Goal: Information Seeking & Learning: Understand process/instructions

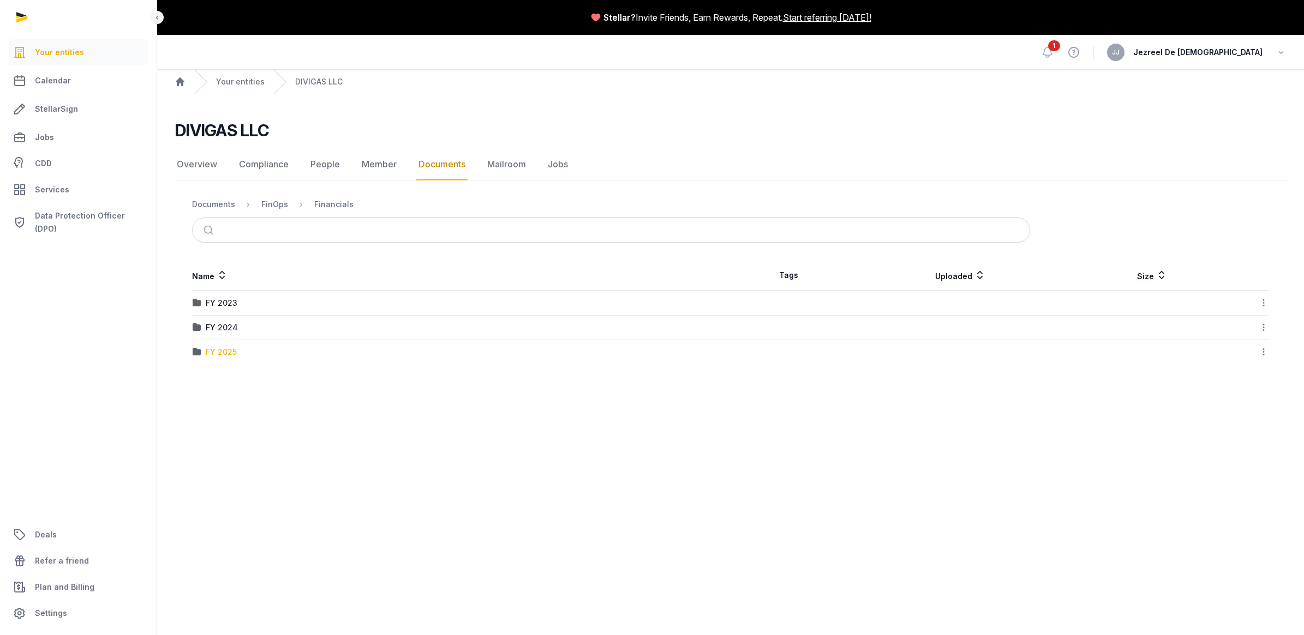
click at [207, 355] on div "FY 2025" at bounding box center [221, 352] width 31 height 11
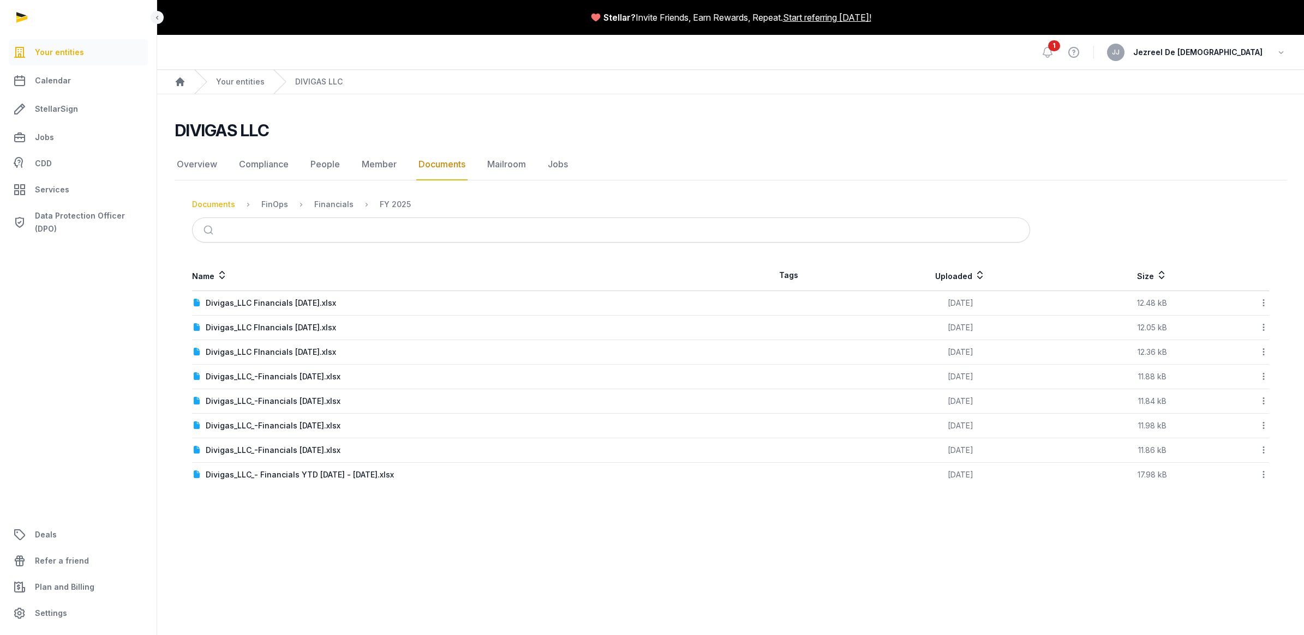
click at [211, 200] on div "Documents" at bounding box center [213, 204] width 43 height 11
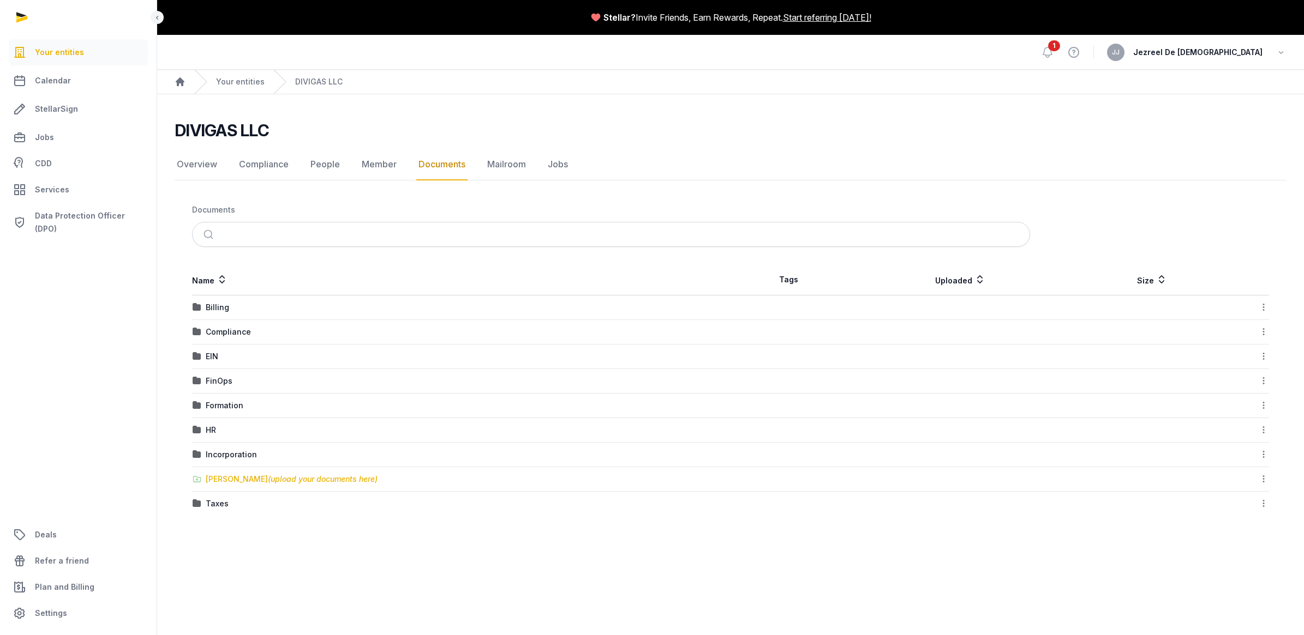
click at [276, 485] on div "[PERSON_NAME] (upload your documents here)" at bounding box center [292, 479] width 172 height 11
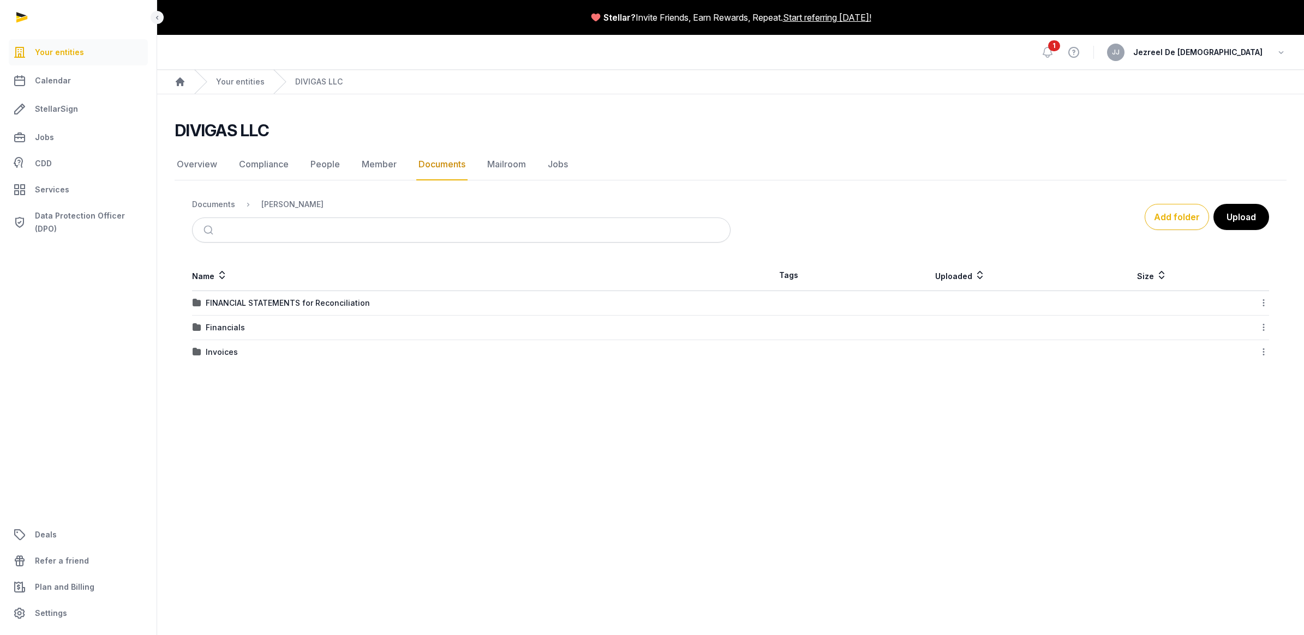
click at [214, 322] on td "Financials" at bounding box center [461, 328] width 538 height 25
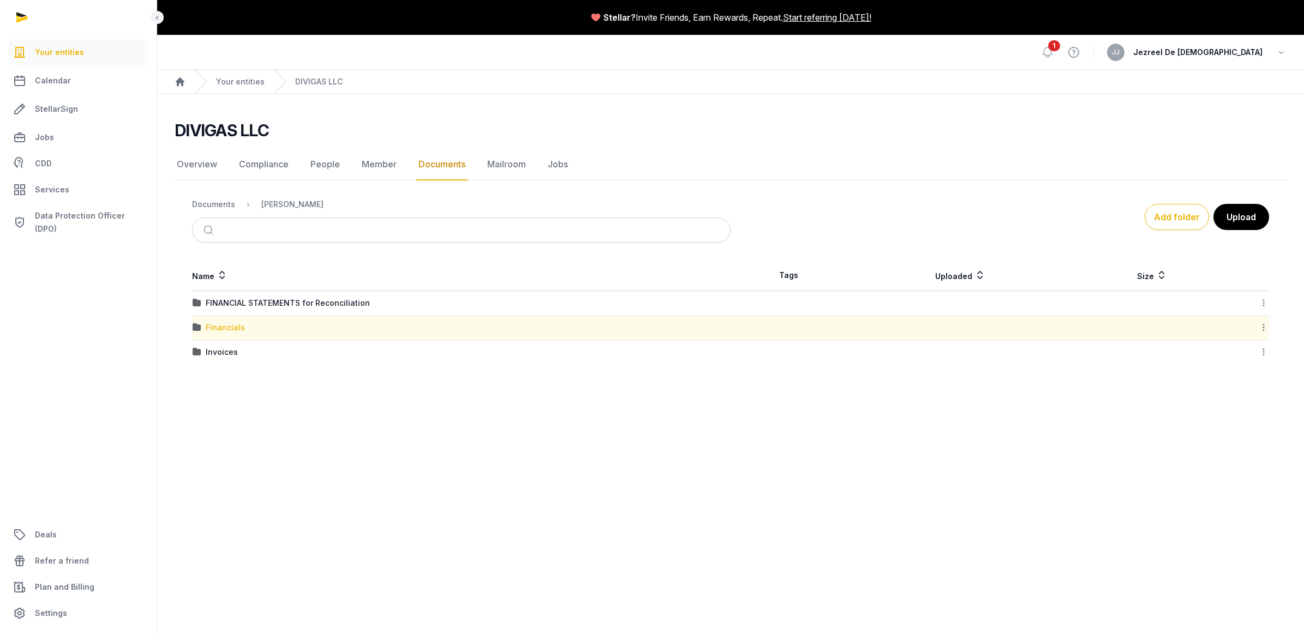
click at [236, 326] on div "Financials" at bounding box center [225, 327] width 39 height 11
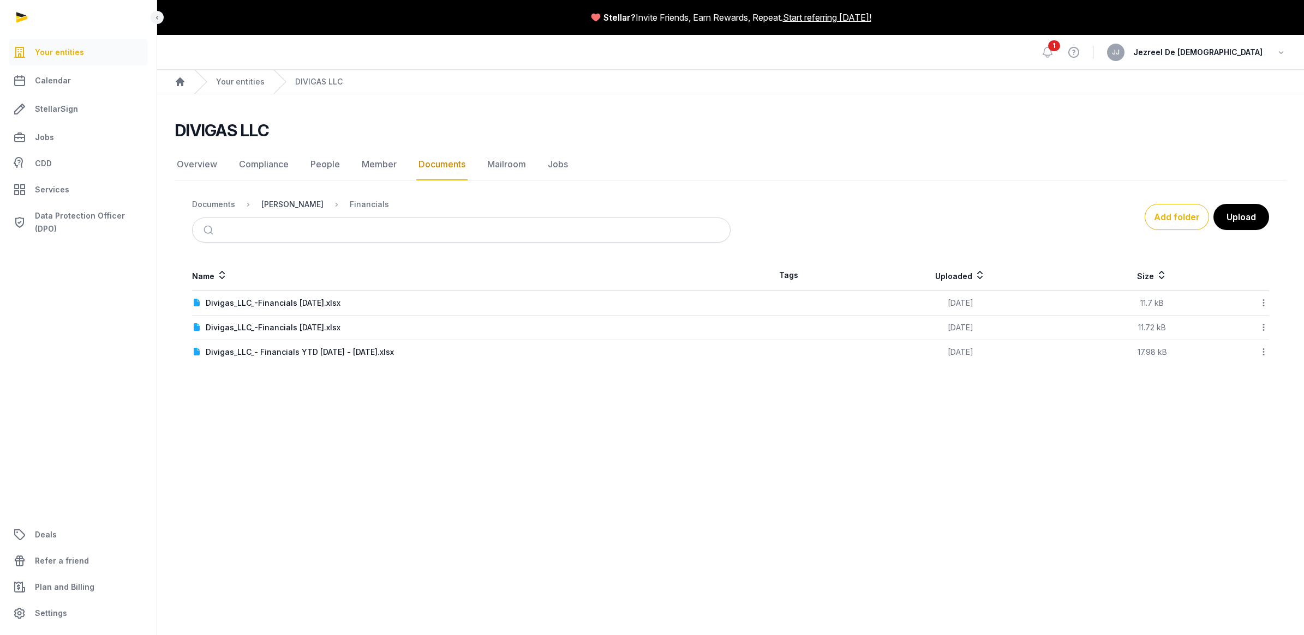
click at [295, 206] on div "[PERSON_NAME]" at bounding box center [292, 204] width 62 height 11
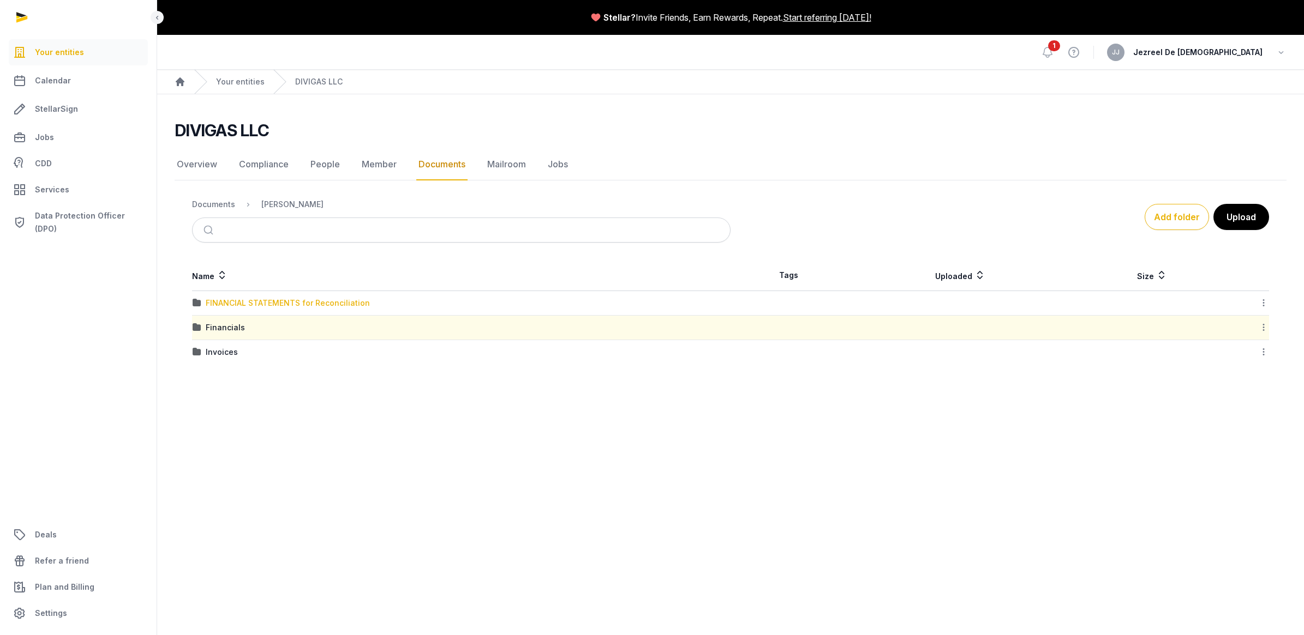
click at [278, 303] on div "FINANCIAL STATEMENTS for Reconciliation" at bounding box center [288, 303] width 164 height 11
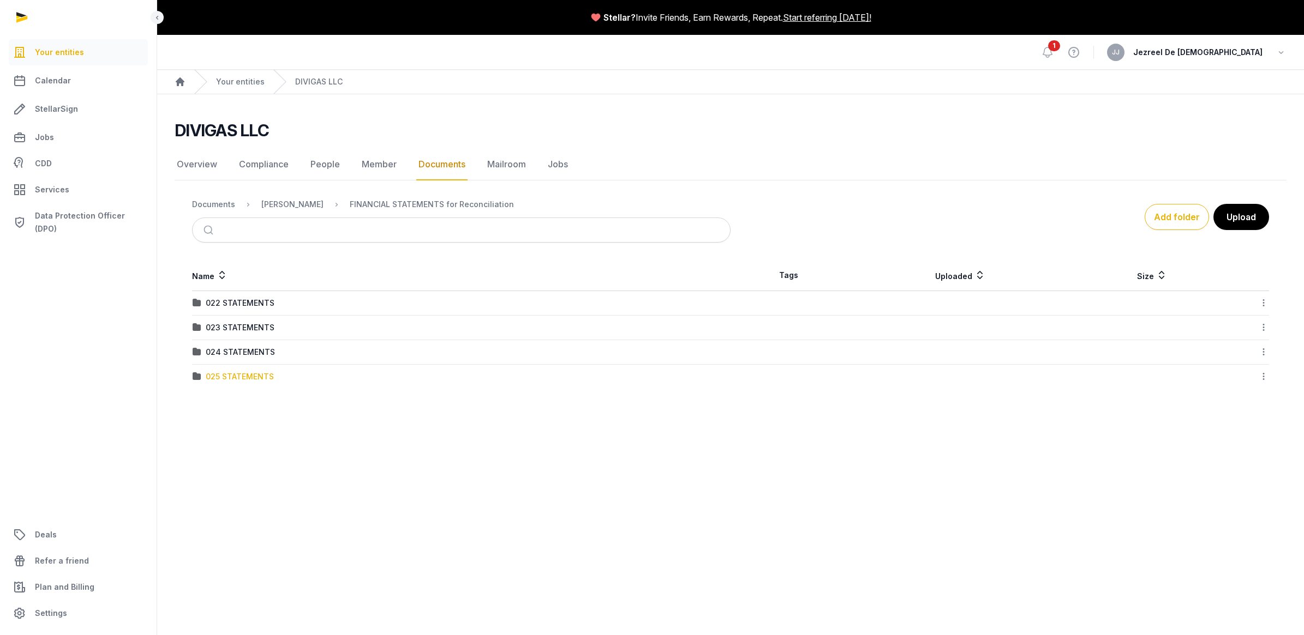
click at [220, 377] on div "025 STATEMENTS" at bounding box center [240, 376] width 68 height 11
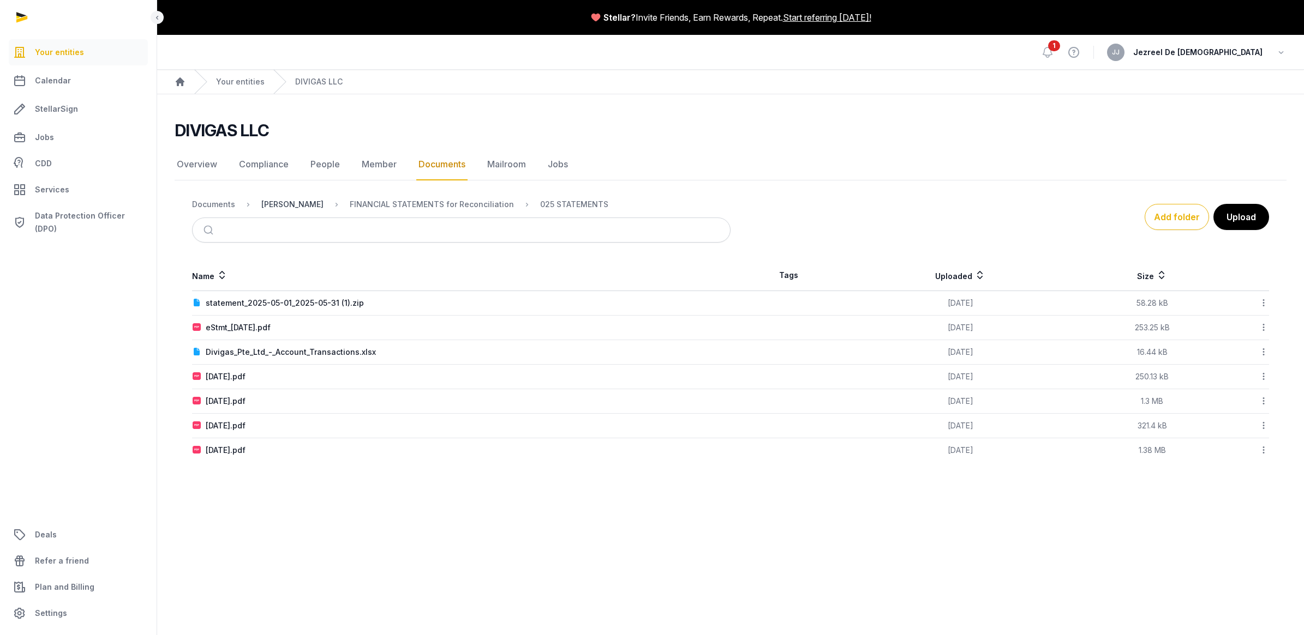
click at [292, 202] on div "[PERSON_NAME]" at bounding box center [292, 204] width 62 height 11
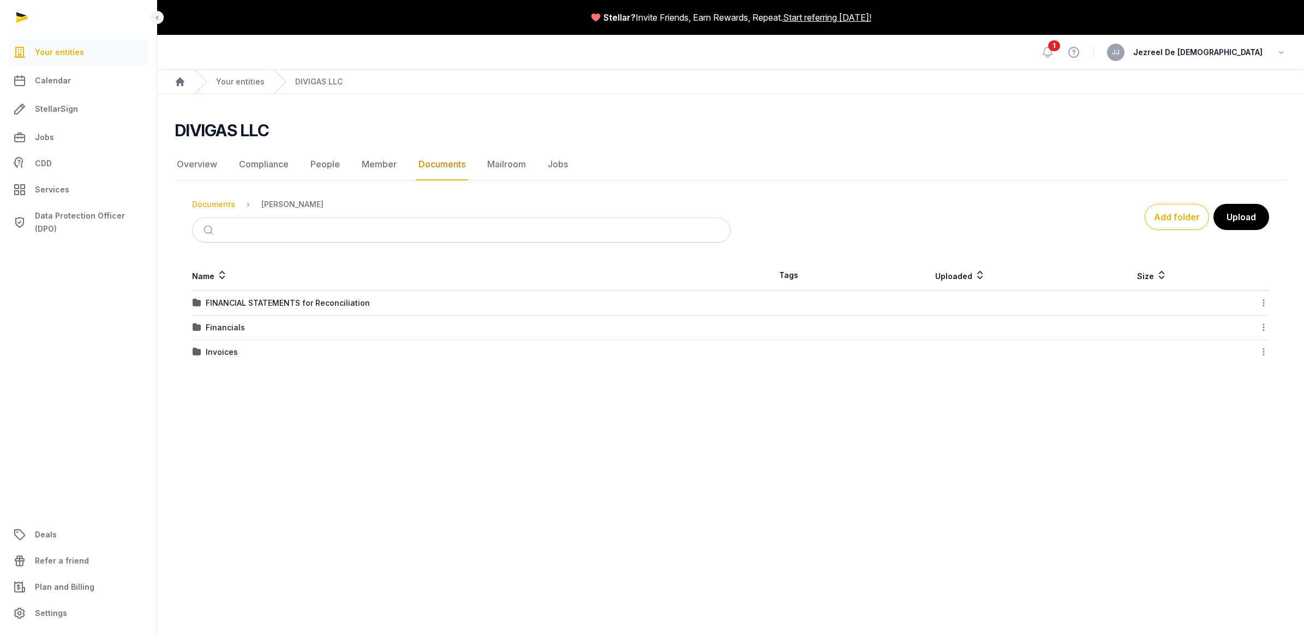
click at [233, 207] on div "Documents" at bounding box center [213, 204] width 43 height 11
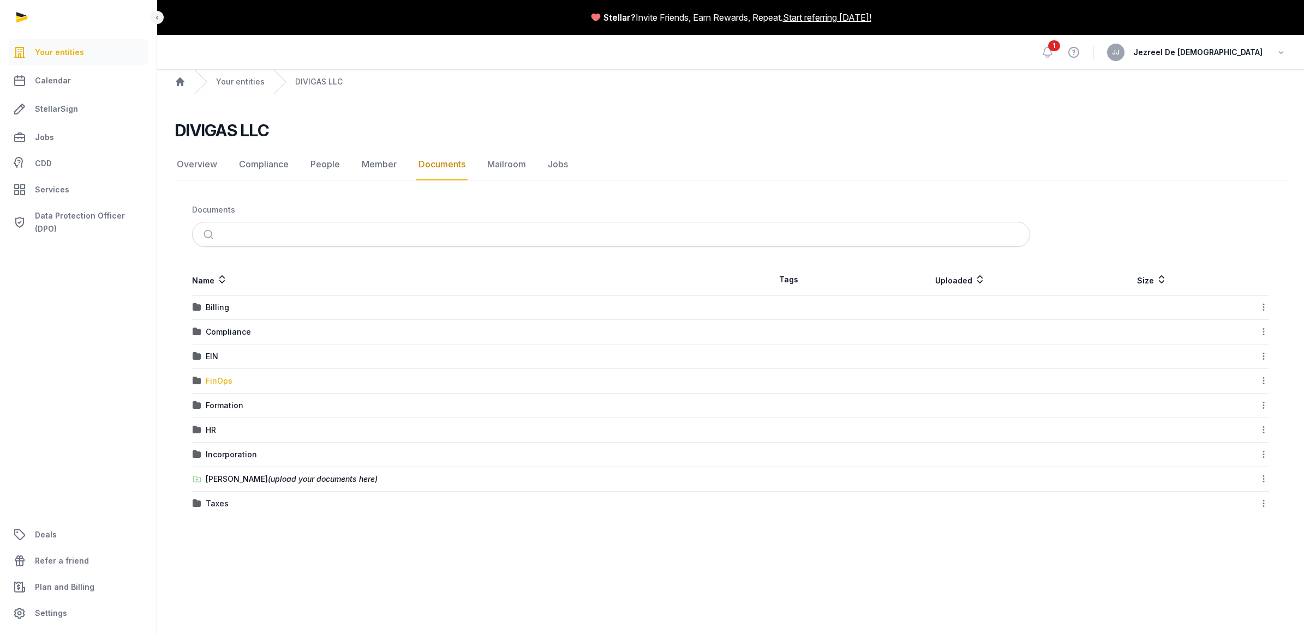
click at [223, 385] on div "FinOps" at bounding box center [219, 381] width 27 height 11
click at [230, 328] on div "Financials" at bounding box center [225, 327] width 39 height 11
click at [220, 352] on div "FY 2025" at bounding box center [221, 352] width 31 height 11
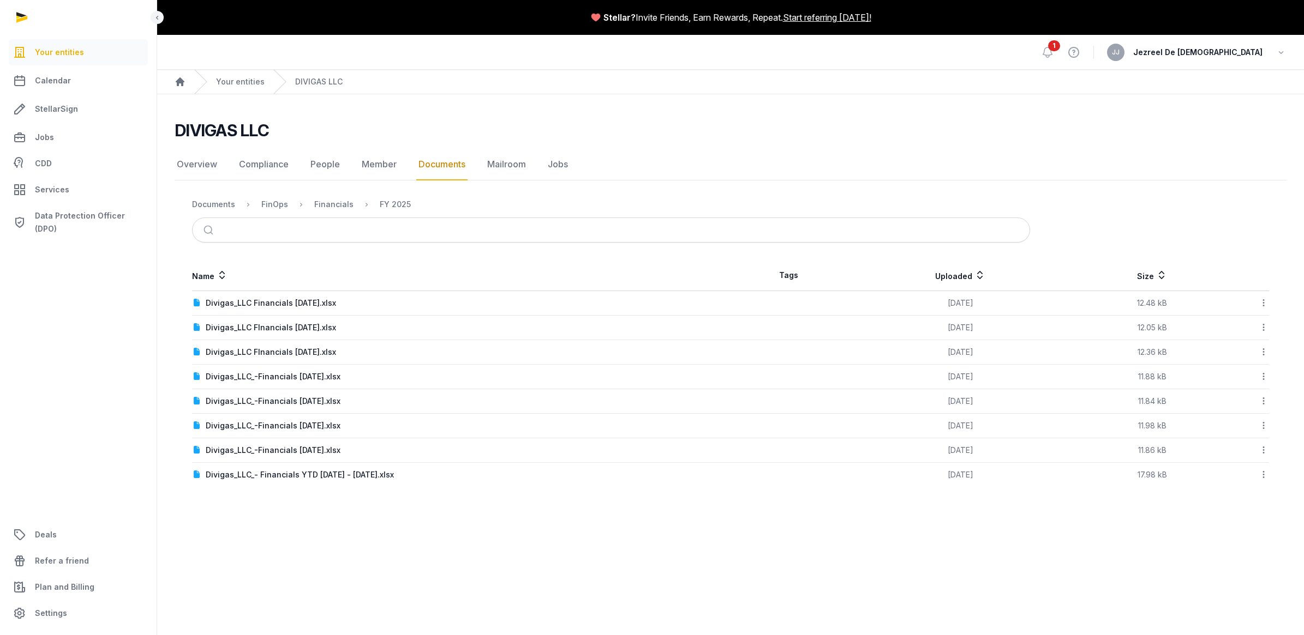
drag, startPoint x: 320, startPoint y: 541, endPoint x: 287, endPoint y: 537, distance: 32.3
click at [287, 537] on main "Stellar? Invite Friends, Earn Rewards, Repeat. Start referring [DATE]! Open sid…" at bounding box center [652, 317] width 1304 height 635
click at [1264, 479] on icon at bounding box center [1263, 474] width 10 height 11
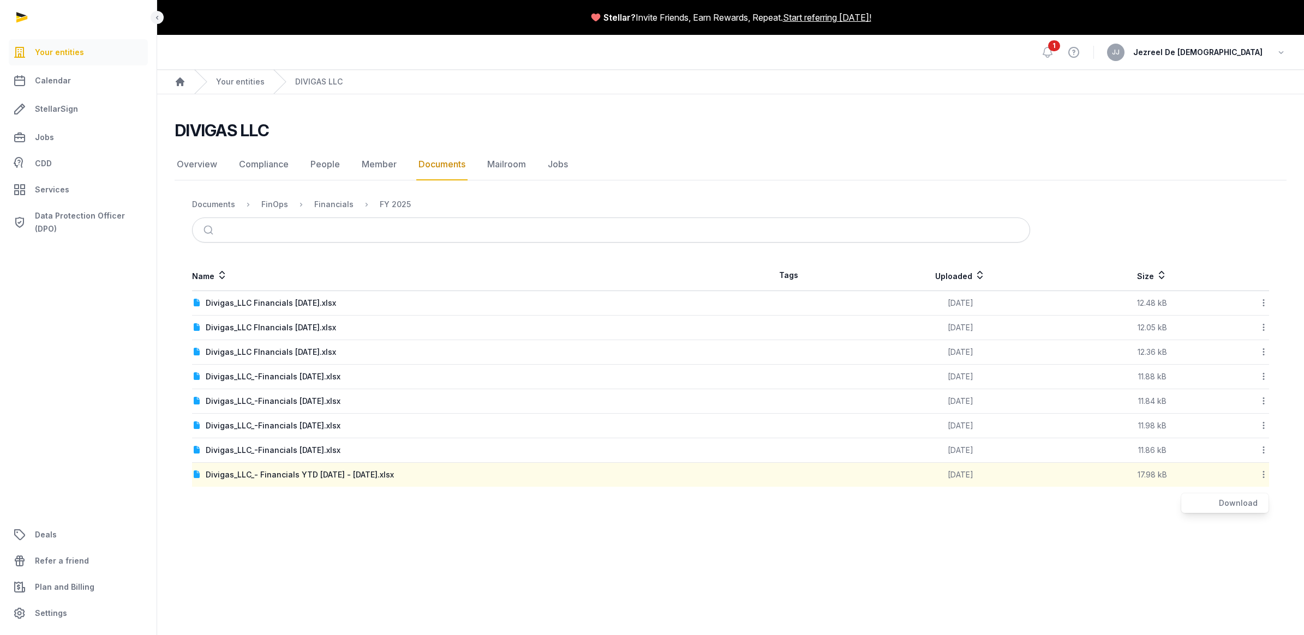
click at [933, 530] on main "Stellar? Invite Friends, Earn Rewards, Repeat. Start referring [DATE]! Open sid…" at bounding box center [652, 317] width 1304 height 635
click at [440, 167] on link "Documents" at bounding box center [441, 165] width 51 height 32
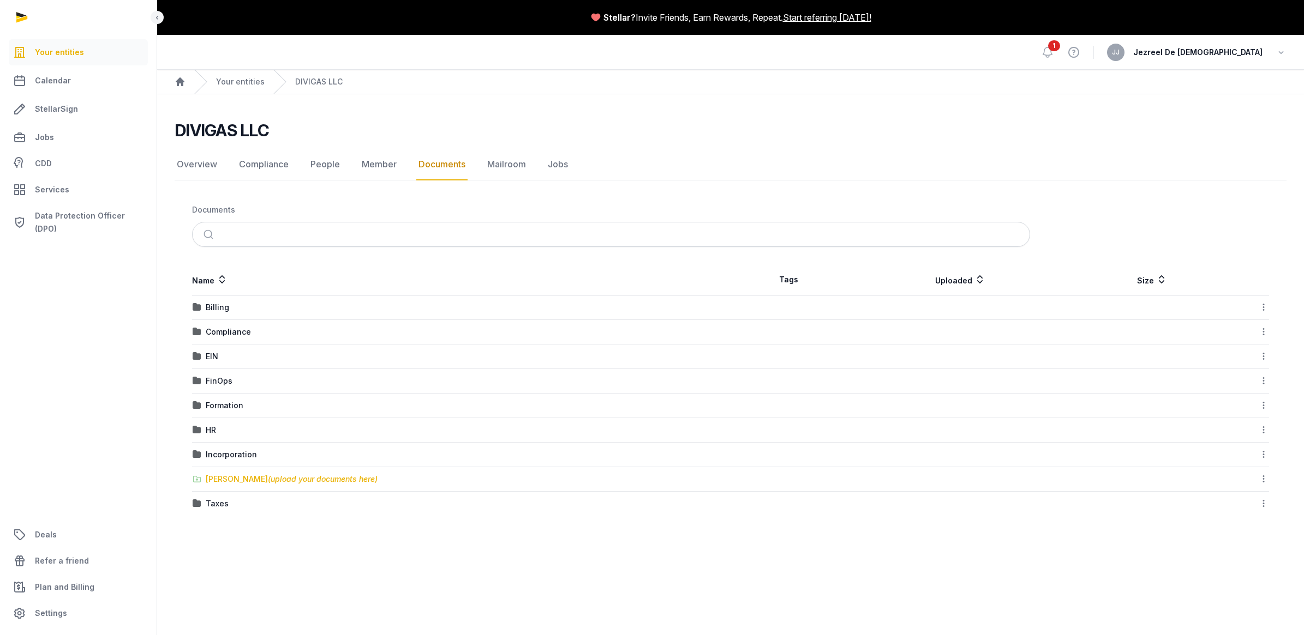
click at [297, 480] on span "(upload your documents here)" at bounding box center [323, 479] width 110 height 9
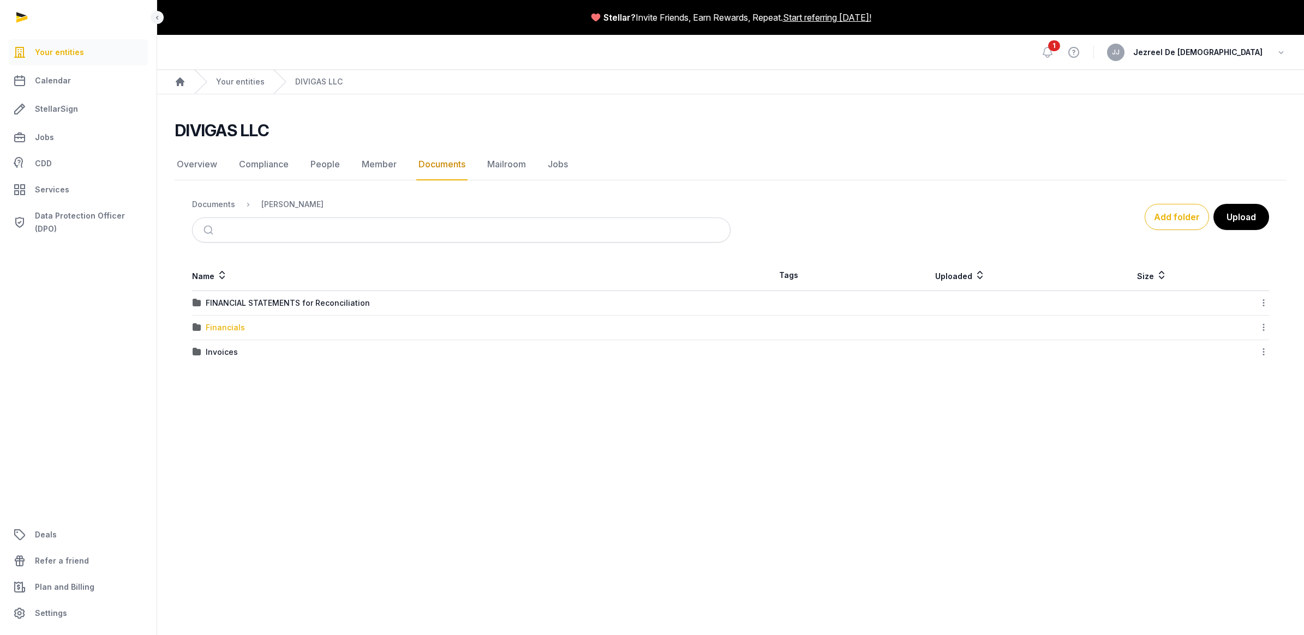
click at [230, 331] on div "Financials" at bounding box center [225, 327] width 39 height 11
click at [363, 206] on div "Financials" at bounding box center [369, 204] width 39 height 11
click at [296, 206] on div "[PERSON_NAME]" at bounding box center [292, 204] width 62 height 11
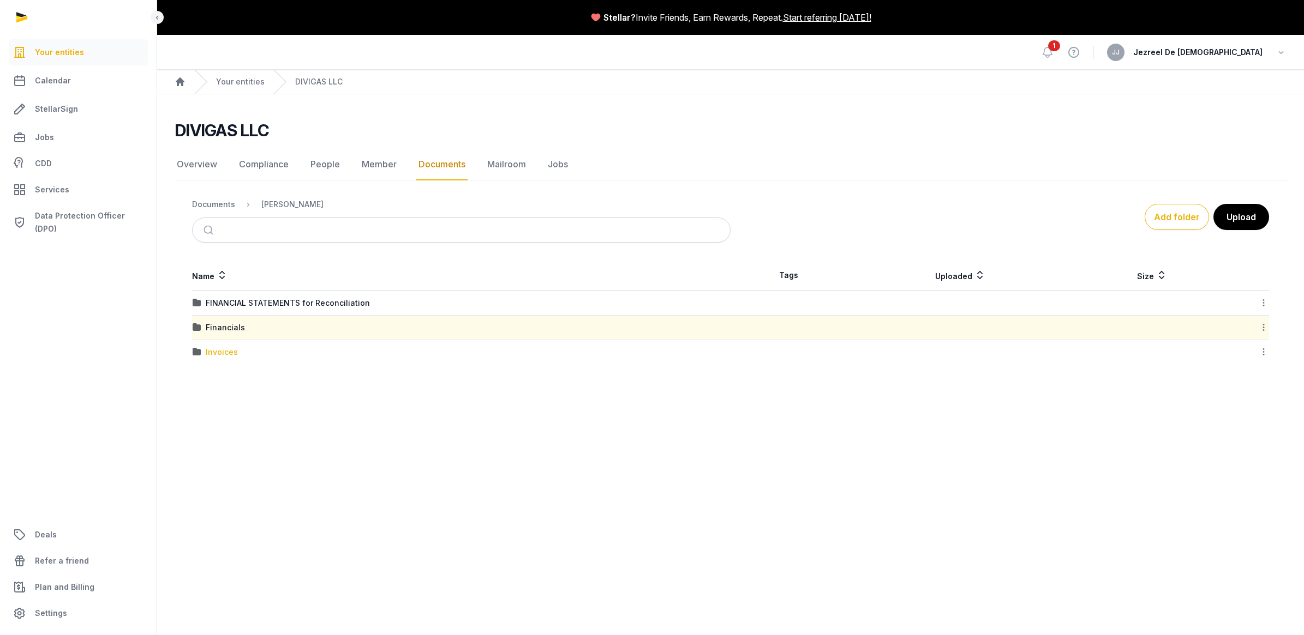
click at [216, 350] on div "Invoices" at bounding box center [222, 352] width 32 height 11
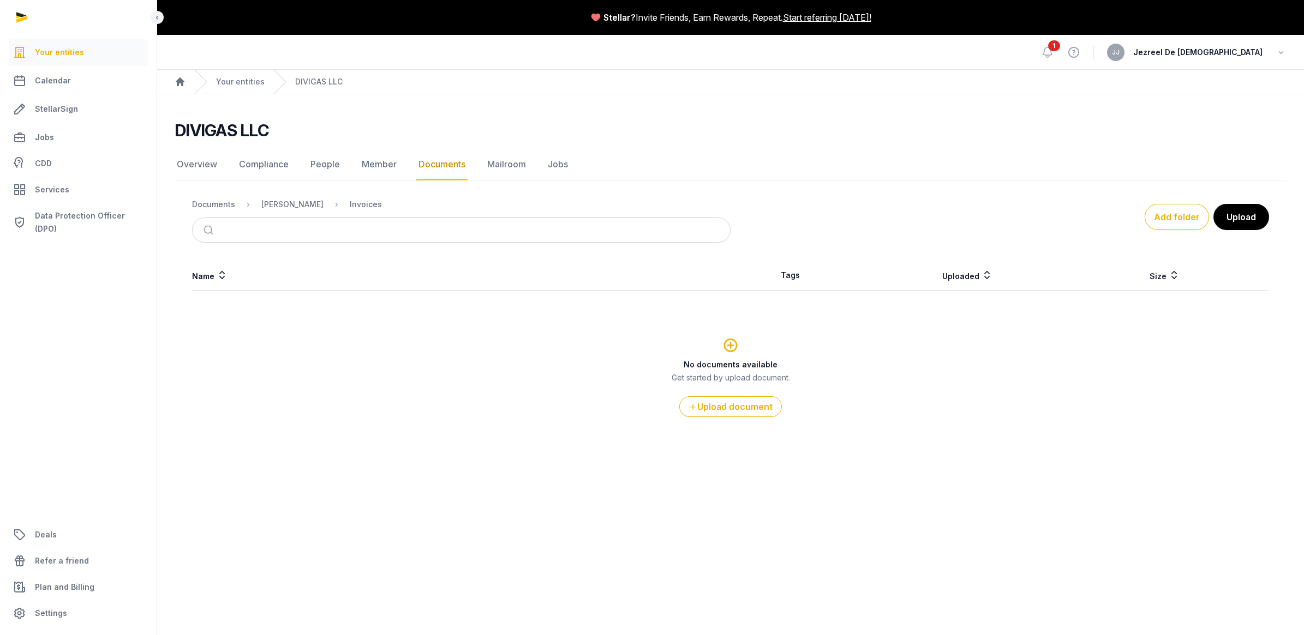
click at [420, 168] on link "Documents" at bounding box center [441, 165] width 51 height 32
click at [225, 208] on div "Documents" at bounding box center [213, 204] width 43 height 11
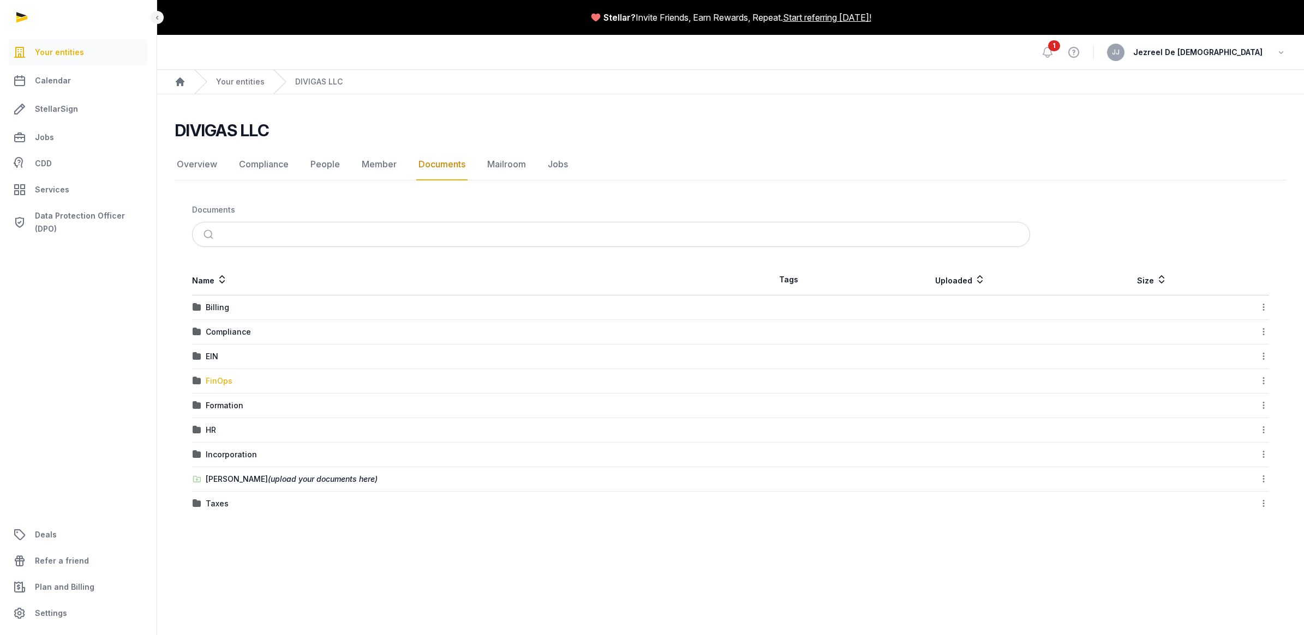
click at [221, 383] on div "FinOps" at bounding box center [219, 381] width 27 height 11
click at [229, 331] on div "Financials" at bounding box center [225, 327] width 39 height 11
click at [213, 353] on div "FY 2025" at bounding box center [221, 352] width 31 height 11
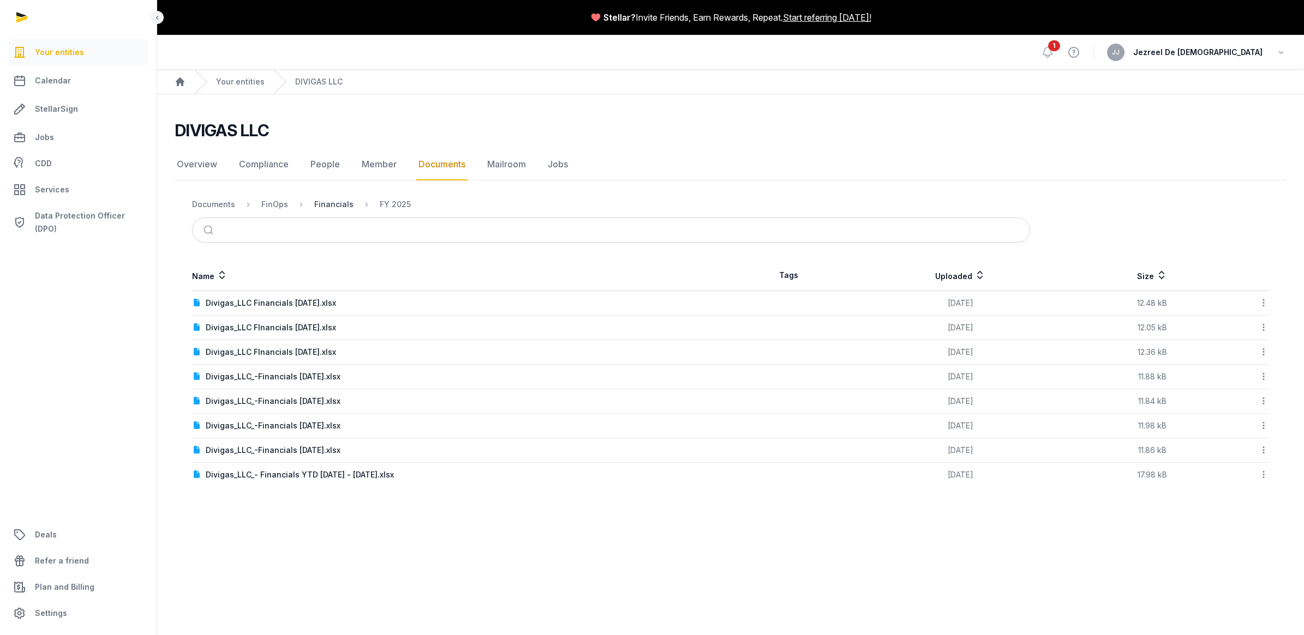
click at [333, 206] on div "Financials" at bounding box center [333, 204] width 39 height 11
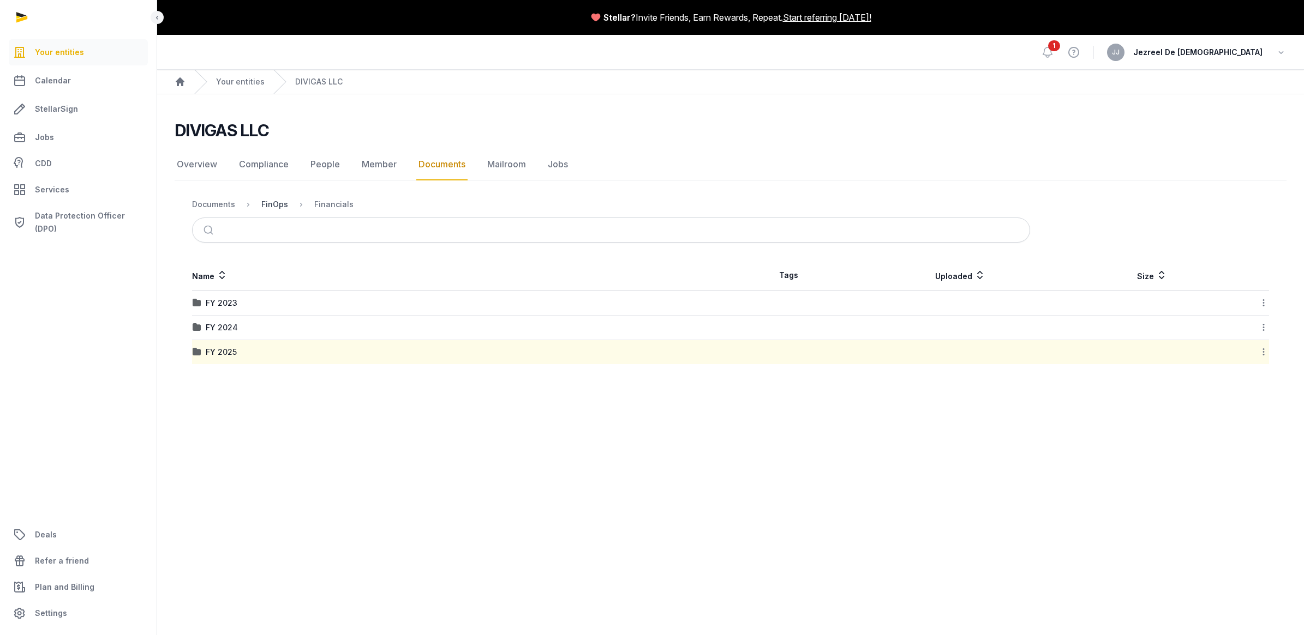
click at [281, 205] on div "FinOps" at bounding box center [274, 204] width 27 height 11
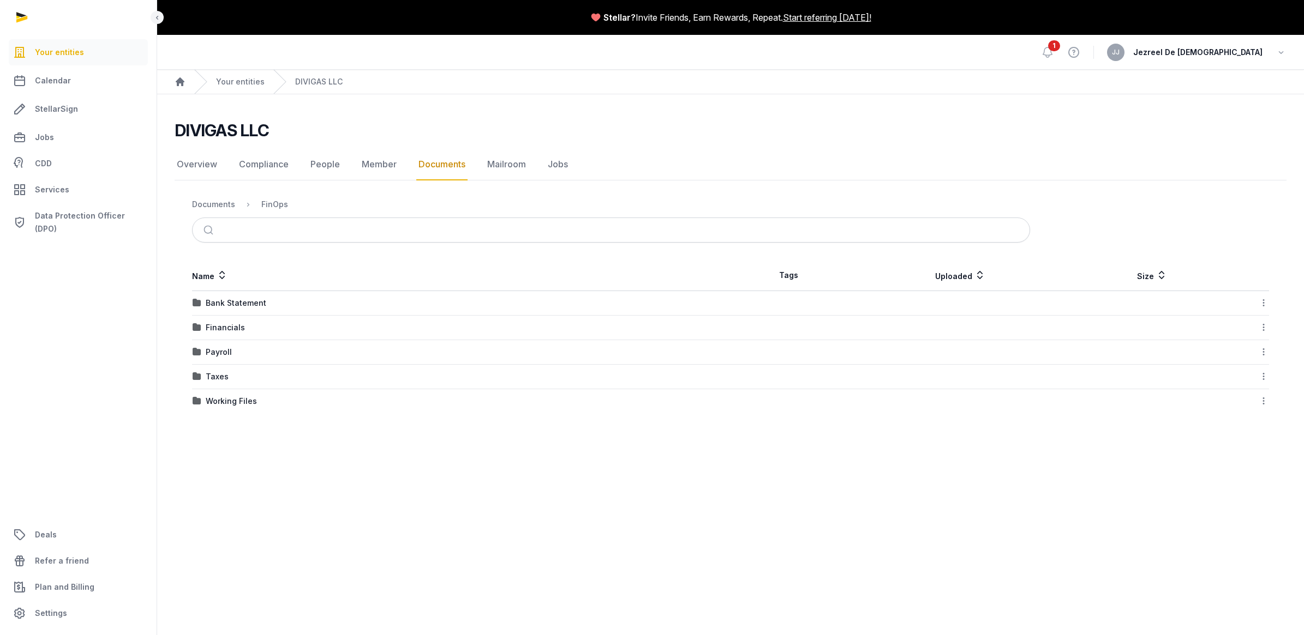
click at [226, 328] on div "Financials" at bounding box center [225, 327] width 39 height 11
click at [247, 369] on main "DIVIGAS LLC Documents Overview Compliance People Member Documents Mailroom Jobs…" at bounding box center [730, 240] width 1147 height 292
click at [224, 355] on div "FY 2025" at bounding box center [221, 352] width 31 height 11
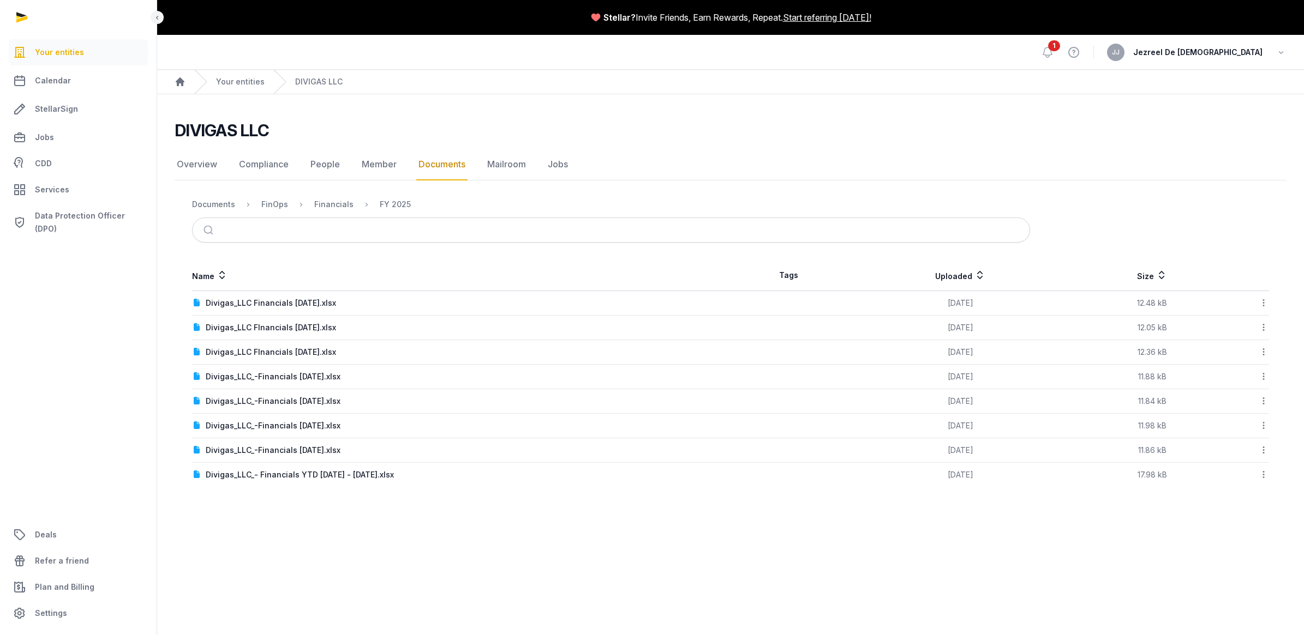
drag, startPoint x: 433, startPoint y: 507, endPoint x: 279, endPoint y: 514, distance: 153.4
click at [279, 514] on main "Stellar? Invite Friends, Earn Rewards, Repeat. Start referring [DATE]! Open sid…" at bounding box center [652, 317] width 1304 height 635
click at [219, 138] on h2 "DIVIGAS LLC" at bounding box center [222, 131] width 94 height 20
click at [225, 133] on h2 "DIVIGAS LLC" at bounding box center [222, 131] width 94 height 20
click at [251, 80] on link "Your entities" at bounding box center [240, 81] width 49 height 11
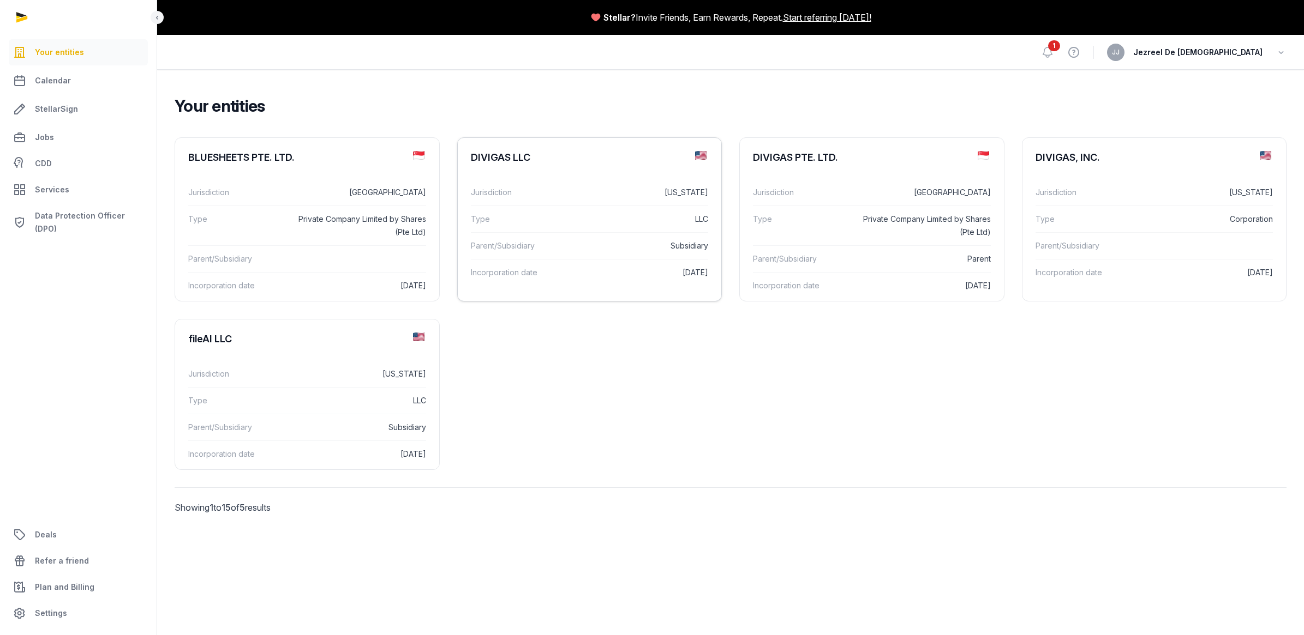
click at [560, 169] on div "DIVIGAS LLC" at bounding box center [590, 157] width 264 height 39
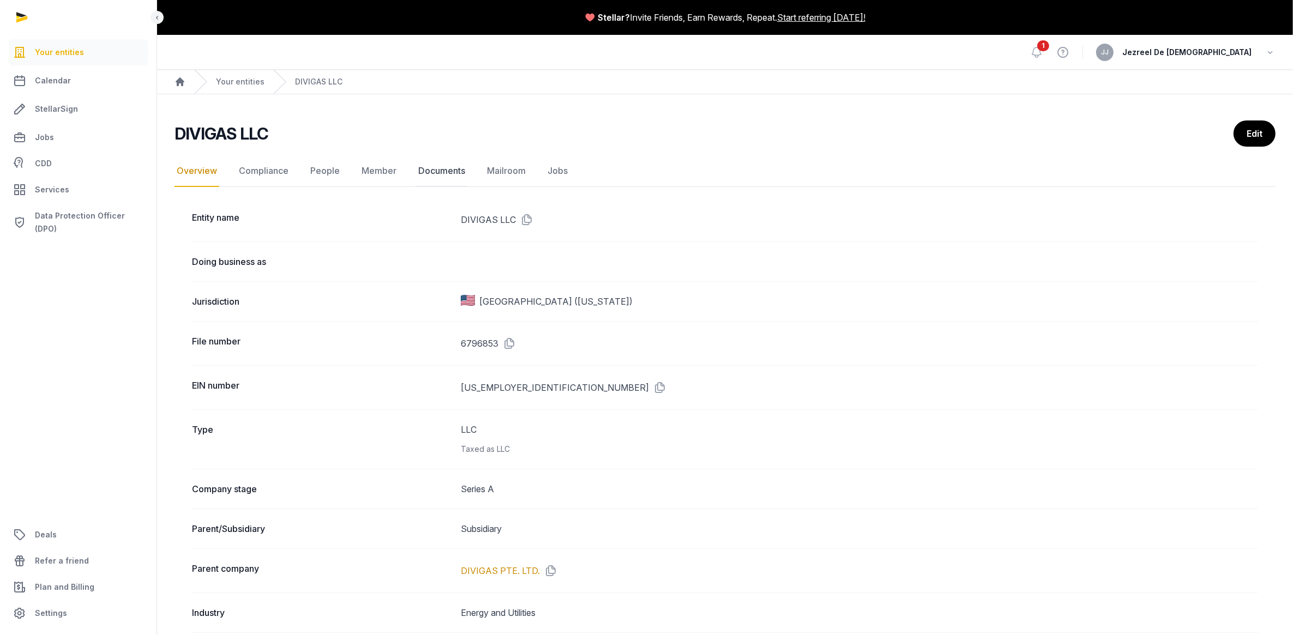
click at [445, 169] on link "Documents" at bounding box center [441, 171] width 51 height 32
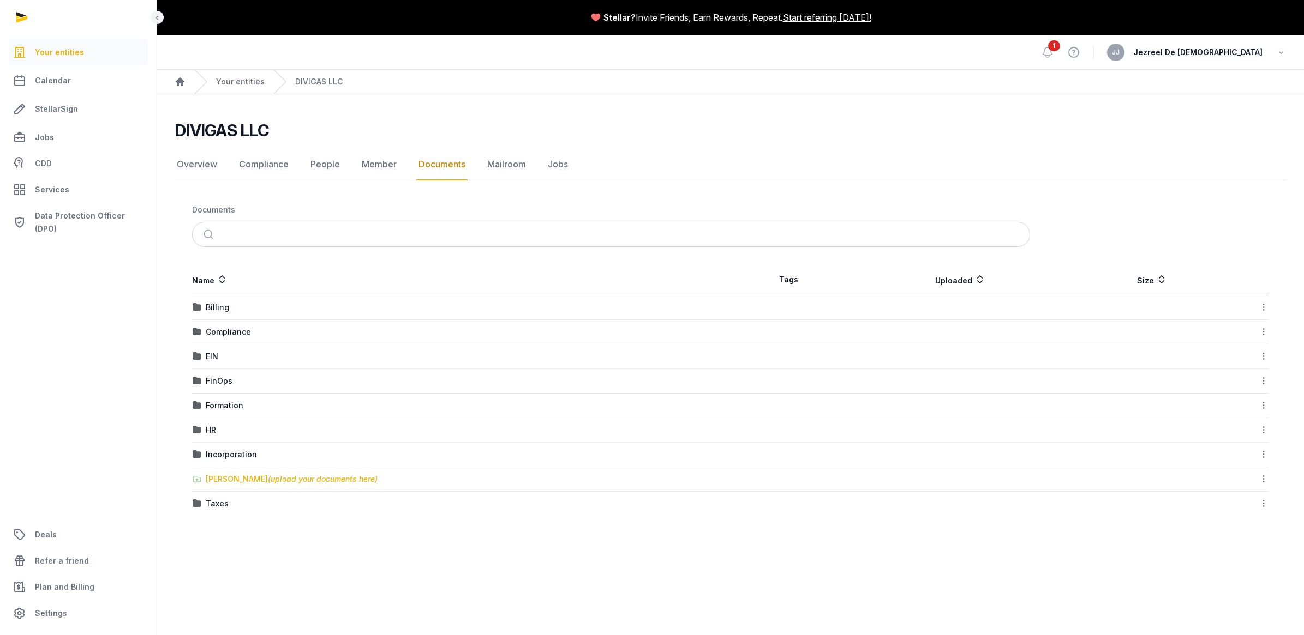
click at [304, 479] on span "(upload your documents here)" at bounding box center [323, 479] width 110 height 9
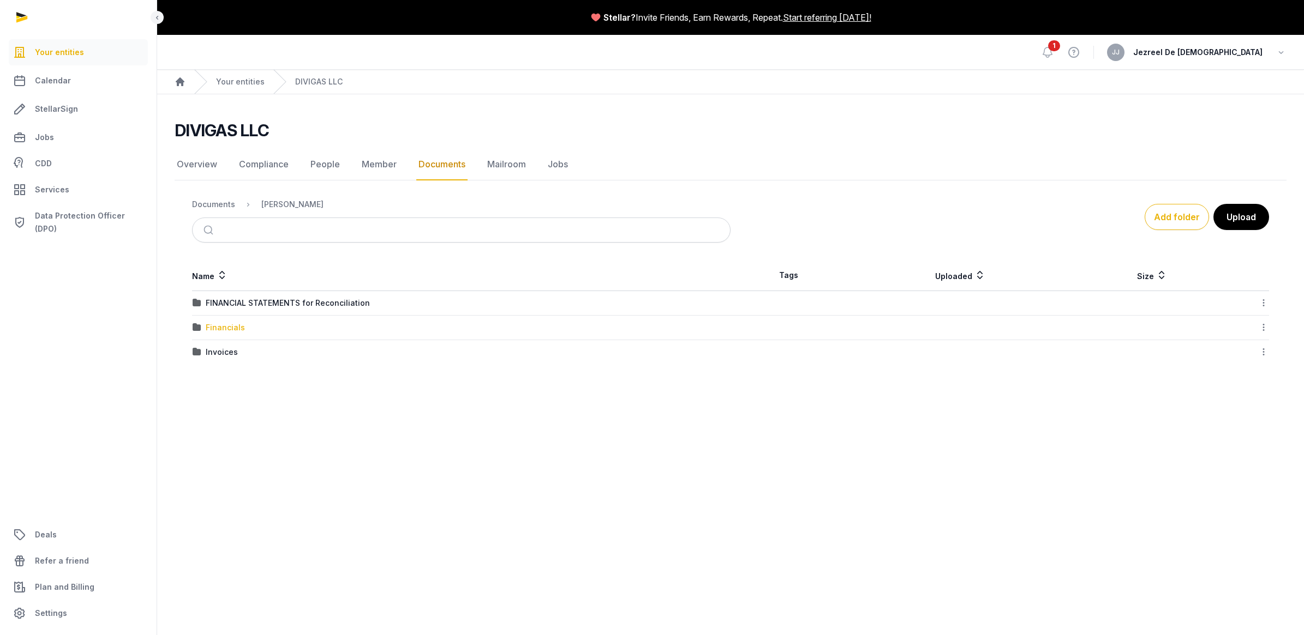
click at [221, 322] on div "Financials" at bounding box center [225, 327] width 39 height 11
click at [286, 206] on div "[PERSON_NAME]" at bounding box center [292, 204] width 62 height 11
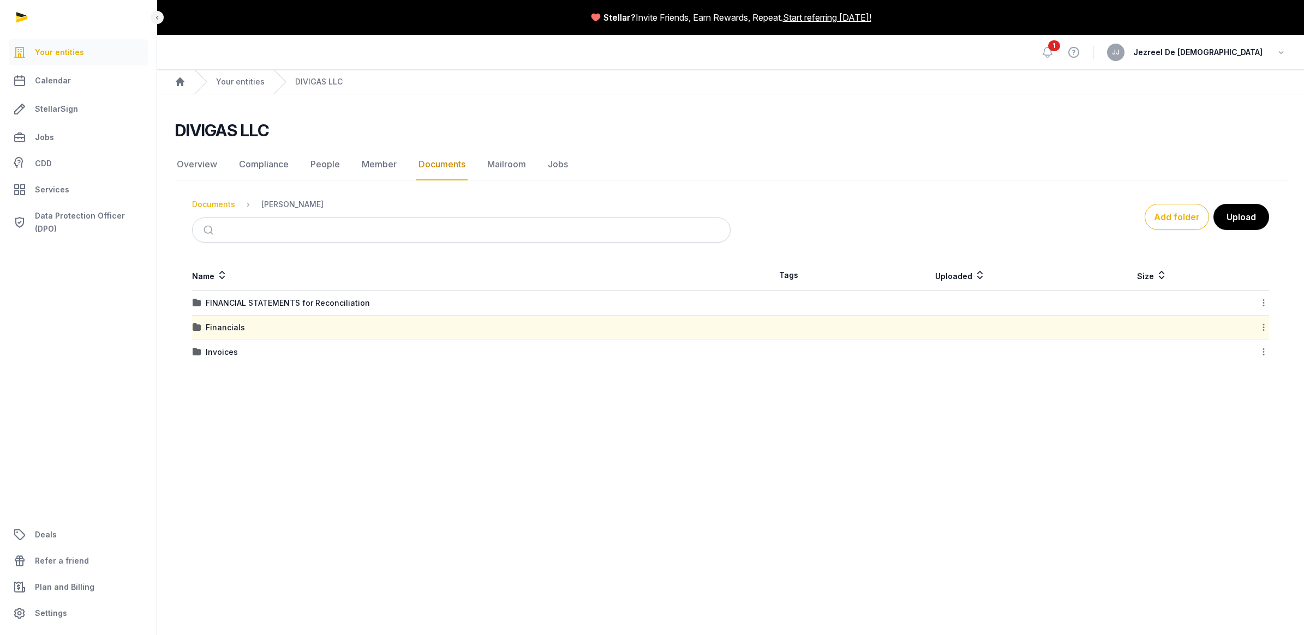
click at [221, 207] on div "Documents" at bounding box center [213, 204] width 43 height 11
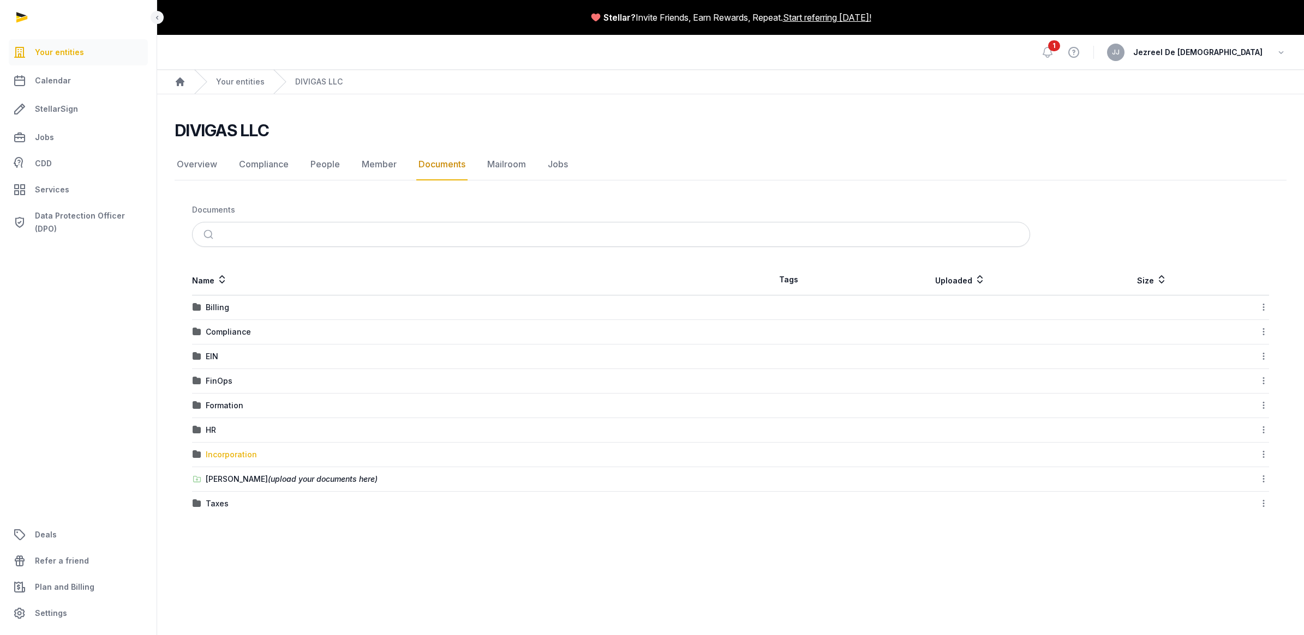
click at [240, 453] on div "Incorporation" at bounding box center [231, 454] width 51 height 11
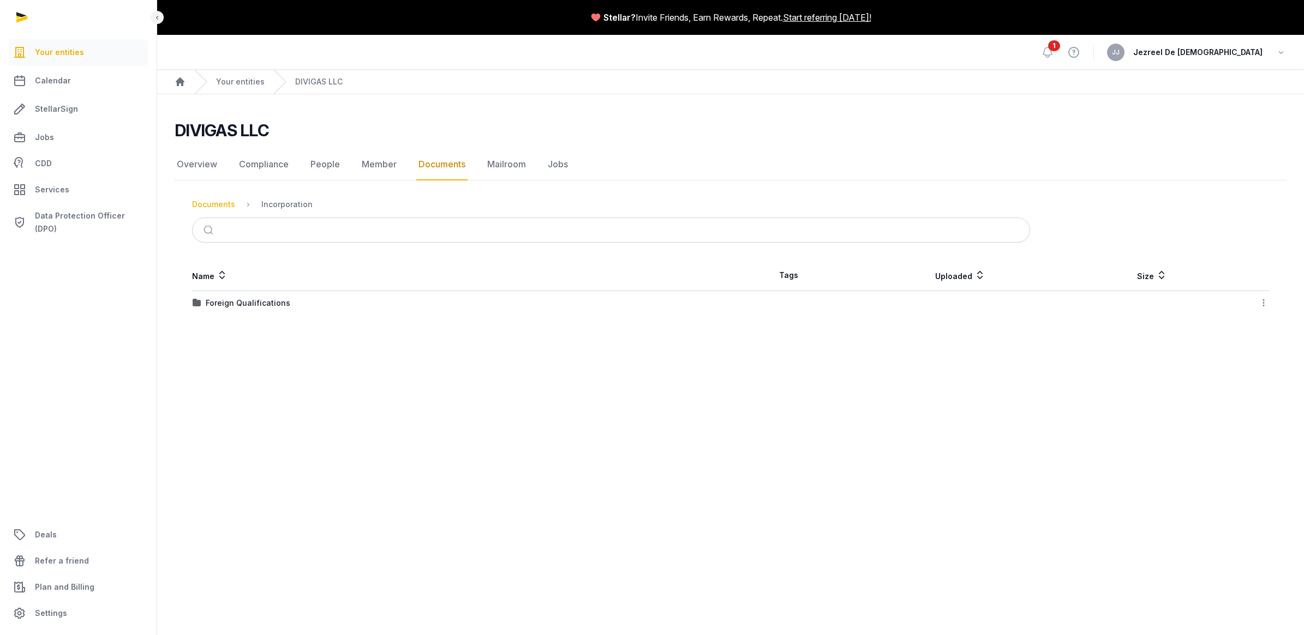
click at [224, 203] on div "Documents" at bounding box center [213, 204] width 43 height 11
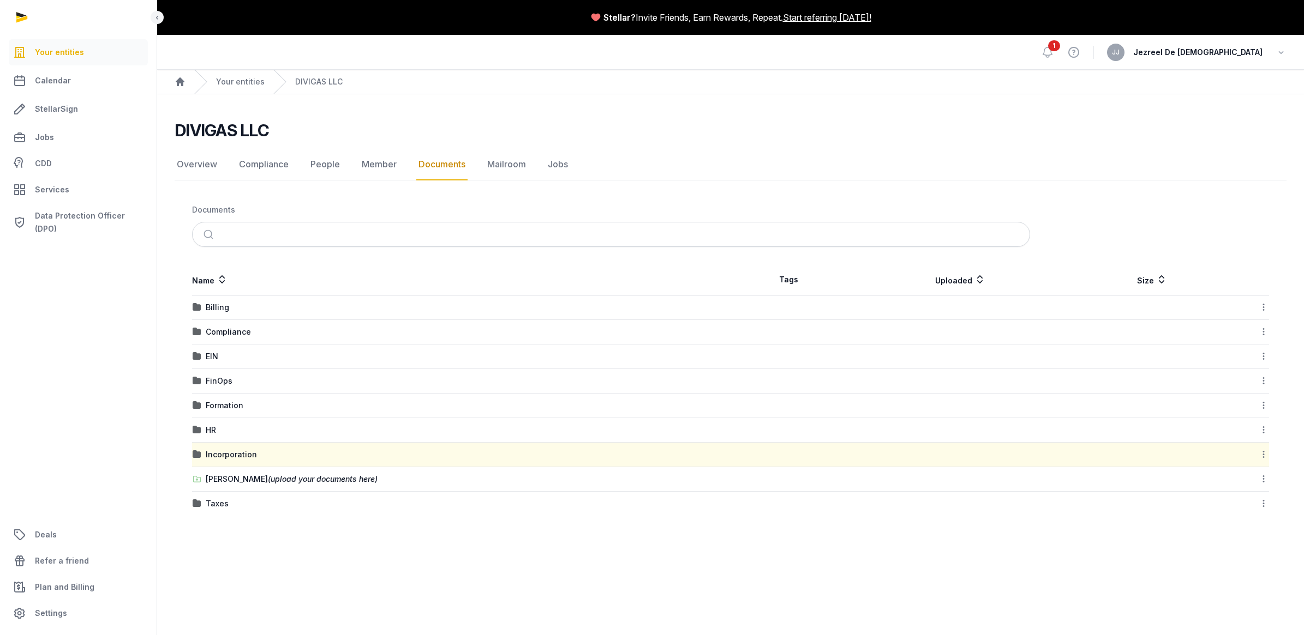
click at [206, 431] on div "HR" at bounding box center [211, 430] width 10 height 11
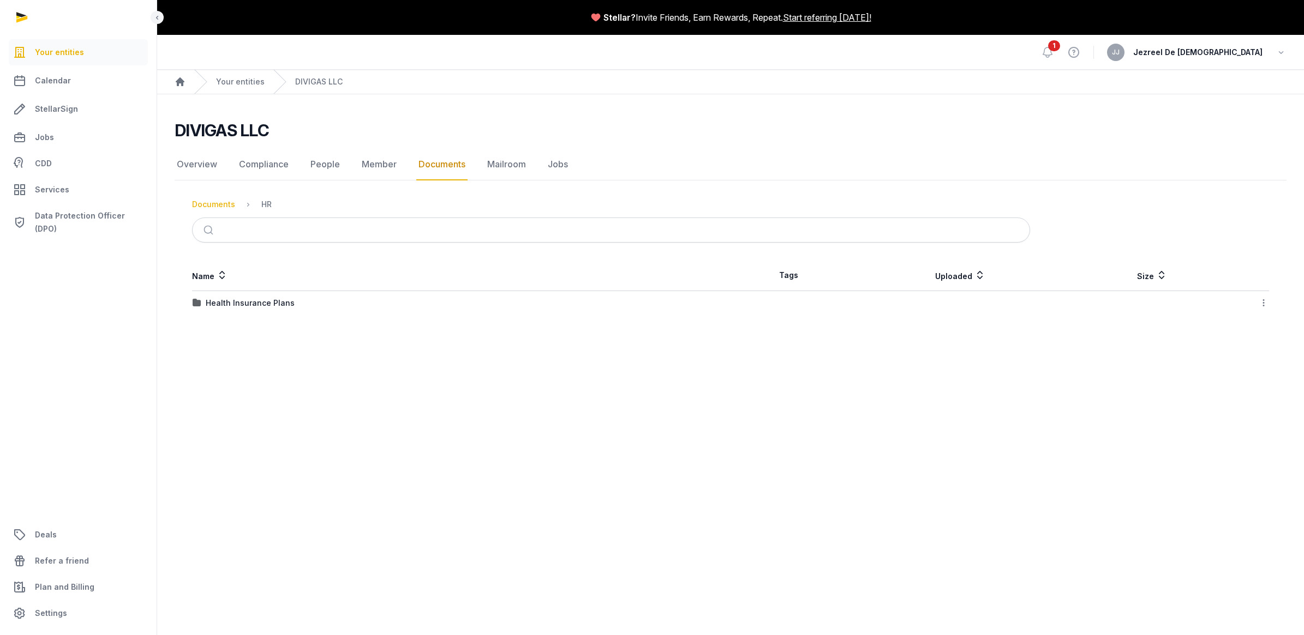
click at [220, 203] on div "Documents" at bounding box center [213, 204] width 43 height 11
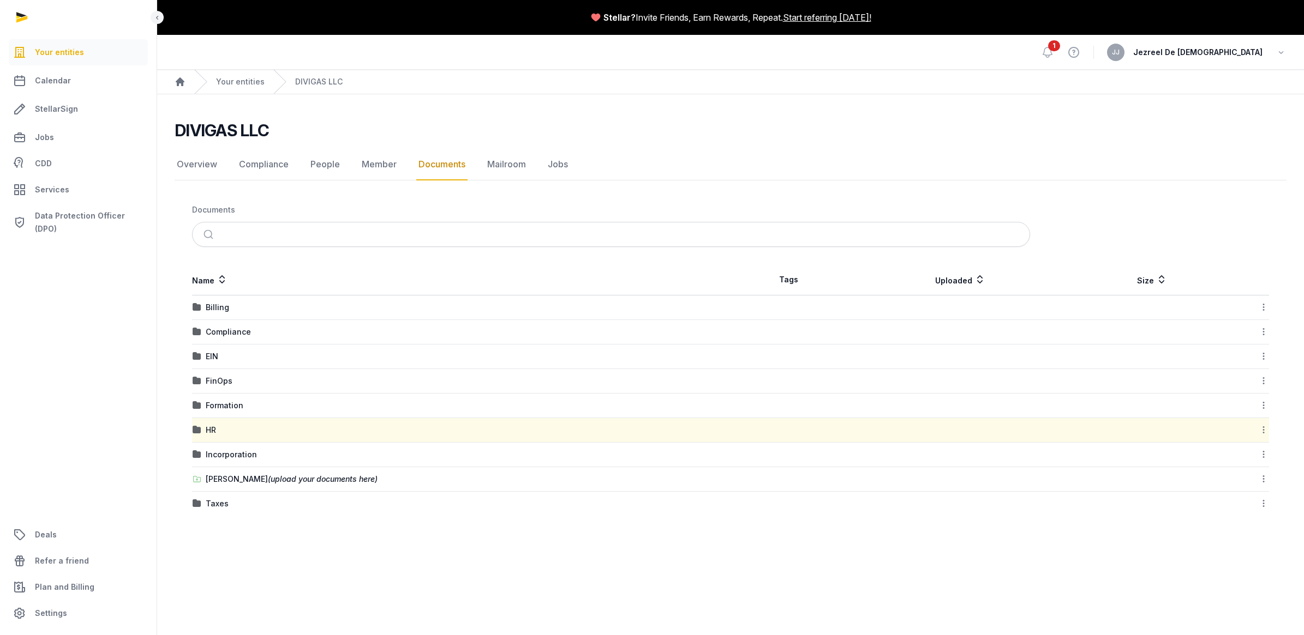
click at [214, 399] on td "Formation" at bounding box center [461, 406] width 538 height 25
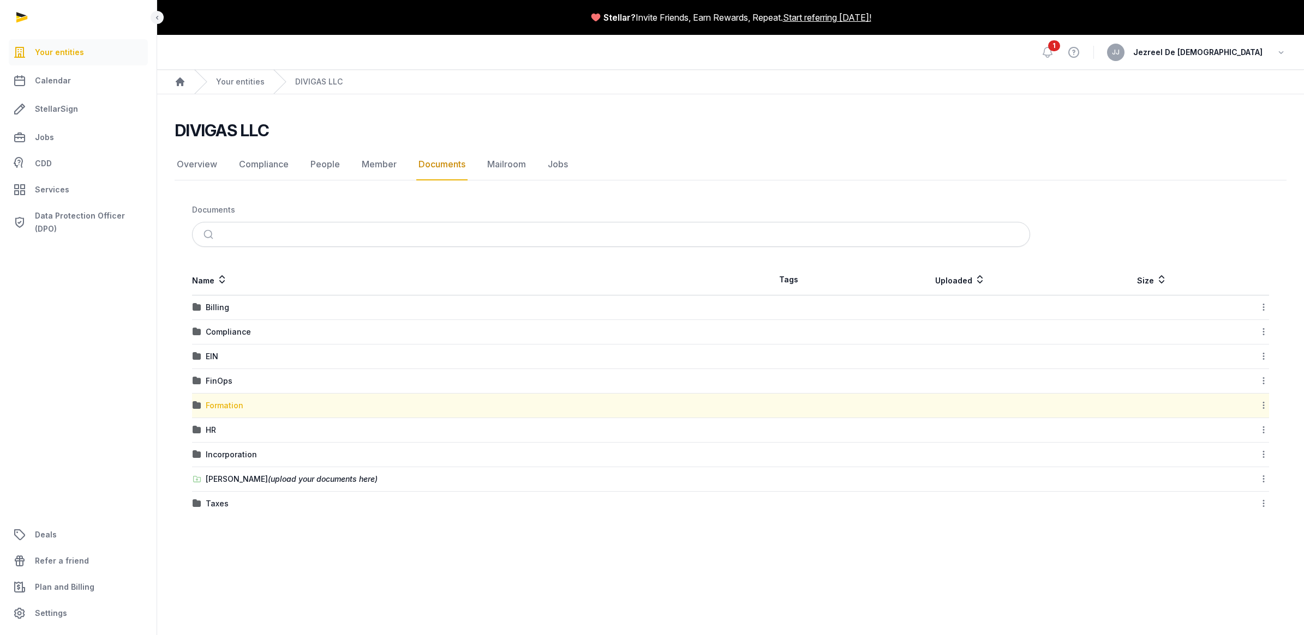
click at [220, 402] on div "Formation" at bounding box center [225, 405] width 38 height 11
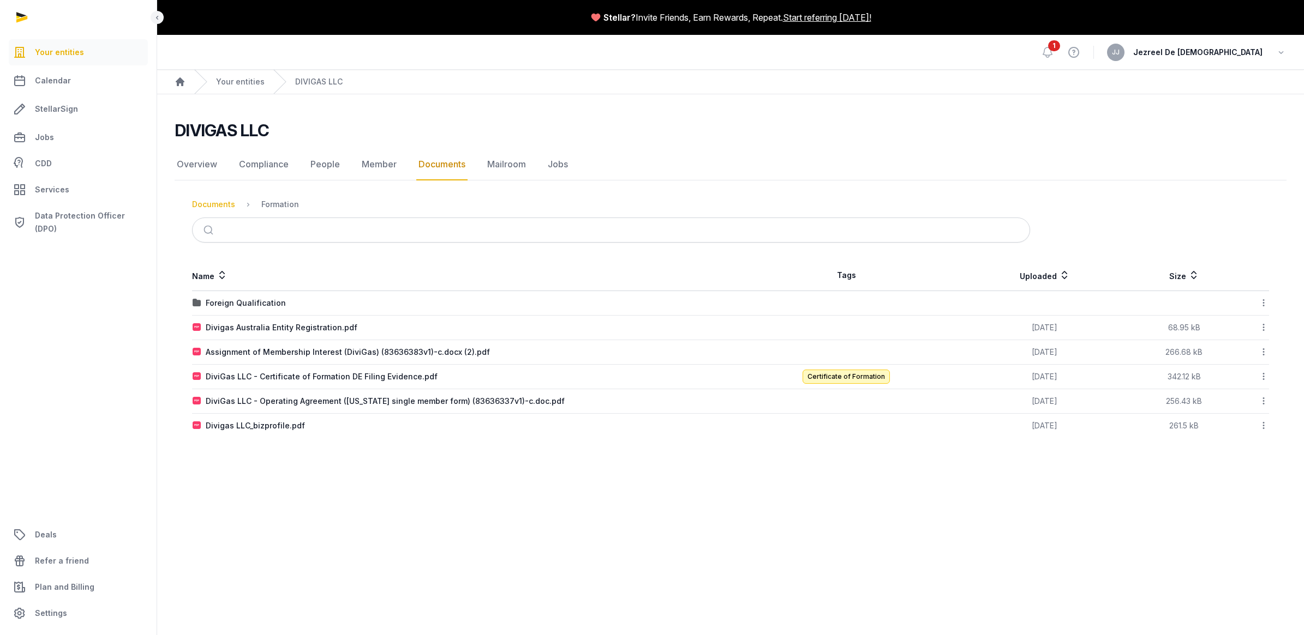
click at [214, 206] on div "Documents" at bounding box center [213, 204] width 43 height 11
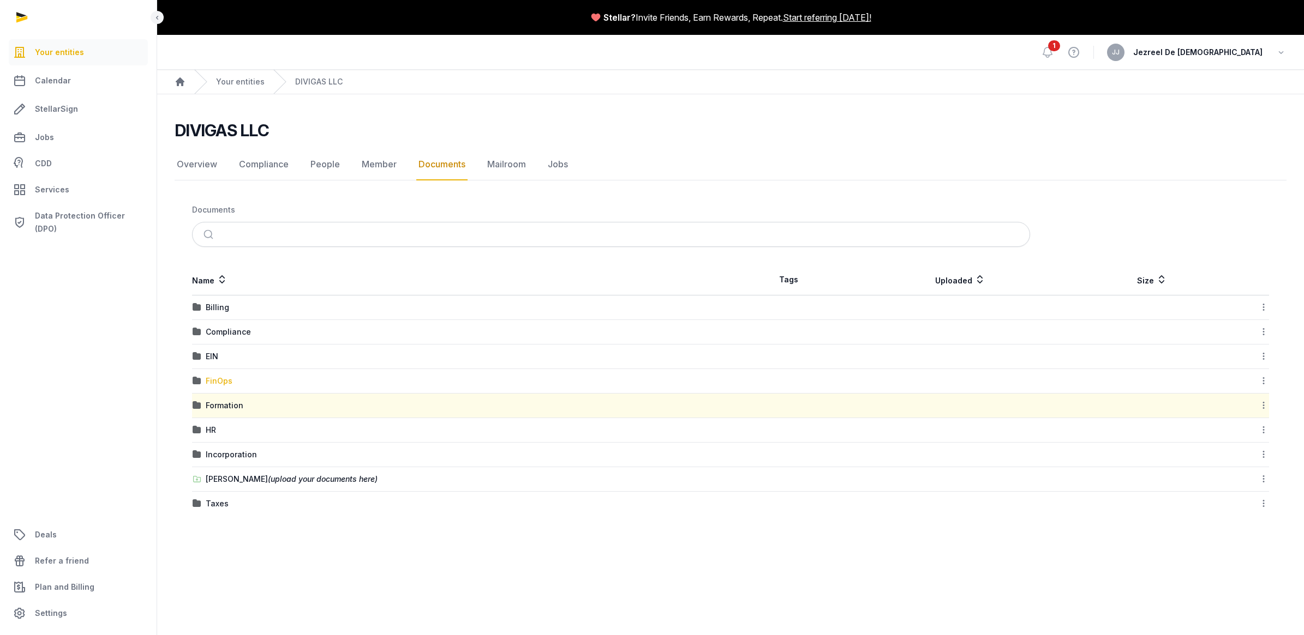
click at [211, 379] on div "FinOps" at bounding box center [219, 381] width 27 height 11
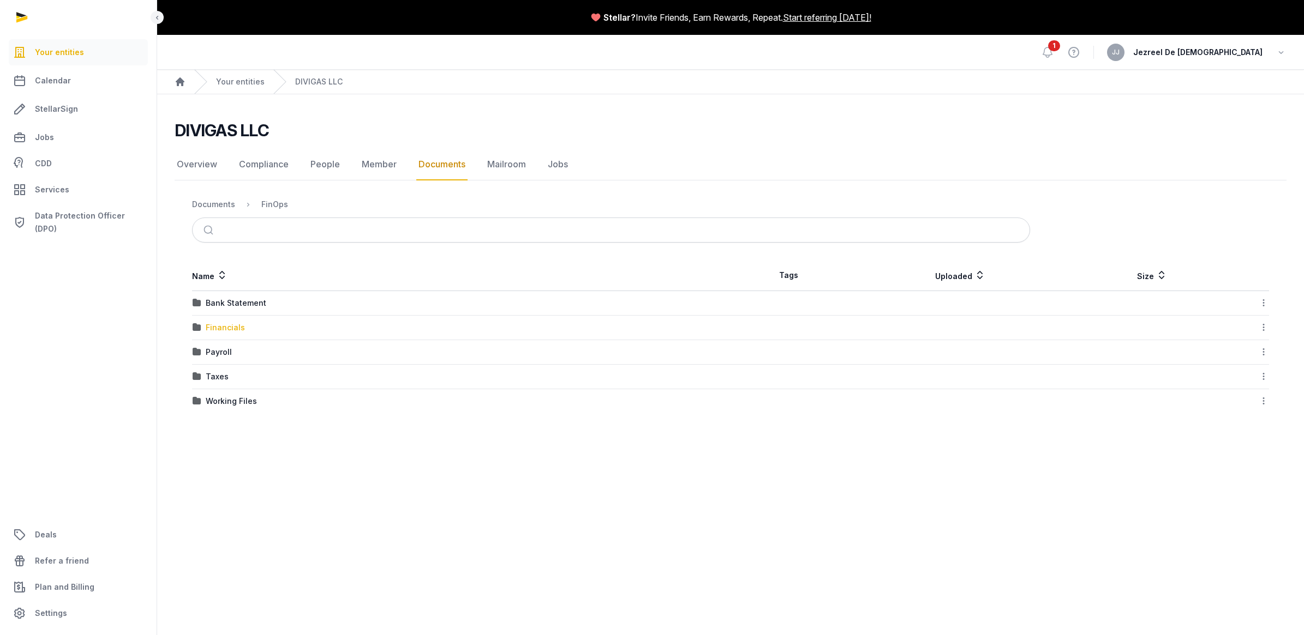
click at [230, 331] on div "Financials" at bounding box center [225, 327] width 39 height 11
click at [216, 201] on div "Documents" at bounding box center [213, 204] width 43 height 11
click at [219, 333] on div "Compliance" at bounding box center [228, 332] width 45 height 11
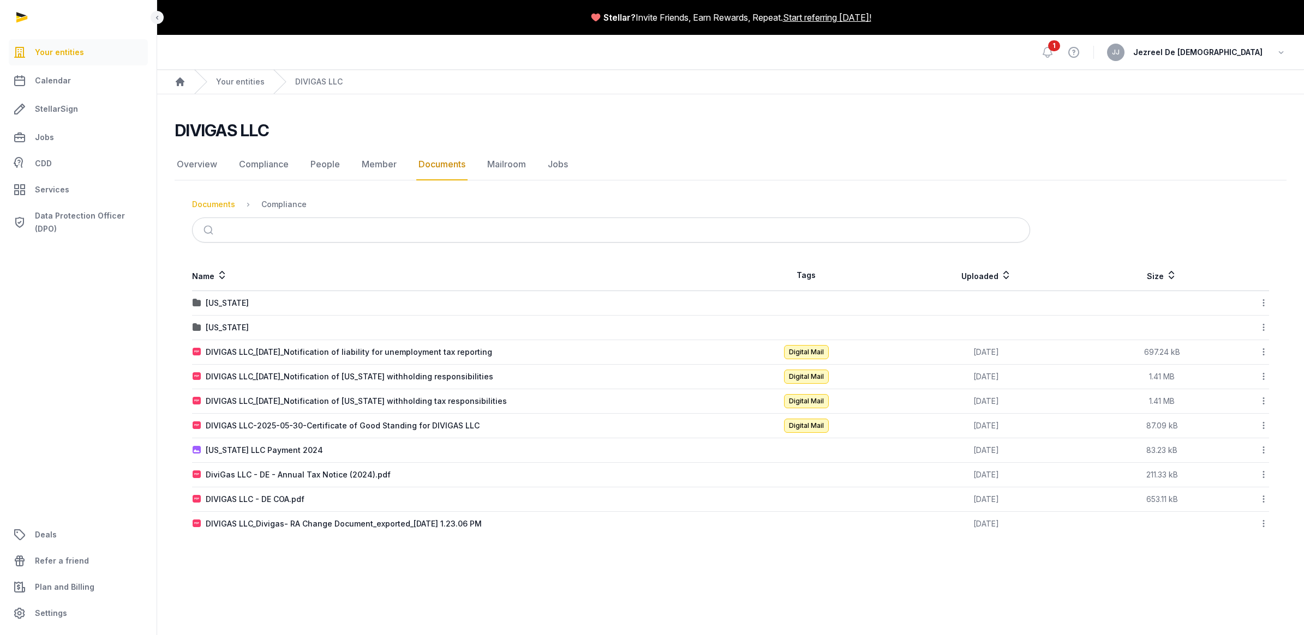
click at [221, 205] on div "Documents" at bounding box center [213, 204] width 43 height 11
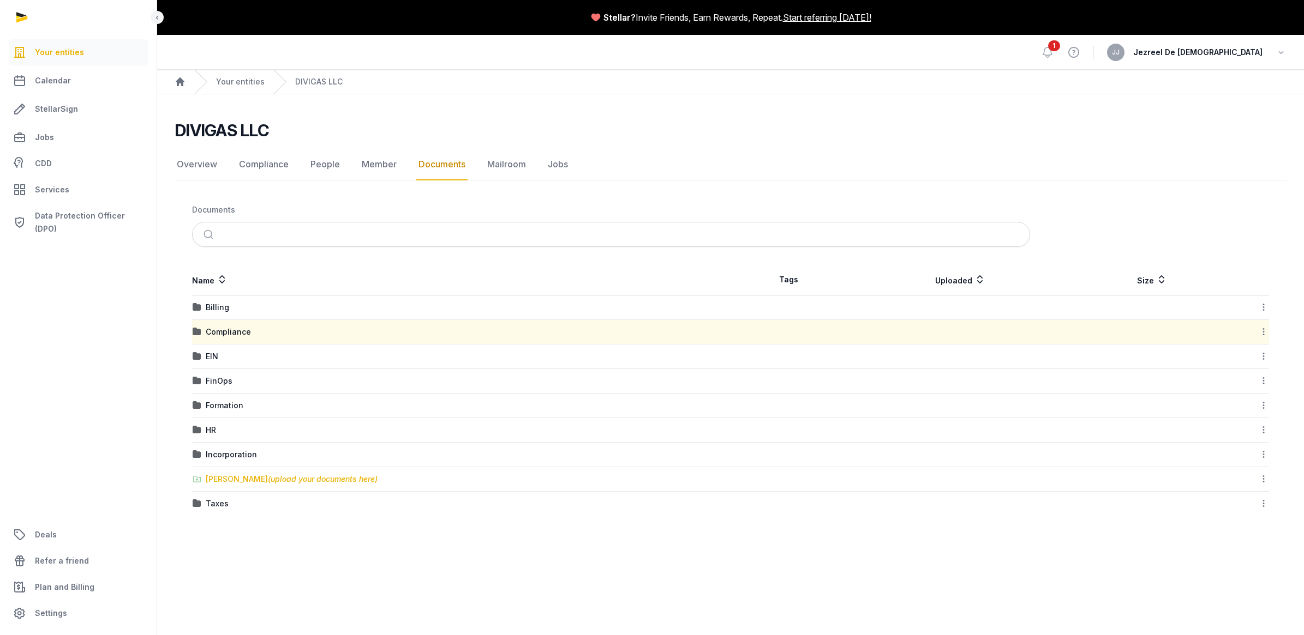
click at [300, 483] on span "(upload your documents here)" at bounding box center [323, 479] width 110 height 9
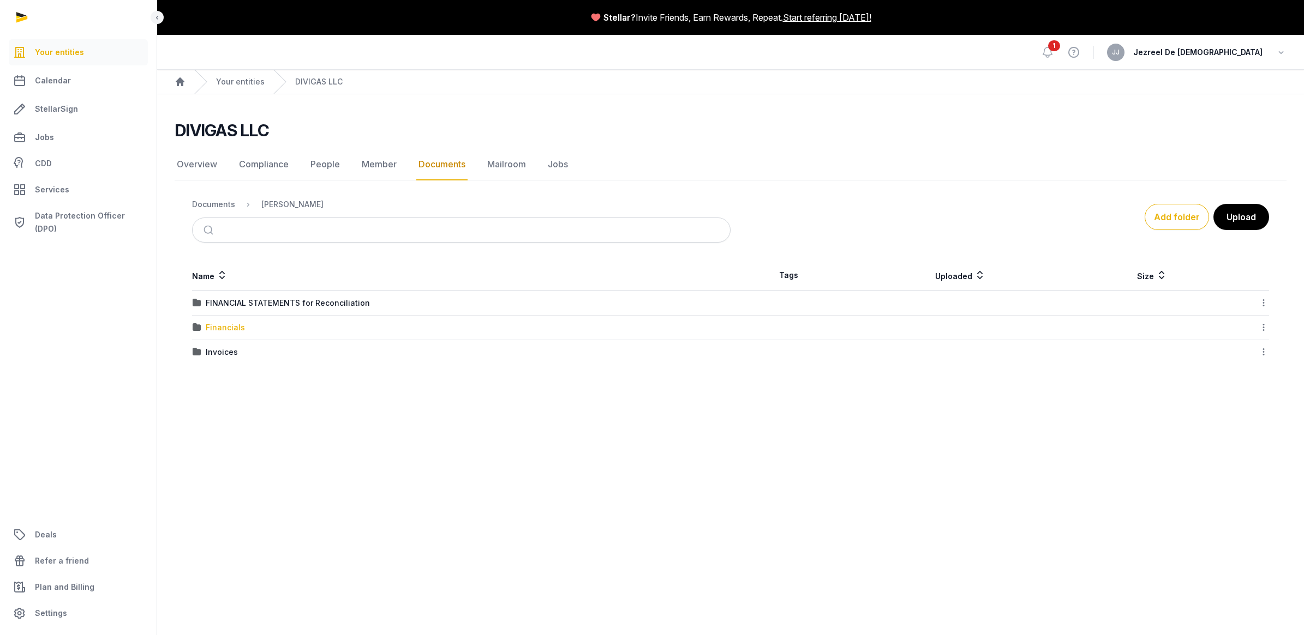
click at [216, 325] on div "Financials" at bounding box center [225, 327] width 39 height 11
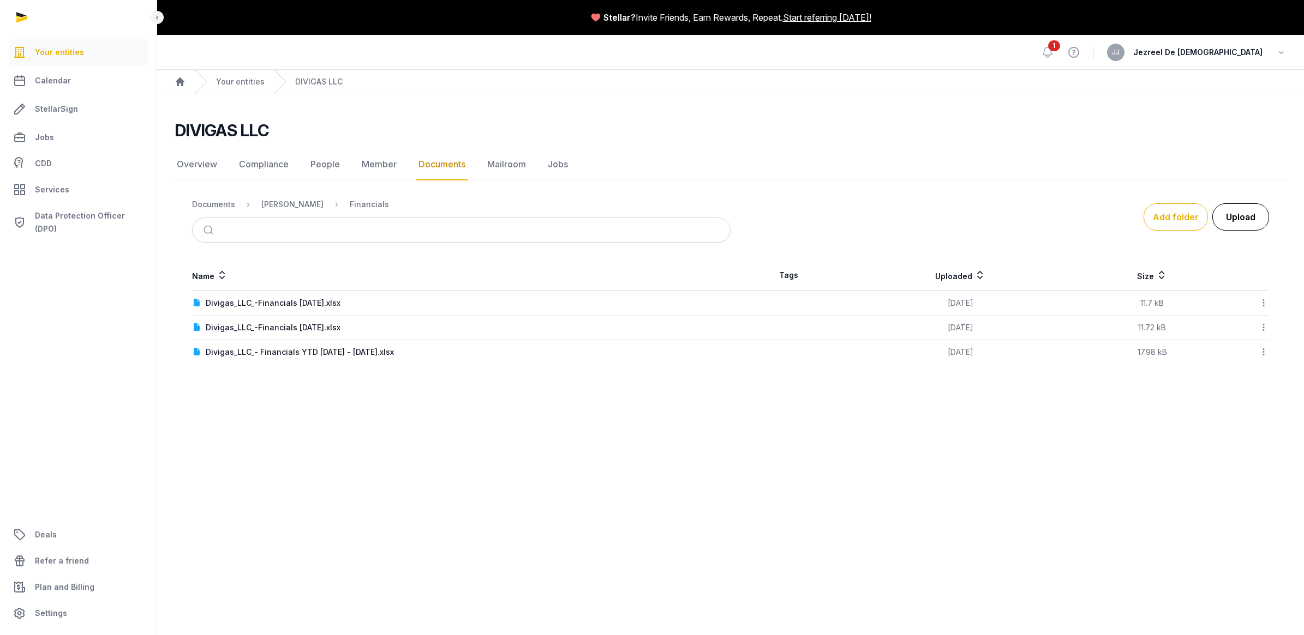
click at [1244, 224] on button "Upload" at bounding box center [1240, 216] width 57 height 27
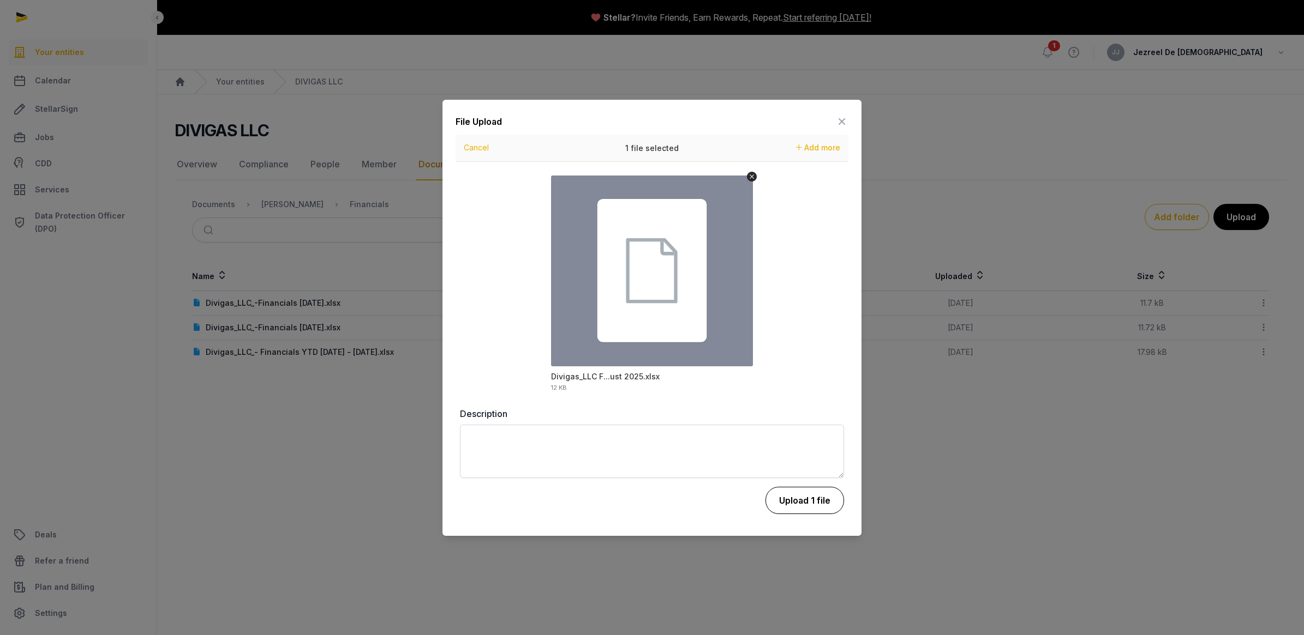
click at [800, 494] on button "Upload 1 file" at bounding box center [804, 500] width 79 height 27
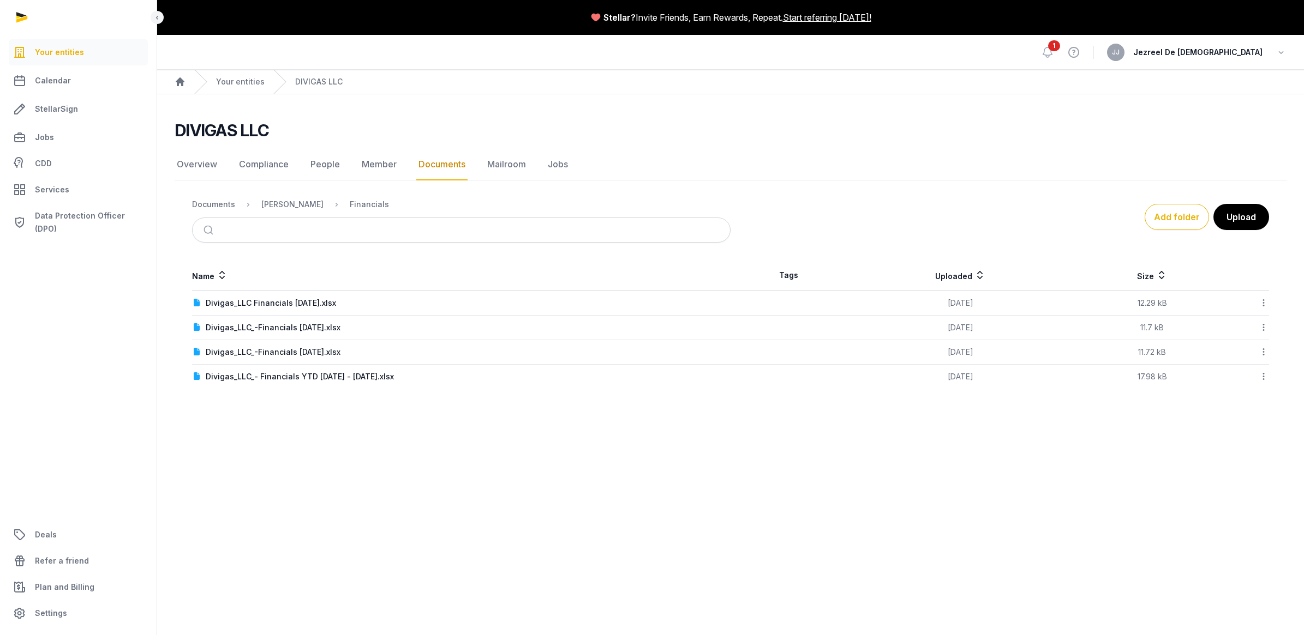
click at [1261, 303] on icon at bounding box center [1263, 302] width 10 height 11
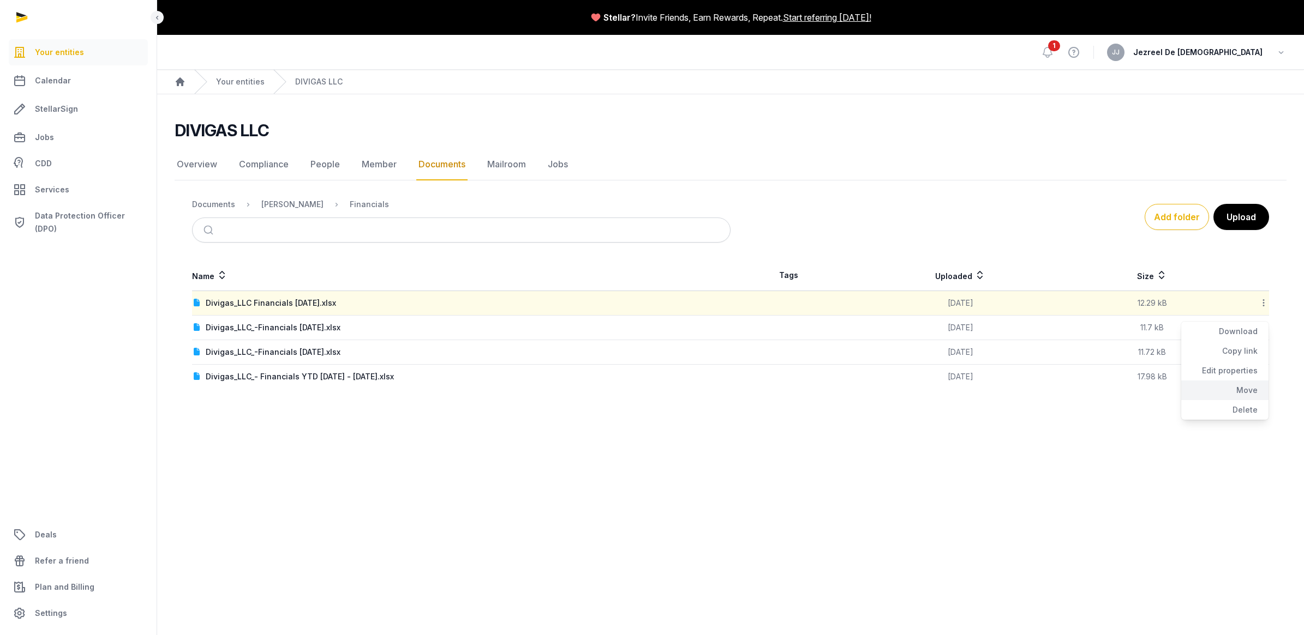
click at [1251, 389] on div "Move" at bounding box center [1224, 391] width 87 height 20
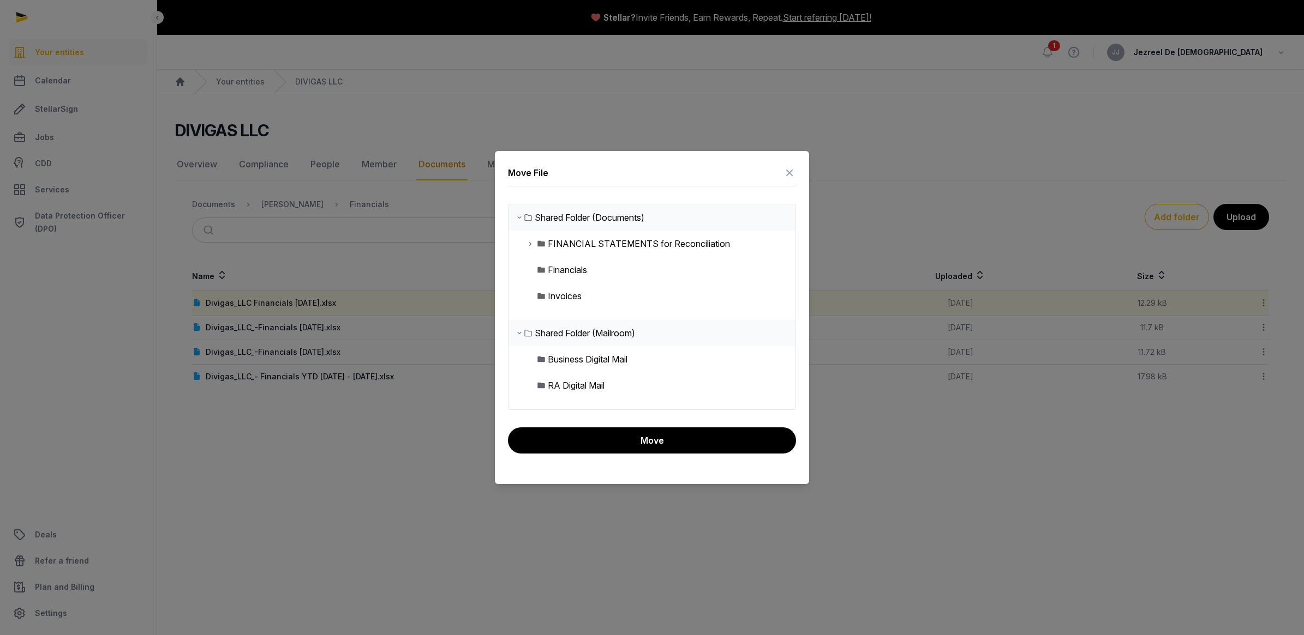
click at [515, 214] on icon at bounding box center [519, 217] width 9 height 13
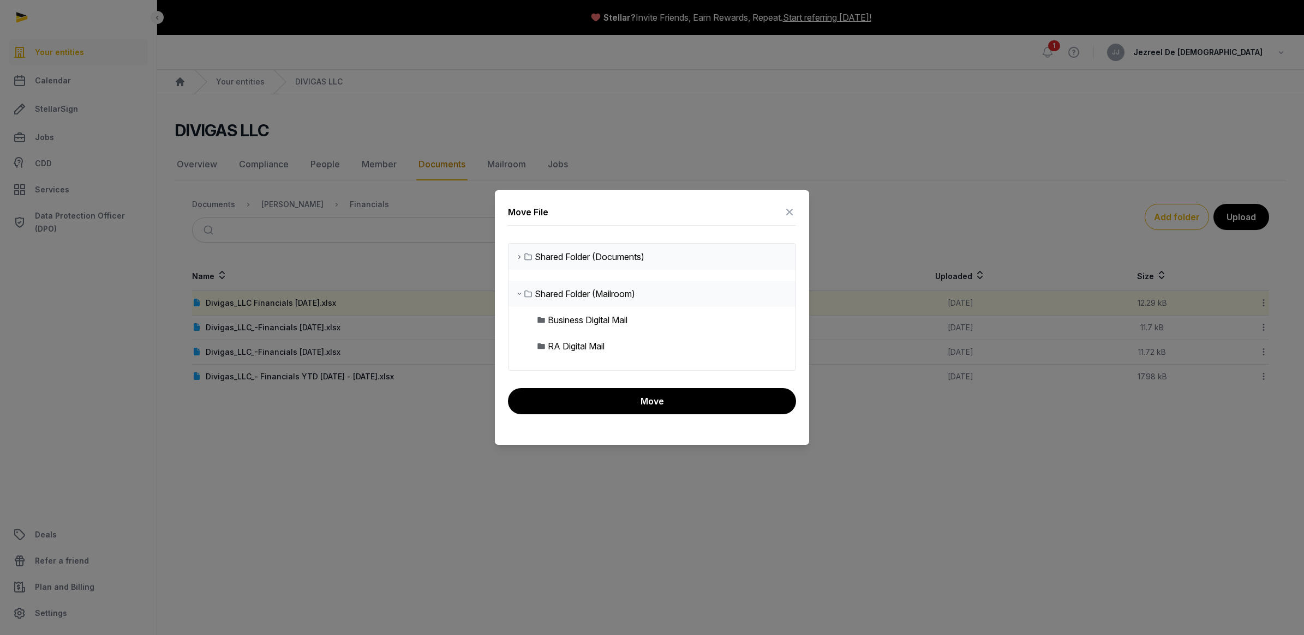
click at [515, 293] on icon at bounding box center [519, 293] width 9 height 13
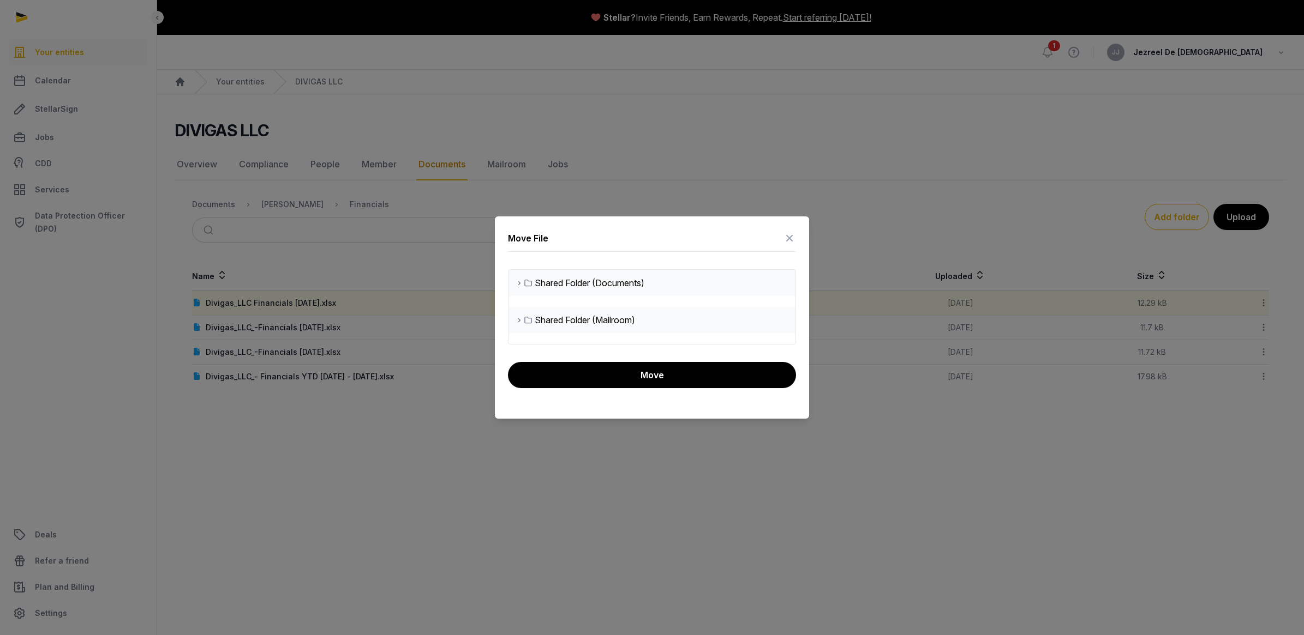
click at [523, 284] on icon at bounding box center [519, 283] width 9 height 13
click at [0, 0] on div "FINANCIAL STATEMENTS for Reconciliation" at bounding box center [0, 0] width 0 height 0
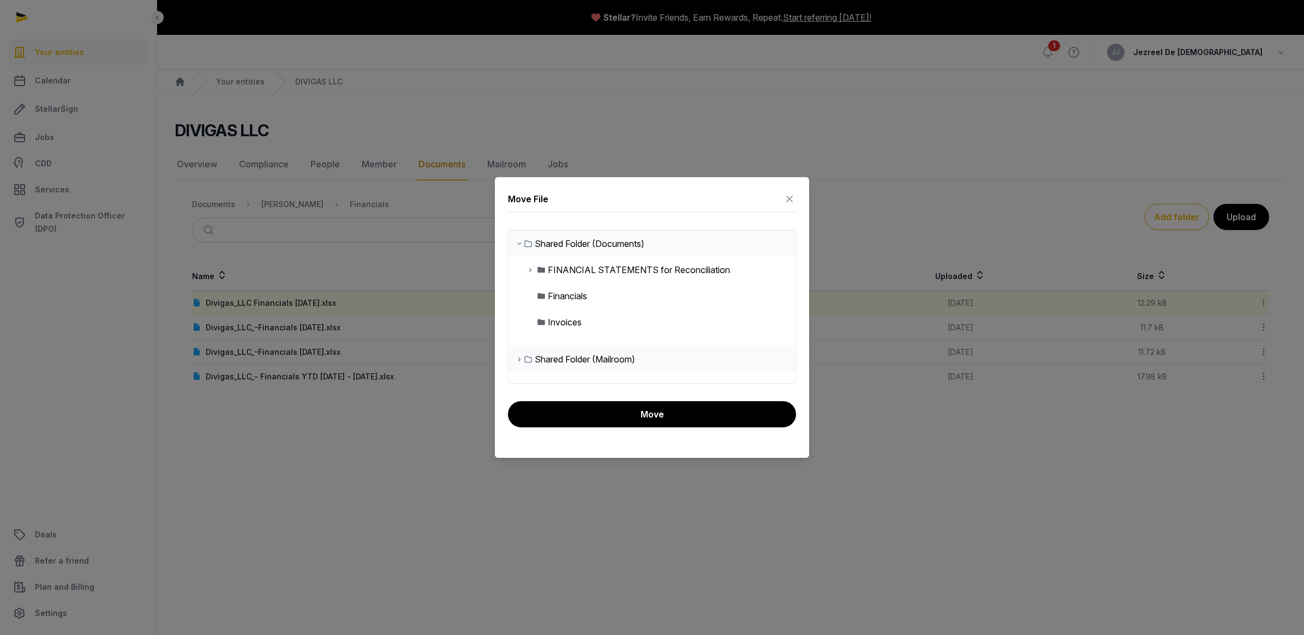
click at [567, 299] on div "Financials" at bounding box center [567, 296] width 39 height 13
click at [631, 513] on div at bounding box center [652, 317] width 1304 height 635
click at [788, 201] on icon at bounding box center [789, 198] width 13 height 17
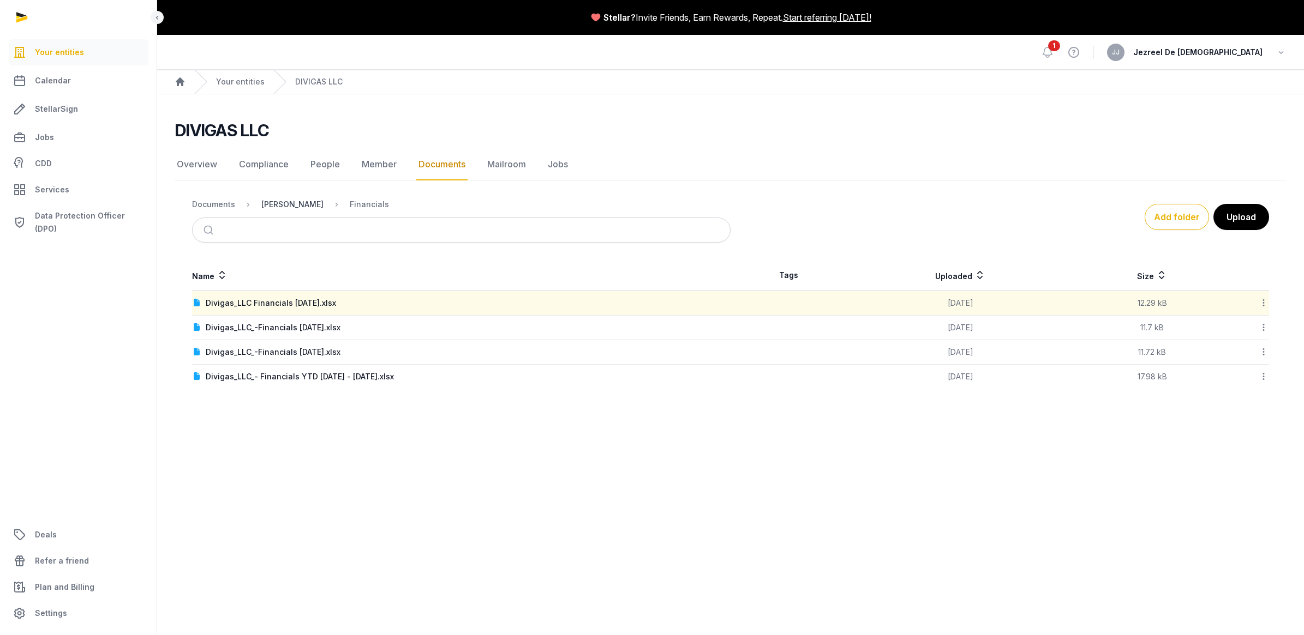
click at [288, 202] on div "[PERSON_NAME]" at bounding box center [292, 204] width 62 height 11
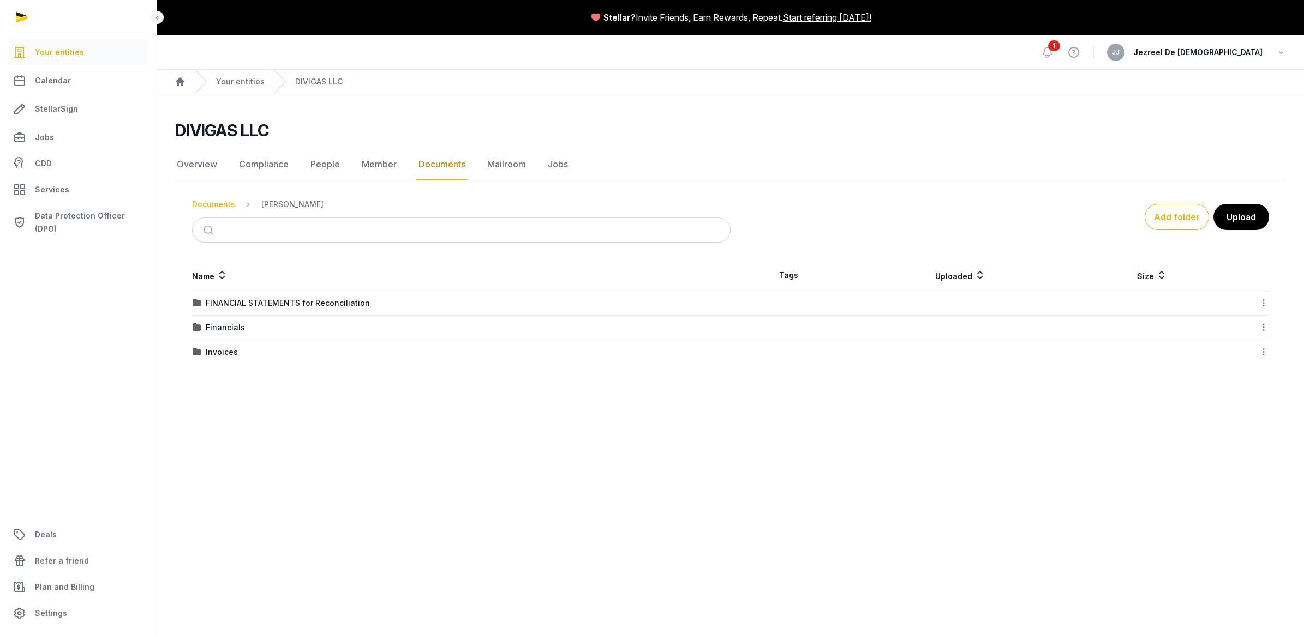
click at [228, 205] on div "Documents" at bounding box center [213, 204] width 43 height 11
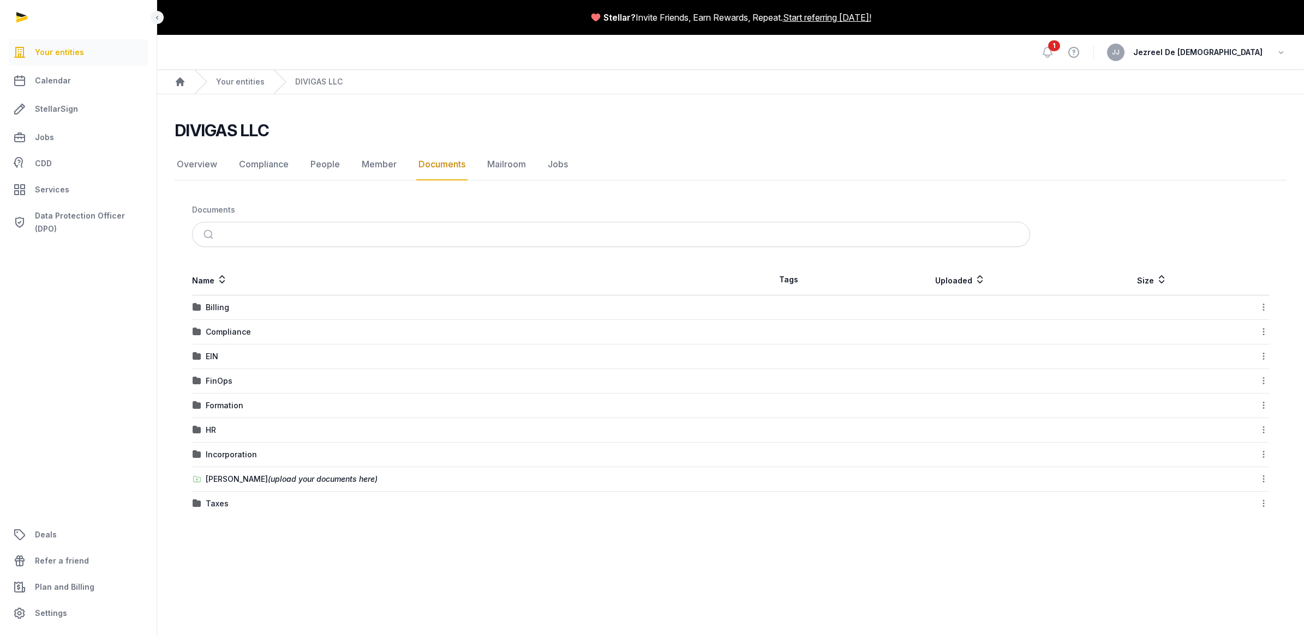
click at [333, 271] on th "Name" at bounding box center [461, 280] width 538 height 31
click at [227, 383] on div "FinOps" at bounding box center [219, 381] width 27 height 11
click at [232, 332] on div "Financials" at bounding box center [225, 327] width 39 height 11
click at [211, 353] on div "FY 2025" at bounding box center [221, 352] width 31 height 11
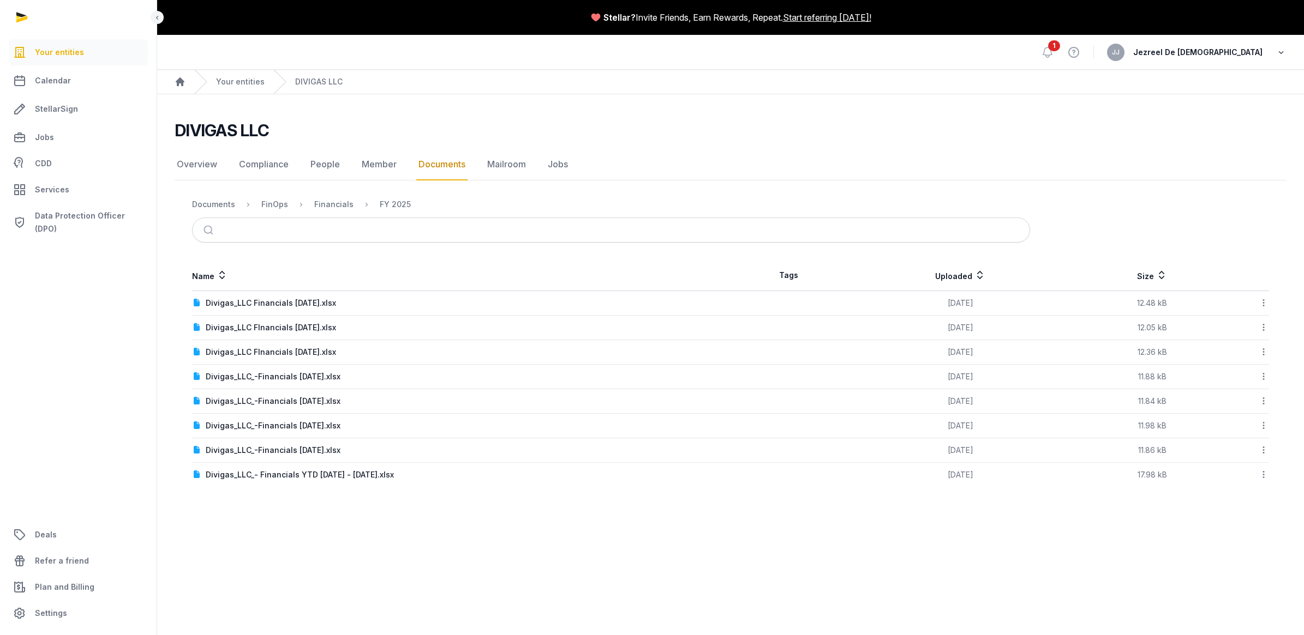
click at [1285, 52] on icon "button" at bounding box center [1280, 52] width 11 height 15
drag, startPoint x: 557, startPoint y: 529, endPoint x: 487, endPoint y: 515, distance: 71.1
click at [487, 515] on main "Stellar? Invite Friends, Earn Rewards, Repeat. Start referring [DATE]! Open sid…" at bounding box center [652, 317] width 1304 height 635
click at [1271, 303] on div "Name Tags Uploaded Size Divigas_LLC Financials [DATE].xlsx [DATE] 12.48 kB Down…" at bounding box center [731, 373] width 1112 height 227
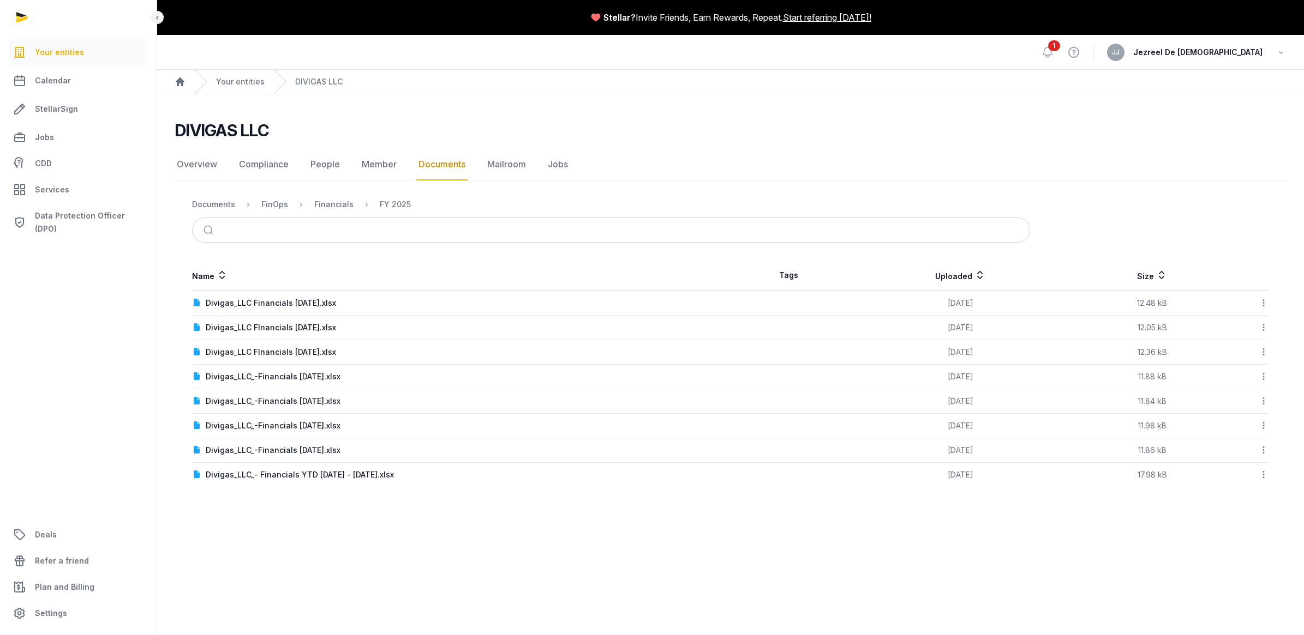
click at [1263, 304] on icon at bounding box center [1263, 302] width 10 height 11
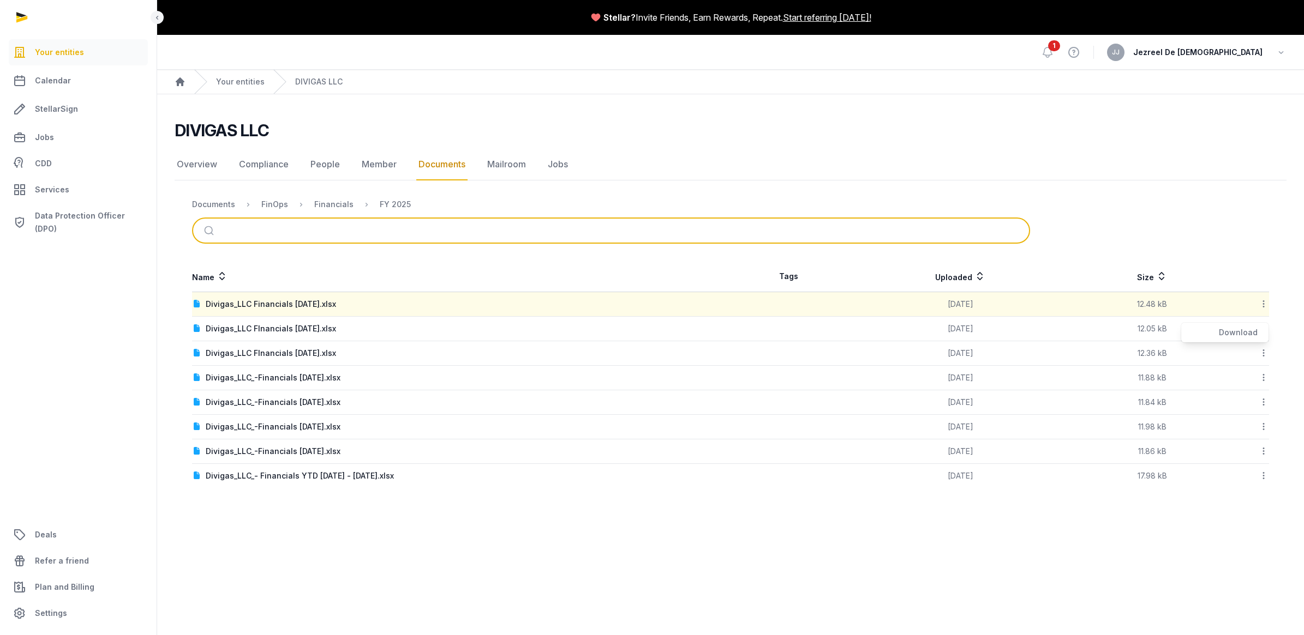
click at [399, 242] on input "search" at bounding box center [623, 231] width 801 height 24
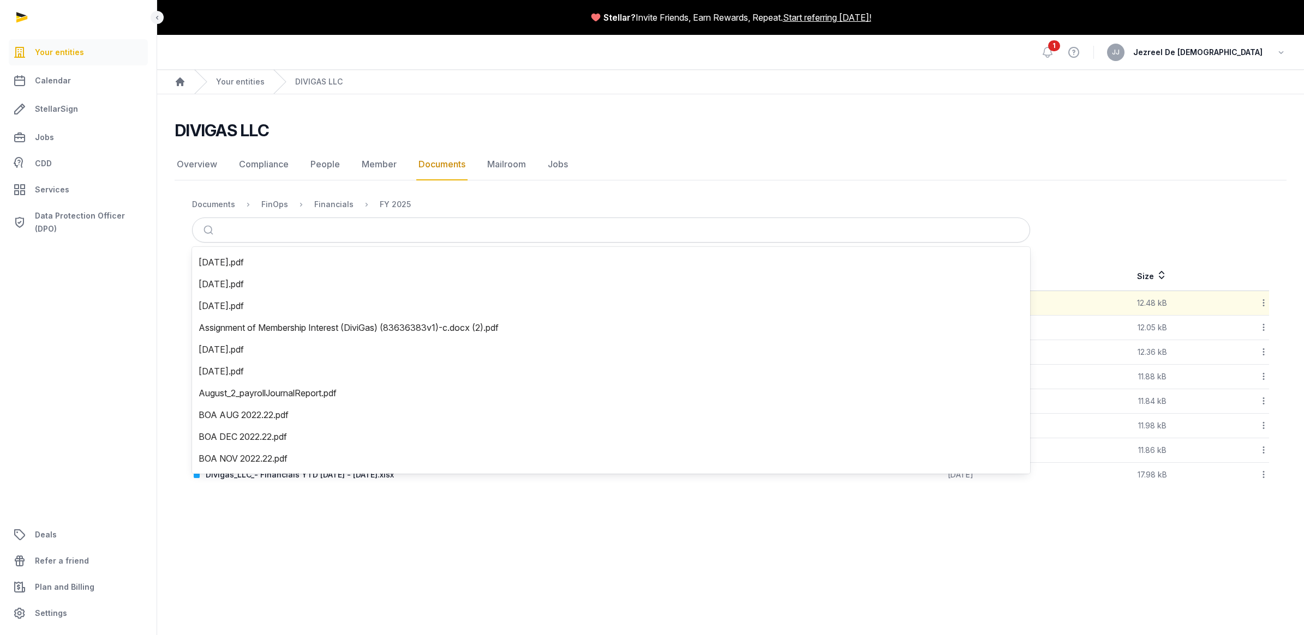
click at [395, 554] on main "Stellar? Invite Friends, Earn Rewards, Repeat. Start referring [DATE]! Open sid…" at bounding box center [652, 317] width 1304 height 635
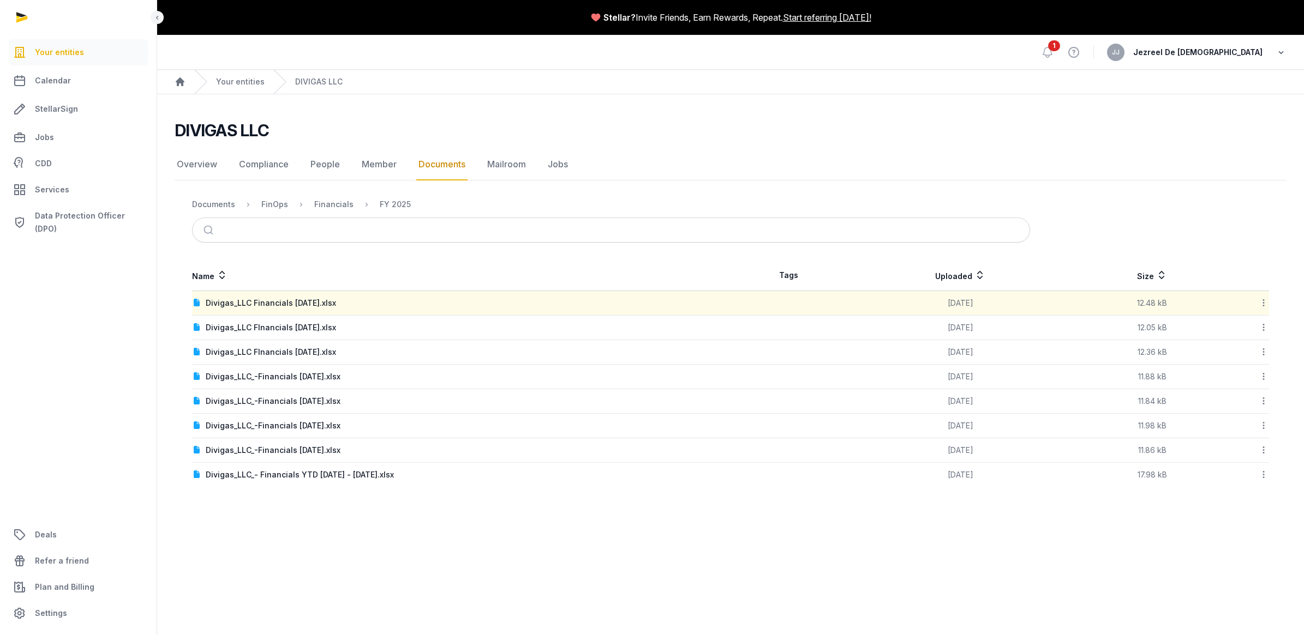
click at [1286, 47] on icon "button" at bounding box center [1280, 52] width 11 height 15
click at [1286, 47] on div "Open sidebar 1 View help [PERSON_NAME] De [PERSON_NAME] Your Profile Sign out" at bounding box center [730, 52] width 1147 height 35
click at [200, 168] on link "Overview" at bounding box center [197, 165] width 45 height 32
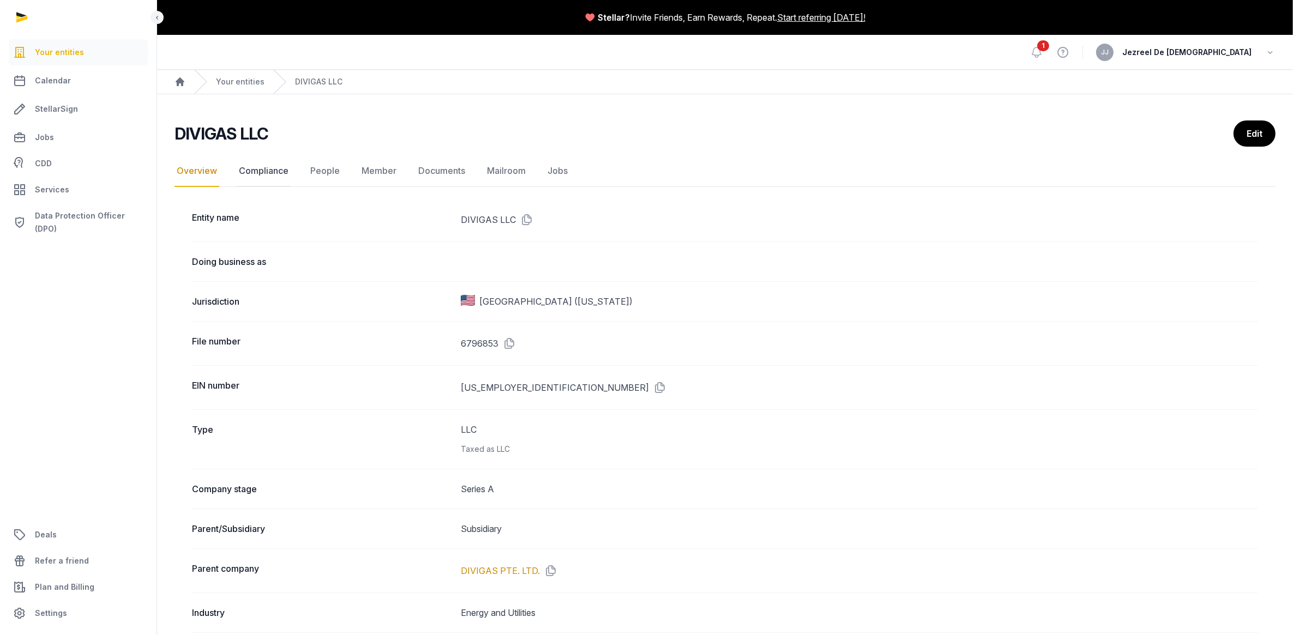
click at [261, 165] on link "Compliance" at bounding box center [264, 171] width 54 height 32
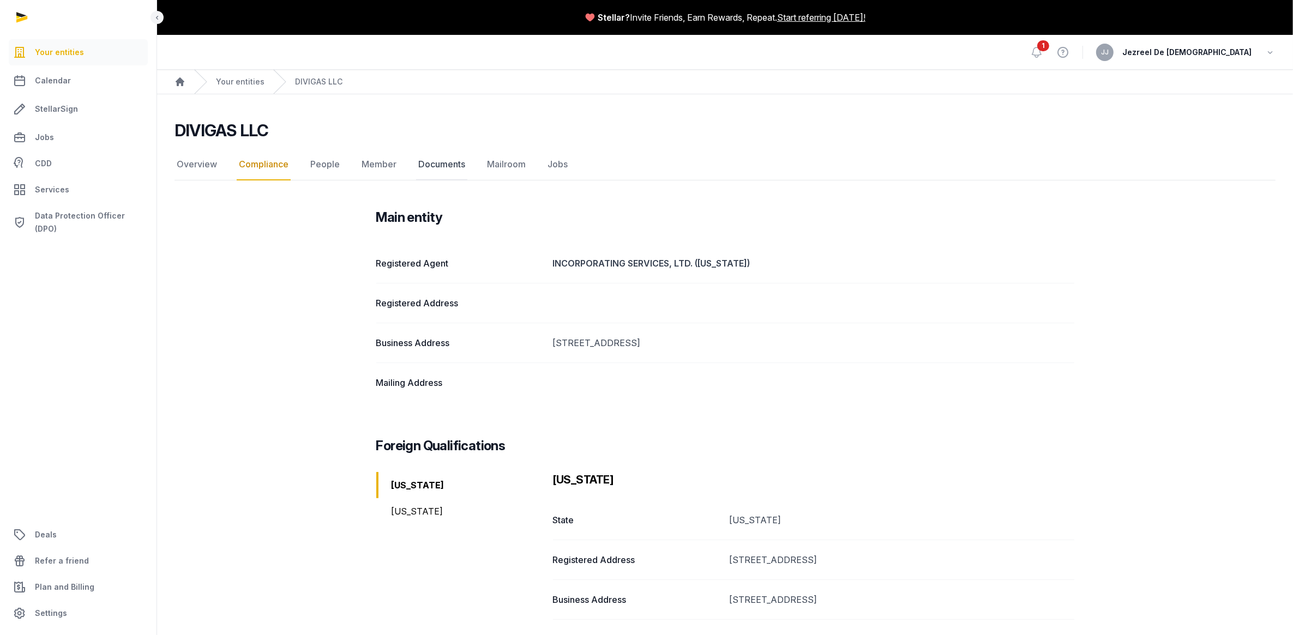
click at [429, 164] on link "Documents" at bounding box center [441, 165] width 51 height 32
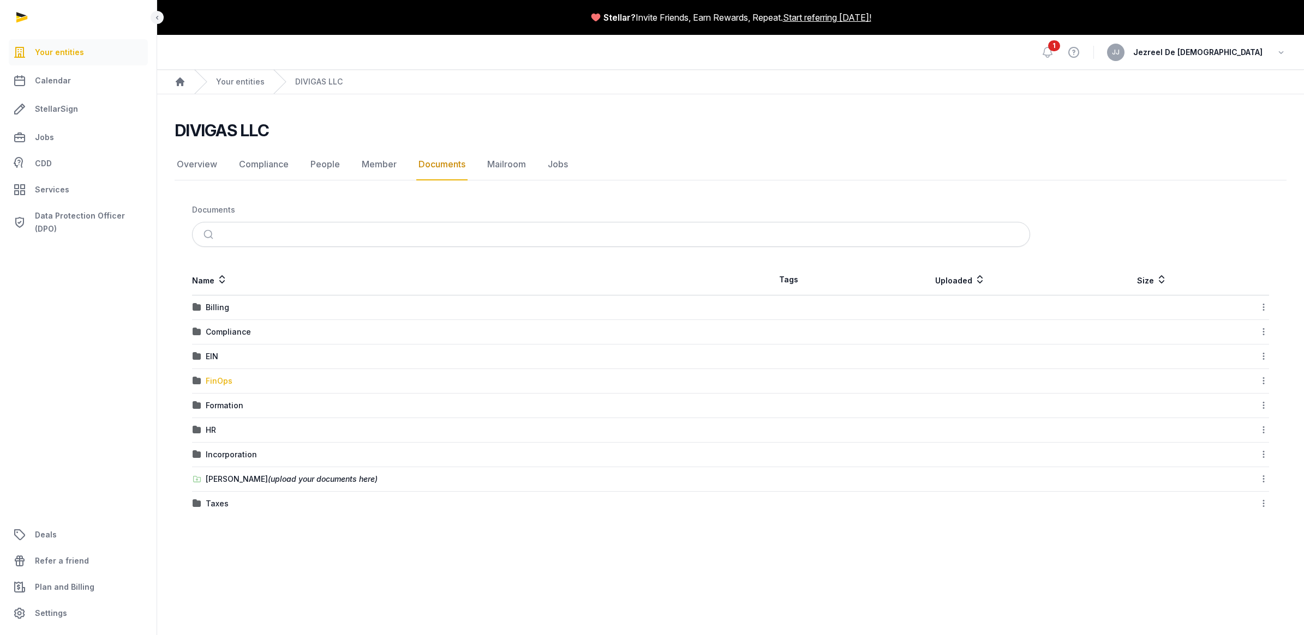
click at [218, 382] on div "FinOps" at bounding box center [219, 381] width 27 height 11
click at [224, 333] on div "Financials" at bounding box center [225, 327] width 39 height 11
click at [221, 355] on div "FY 2025" at bounding box center [221, 352] width 31 height 11
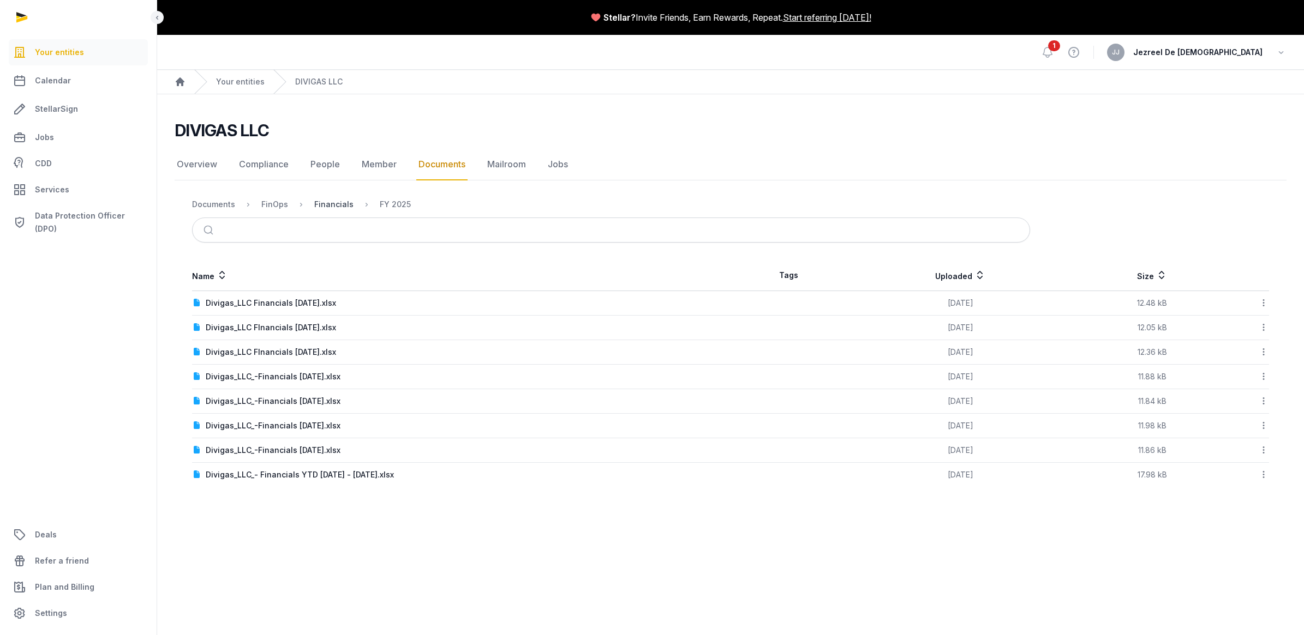
click at [350, 202] on div "Financials" at bounding box center [333, 204] width 39 height 11
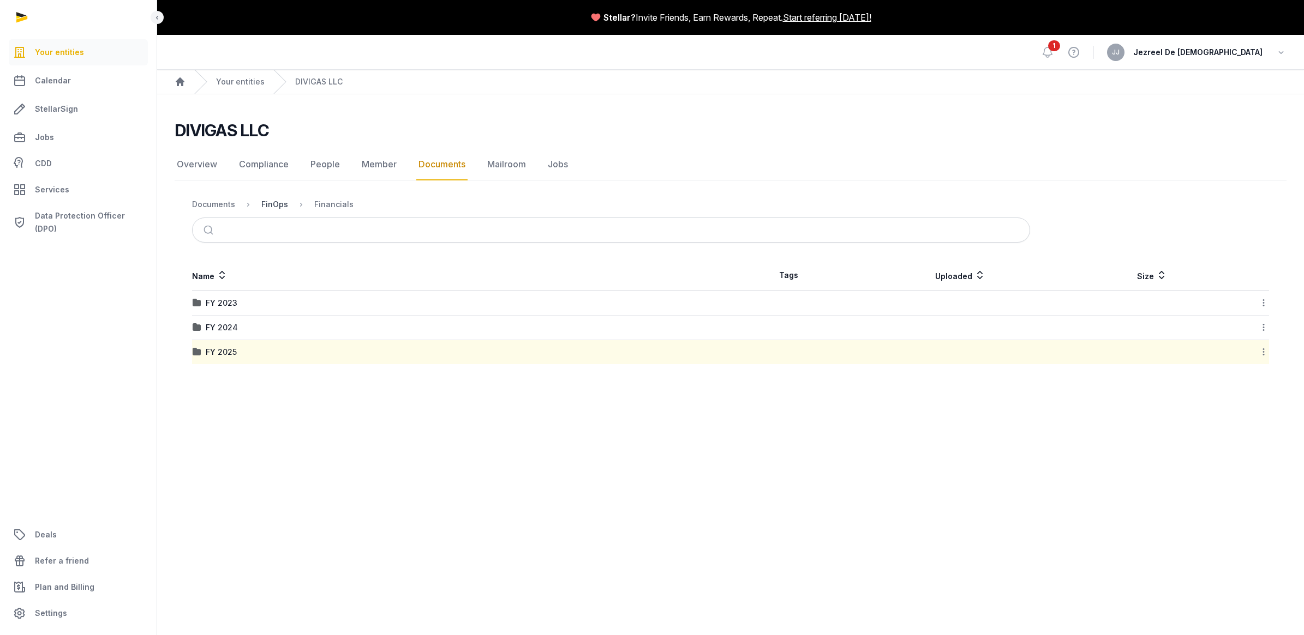
click at [279, 205] on div "FinOps" at bounding box center [274, 204] width 27 height 11
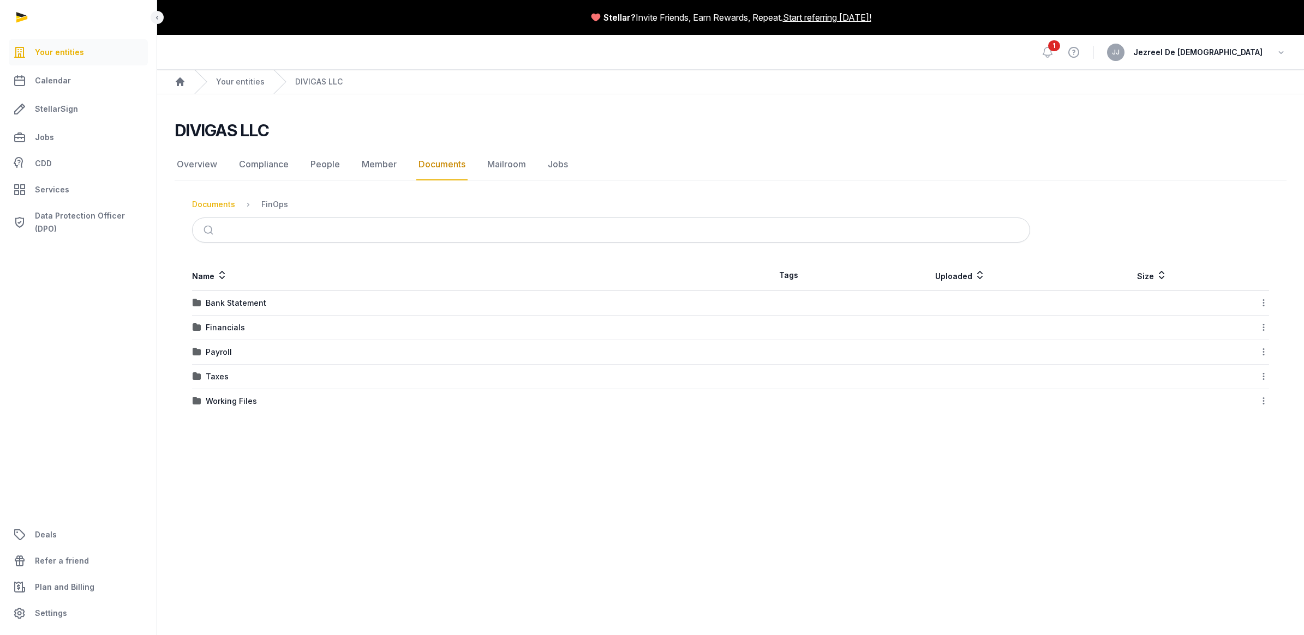
click at [224, 202] on div "Documents" at bounding box center [213, 204] width 43 height 11
click at [257, 481] on div "[PERSON_NAME] (upload your documents here)" at bounding box center [292, 479] width 172 height 11
click at [216, 323] on div "Financials" at bounding box center [225, 327] width 39 height 11
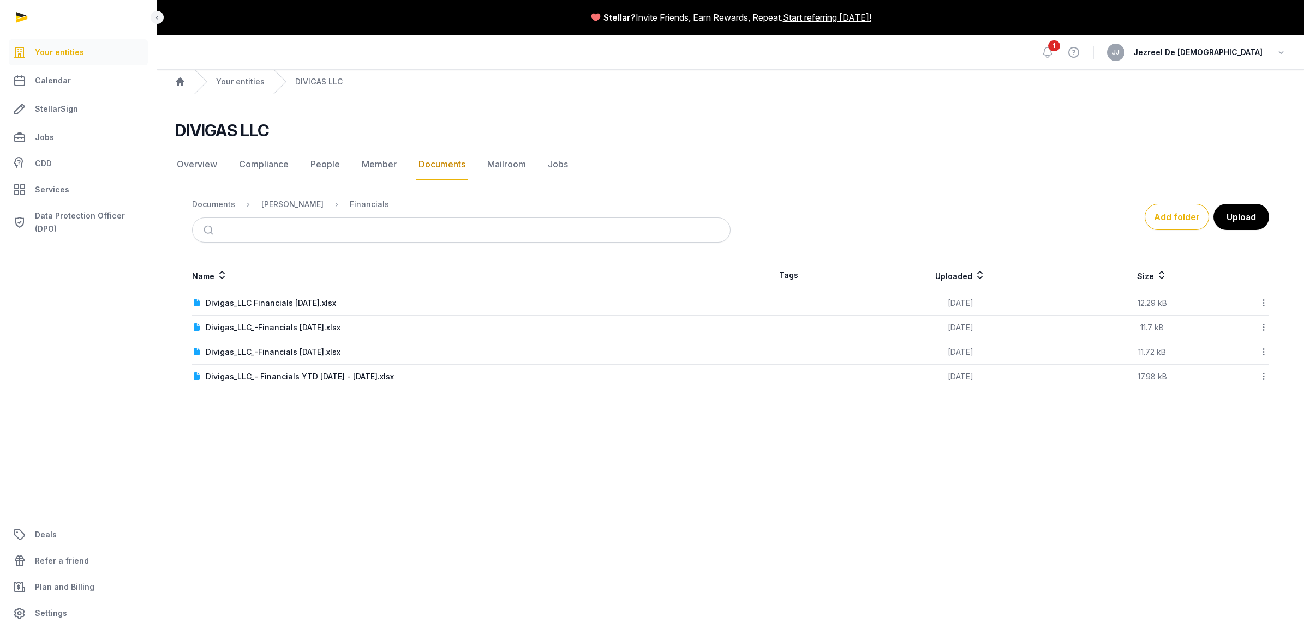
click at [1257, 303] on div at bounding box center [1249, 303] width 38 height 15
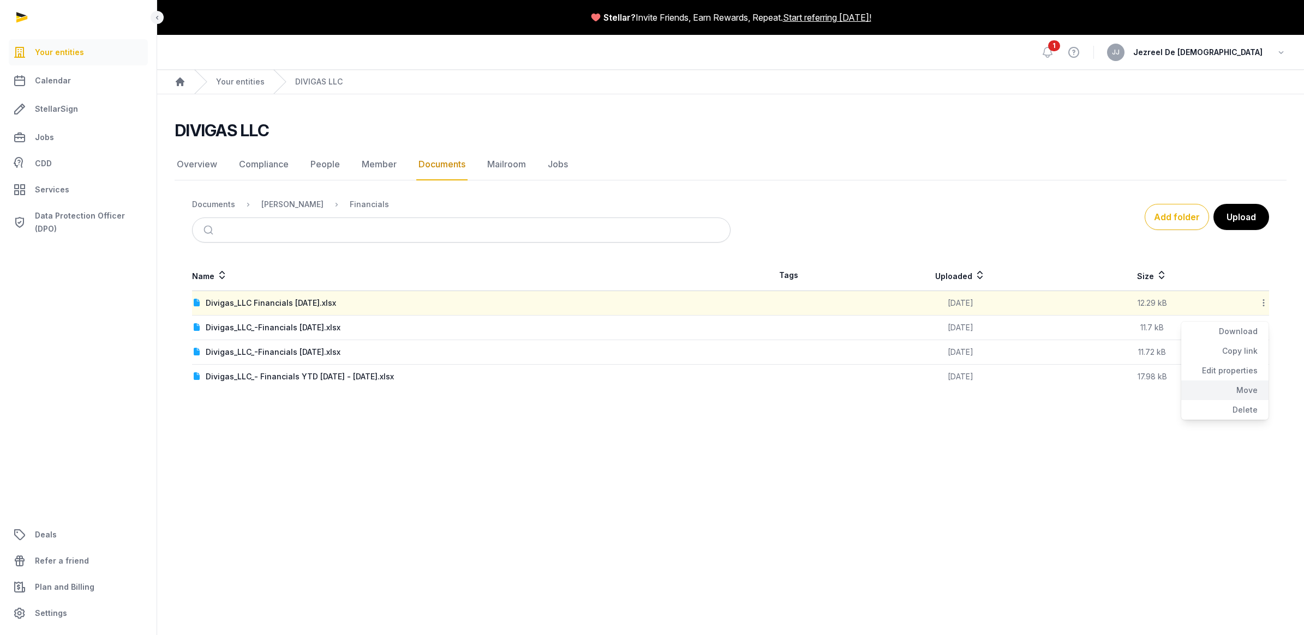
click at [1250, 387] on div "Move" at bounding box center [1224, 391] width 87 height 20
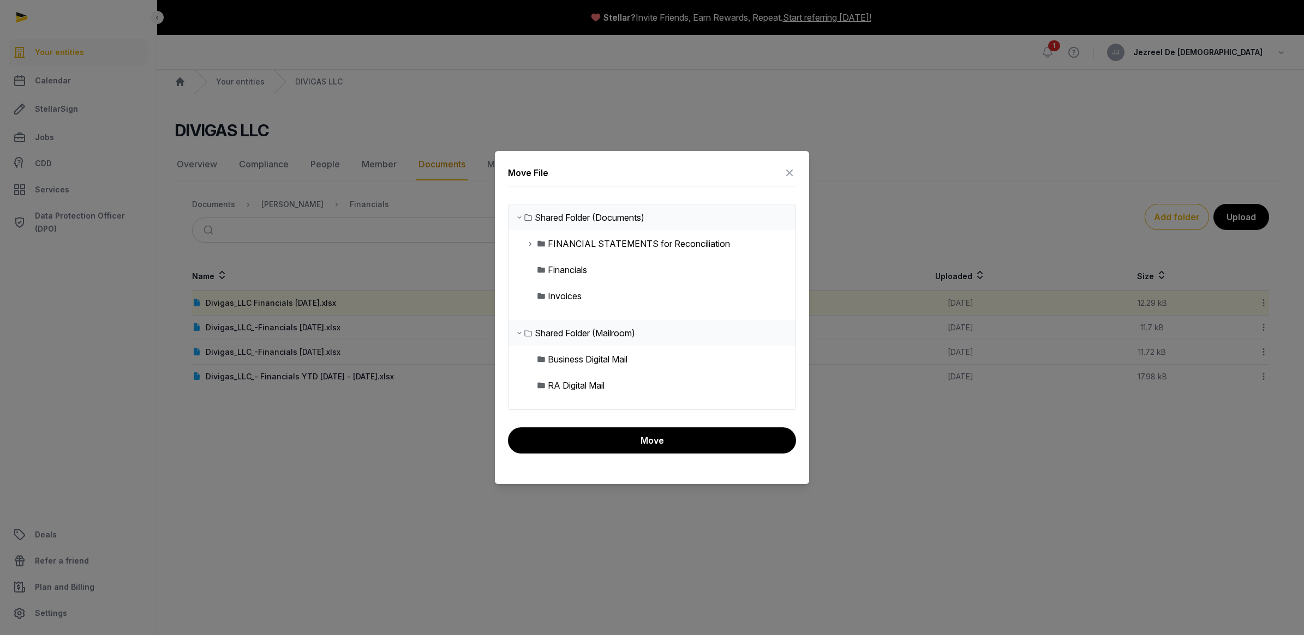
click at [336, 464] on div at bounding box center [652, 317] width 1304 height 635
click at [784, 173] on icon at bounding box center [789, 172] width 13 height 17
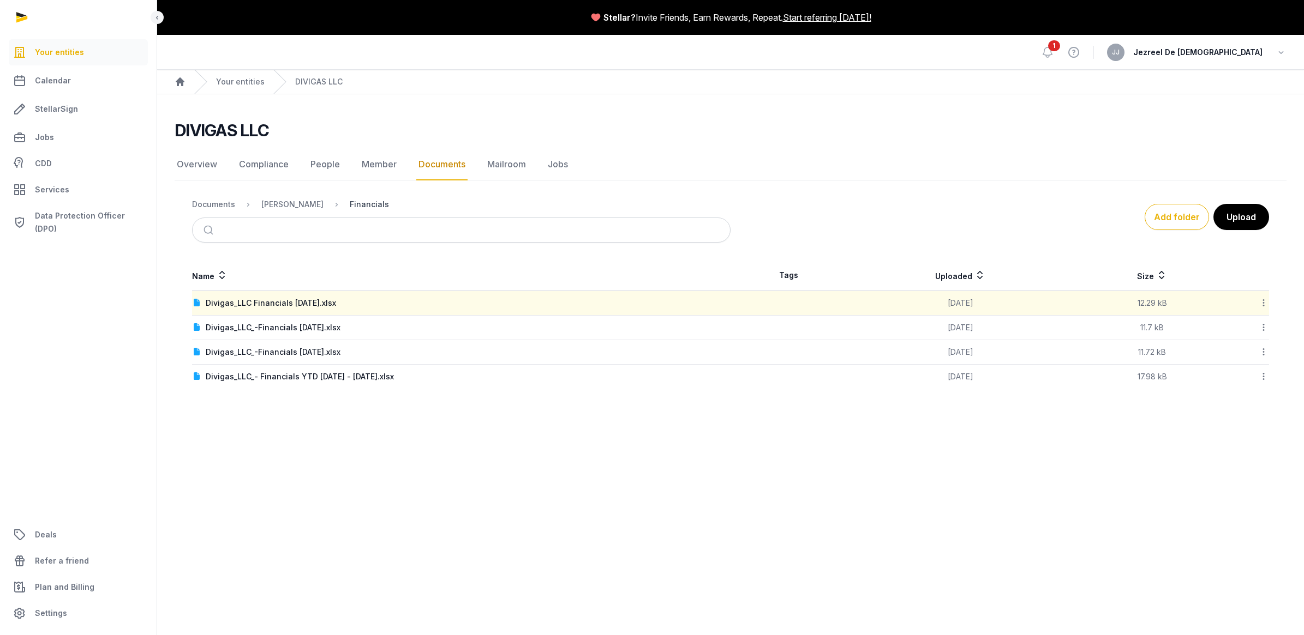
click at [359, 205] on div "Financials" at bounding box center [369, 204] width 39 height 11
click at [371, 207] on div "Financials" at bounding box center [369, 204] width 39 height 11
click at [368, 205] on div "Financials" at bounding box center [369, 204] width 39 height 11
click at [386, 163] on link "Member" at bounding box center [378, 165] width 39 height 32
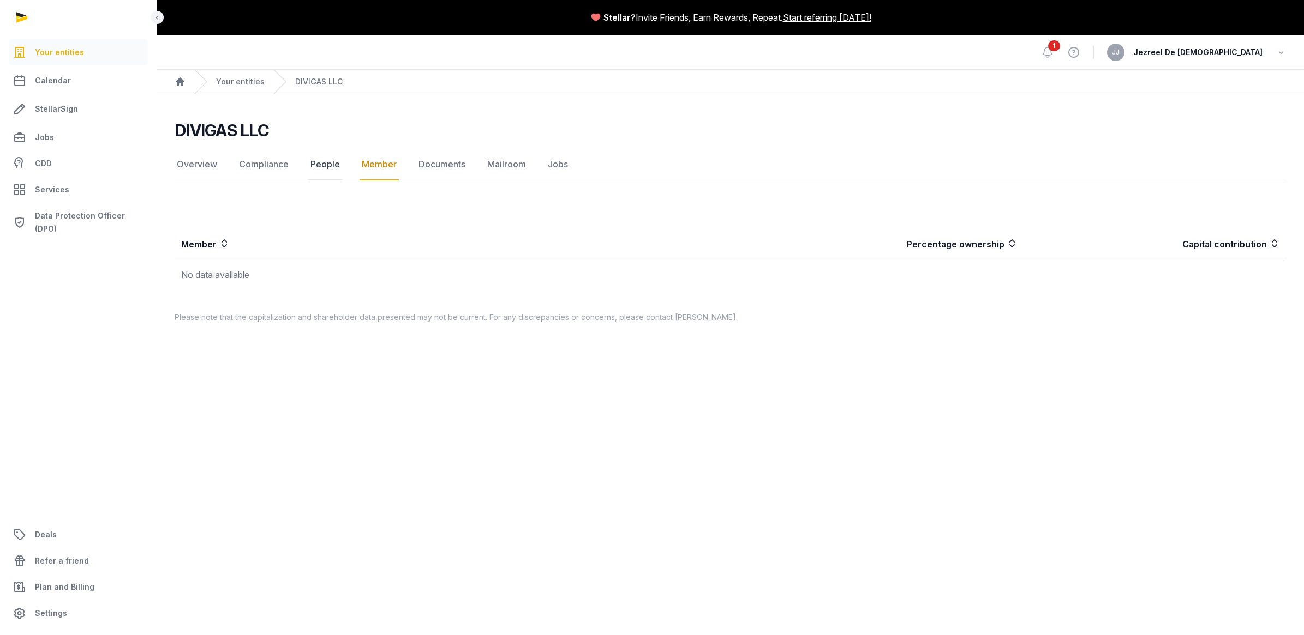
click at [321, 157] on link "People" at bounding box center [325, 165] width 34 height 32
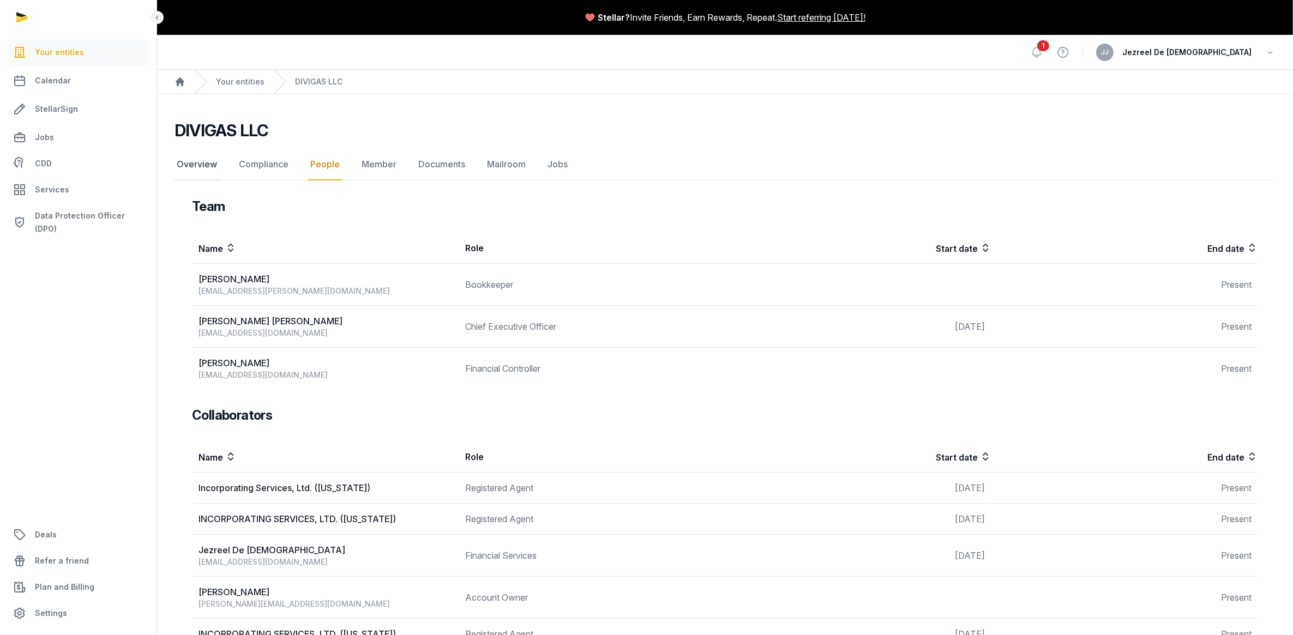
click at [208, 152] on link "Overview" at bounding box center [197, 165] width 45 height 32
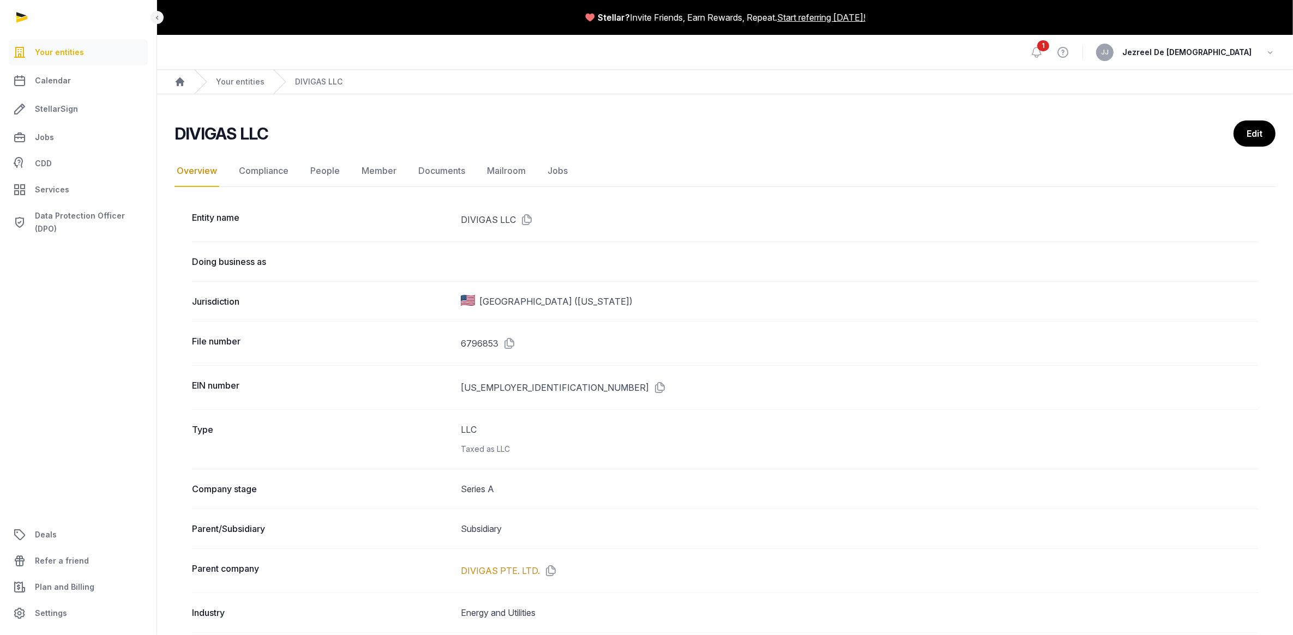
click at [230, 157] on nav "Overview Compliance People Member Documents Mailroom Jobs" at bounding box center [725, 171] width 1101 height 32
click at [431, 170] on link "Documents" at bounding box center [441, 171] width 51 height 32
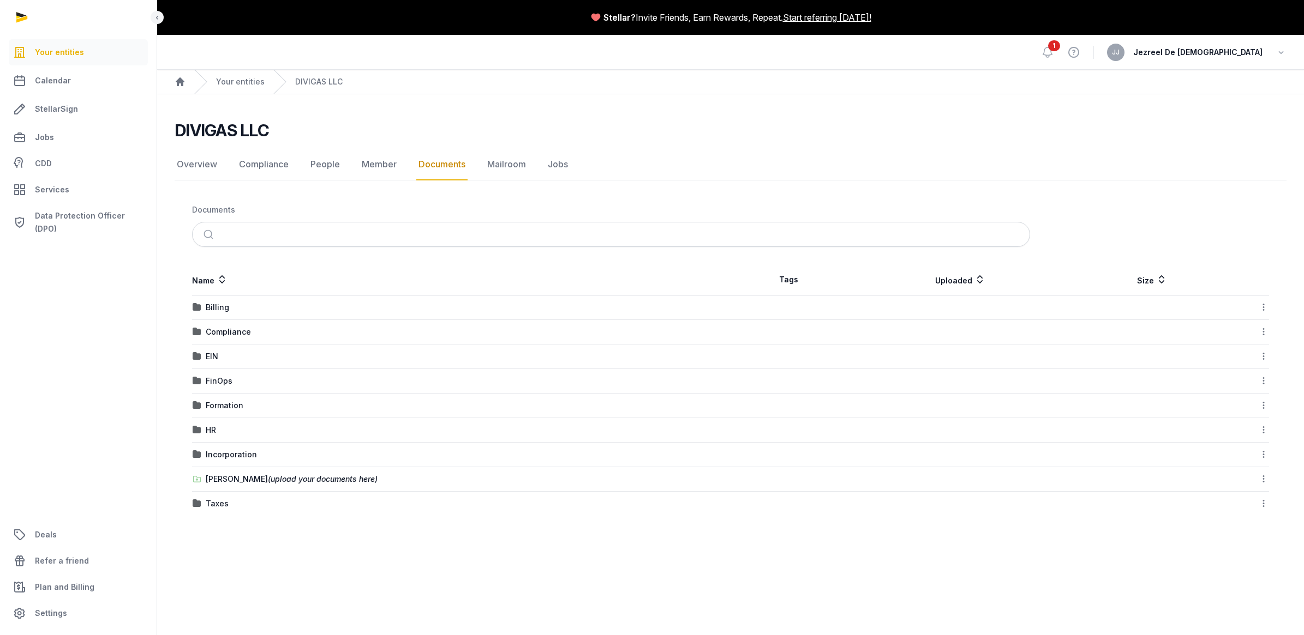
click at [1060, 48] on span "1" at bounding box center [1054, 45] width 12 height 11
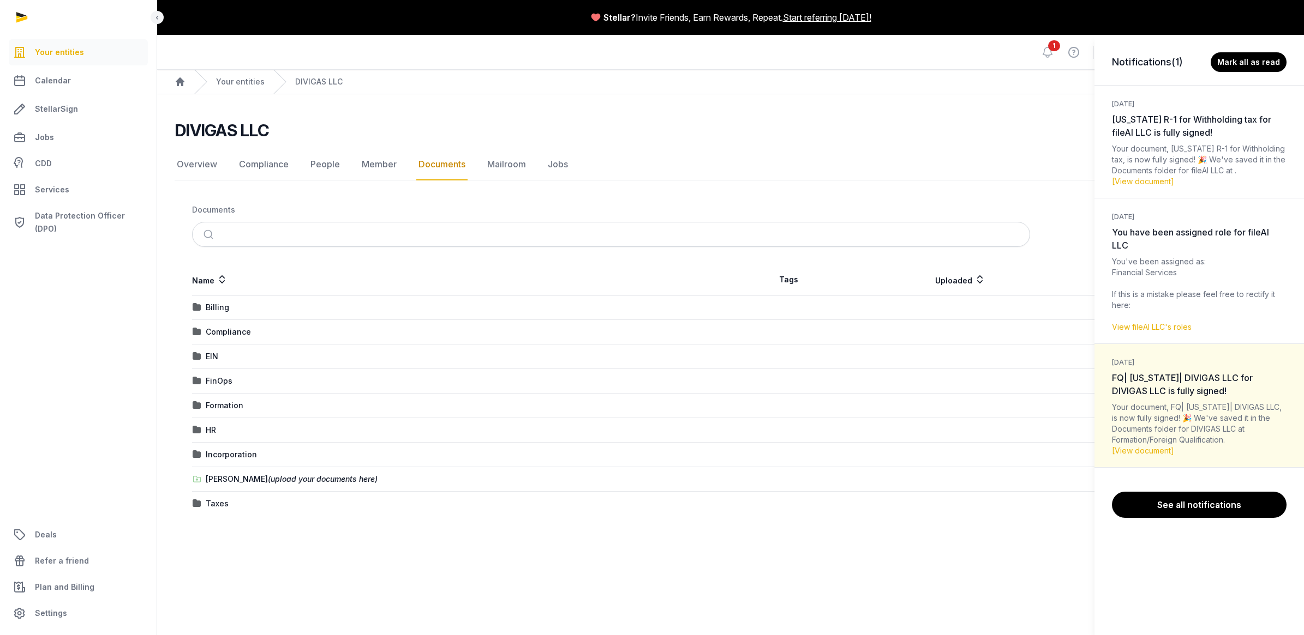
click at [1113, 47] on div "Notifications (1) Mark all as read" at bounding box center [1198, 58] width 209 height 46
click at [356, 565] on div "Notifications (1) Mark all as read [DATE] [US_STATE] R-1 for Withholding tax fo…" at bounding box center [652, 317] width 1304 height 635
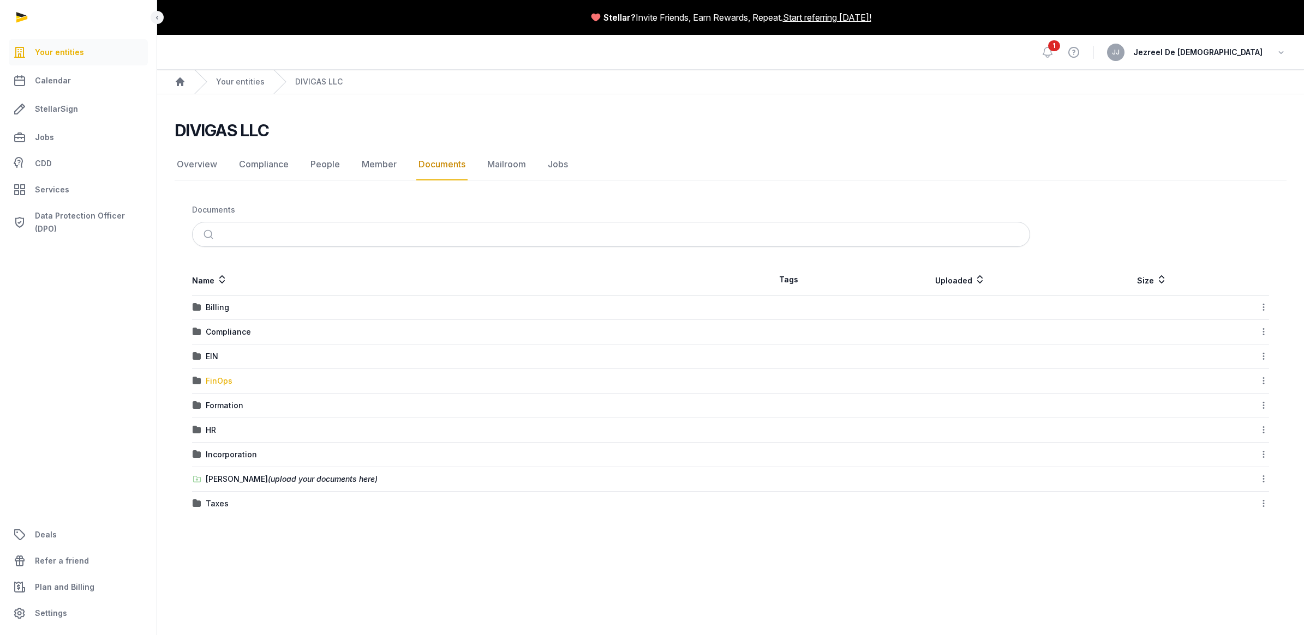
click at [227, 379] on div "FinOps" at bounding box center [219, 381] width 27 height 11
click at [236, 326] on div "Financials" at bounding box center [225, 327] width 39 height 11
click at [216, 330] on div "FY 2024" at bounding box center [222, 327] width 32 height 11
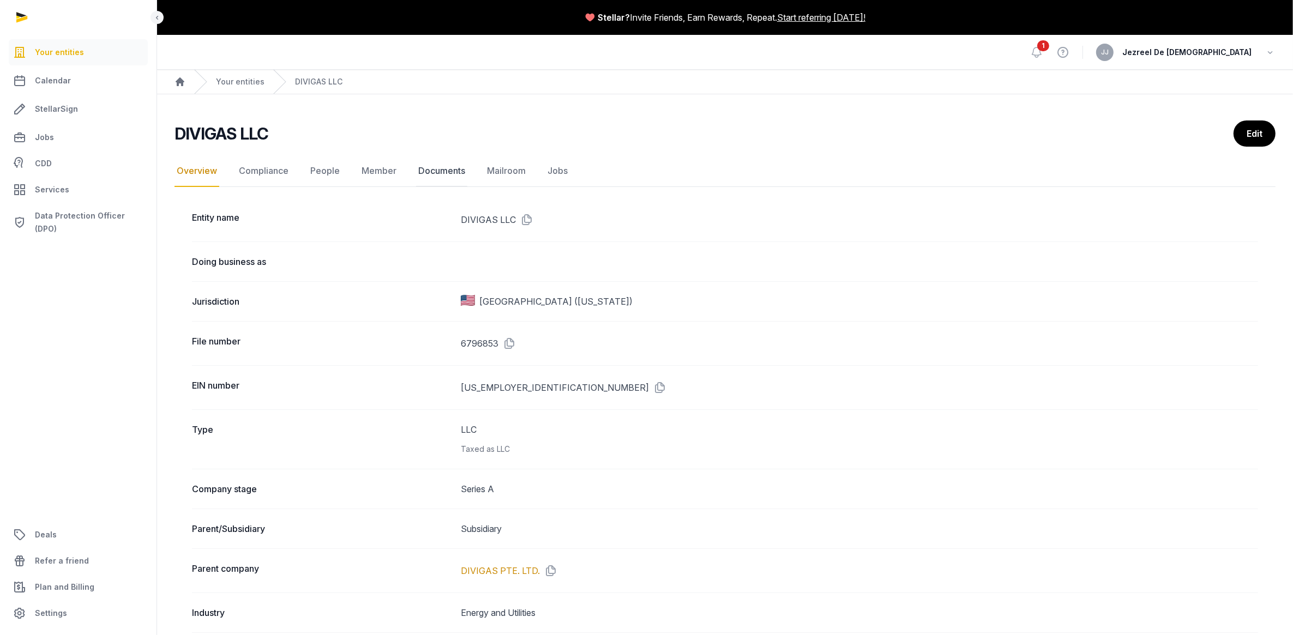
click at [435, 178] on link "Documents" at bounding box center [441, 171] width 51 height 32
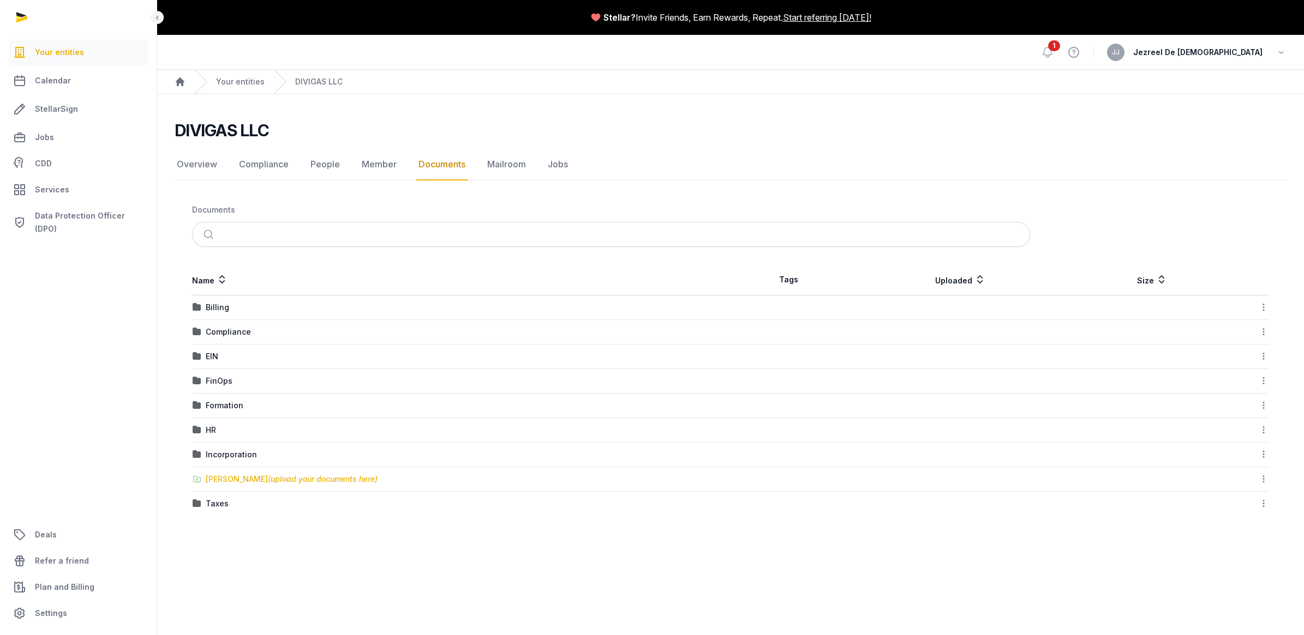
click at [246, 478] on div "[PERSON_NAME] (upload your documents here)" at bounding box center [292, 479] width 172 height 11
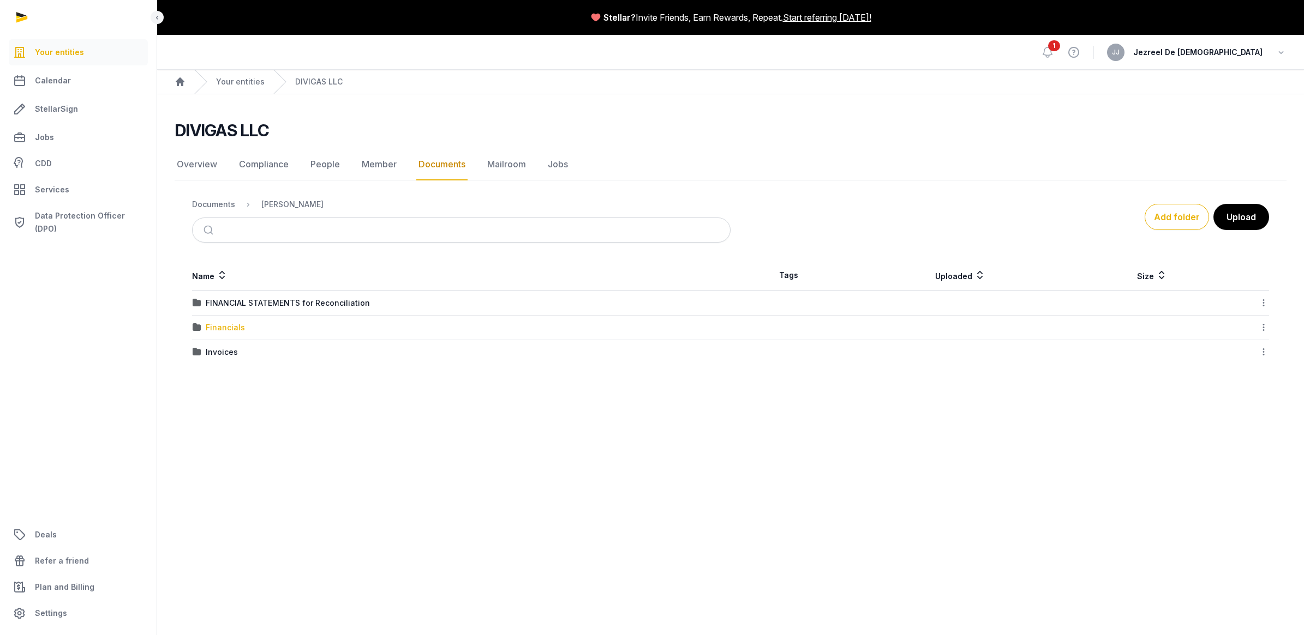
click at [225, 333] on div "Financials" at bounding box center [225, 327] width 39 height 11
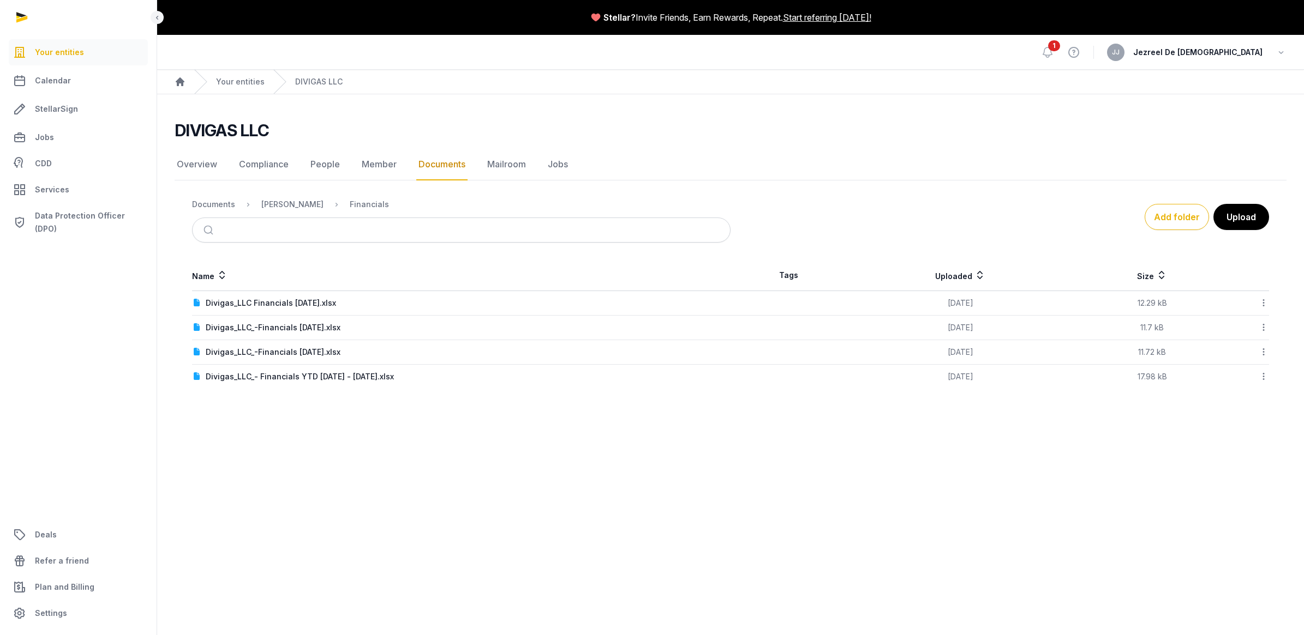
click at [446, 166] on link "Documents" at bounding box center [441, 165] width 51 height 32
click at [301, 206] on div "[PERSON_NAME]" at bounding box center [292, 204] width 62 height 11
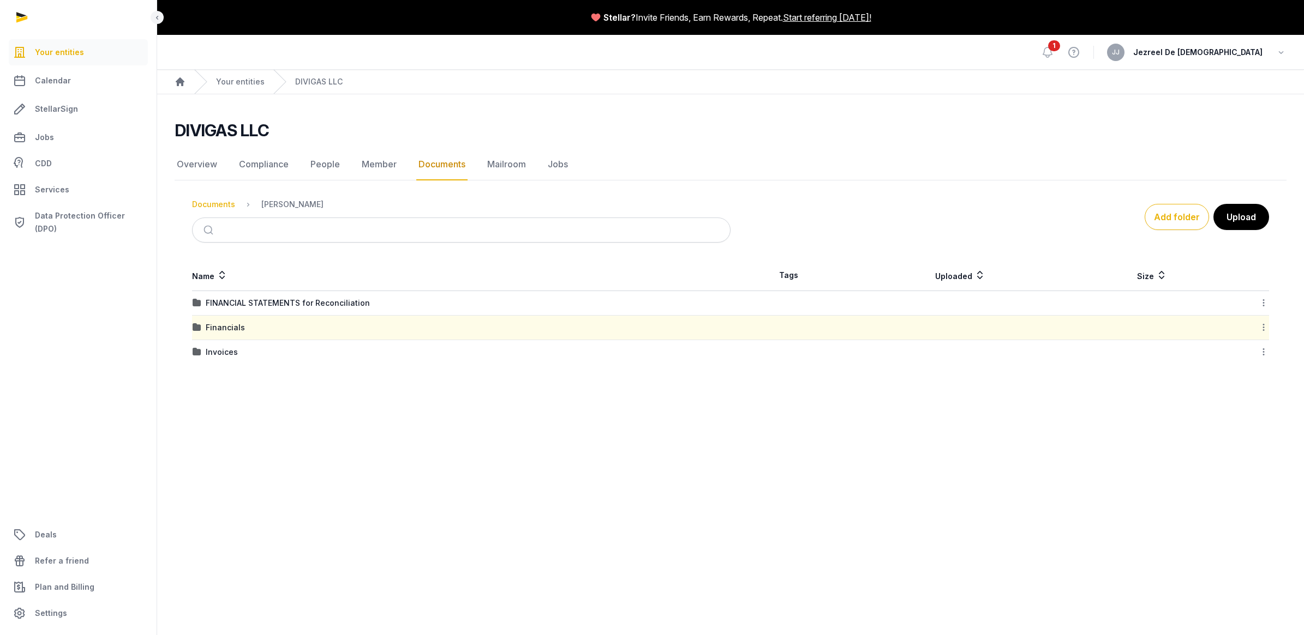
click at [225, 203] on div "Documents" at bounding box center [213, 204] width 43 height 11
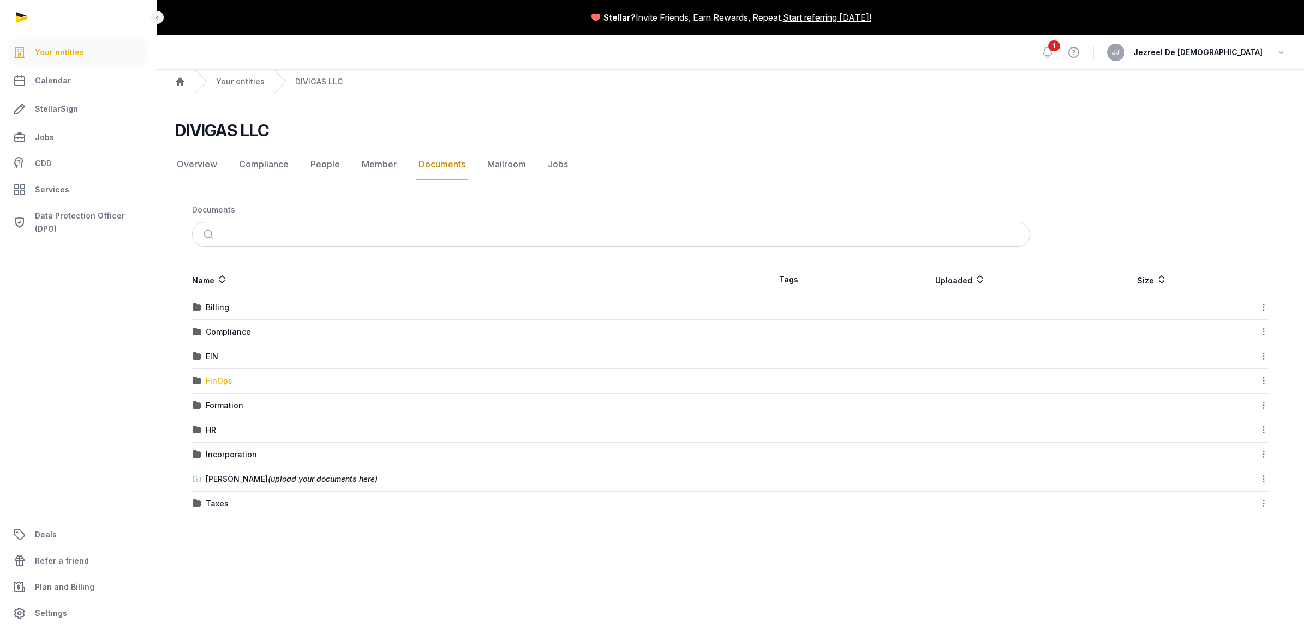
click at [221, 382] on div "FinOps" at bounding box center [219, 381] width 27 height 11
click at [229, 328] on div "Financials" at bounding box center [225, 327] width 39 height 11
click at [221, 352] on div "FY 2025" at bounding box center [221, 352] width 31 height 11
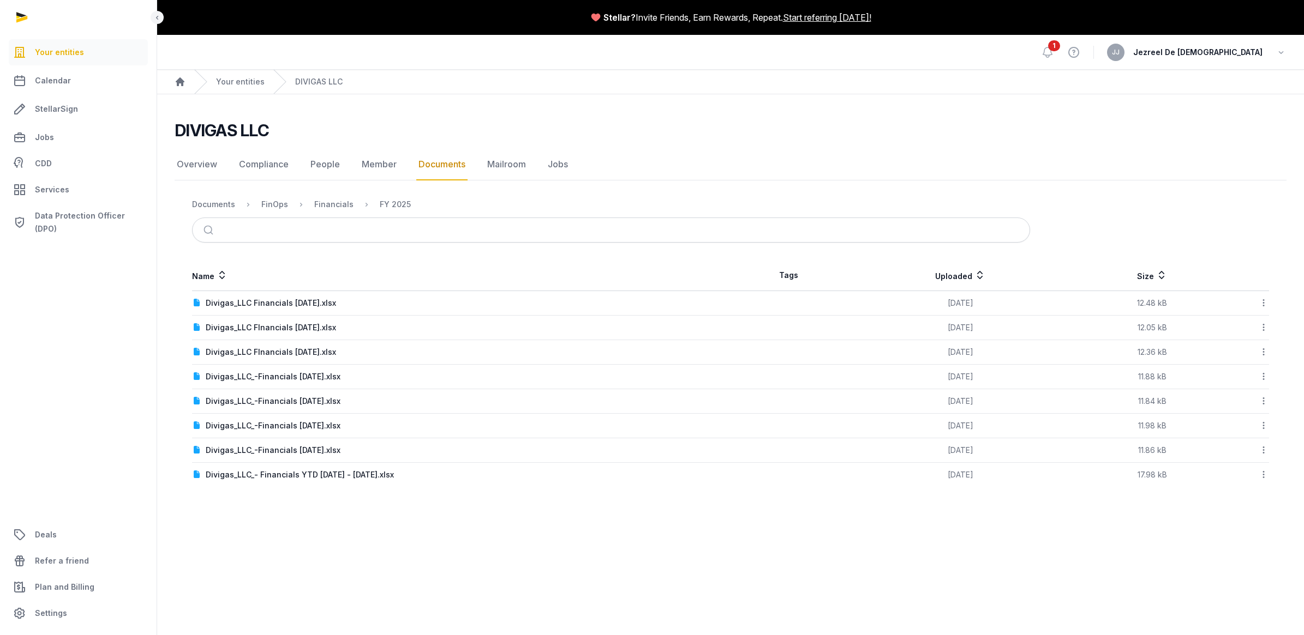
drag, startPoint x: 1068, startPoint y: 497, endPoint x: 1009, endPoint y: 527, distance: 65.6
click at [1009, 527] on main "Stellar? Invite Friends, Earn Rewards, Repeat. Start referring [DATE]! Open sid…" at bounding box center [652, 317] width 1304 height 635
click at [1250, 251] on div "Documents FinOps Financials FY 2025 Name Tags Uploaded Size Divigas_LLC Financi…" at bounding box center [731, 339] width 1112 height 296
click at [833, 565] on main "Stellar? Invite Friends, Earn Rewards, Repeat. Start referring [DATE]! Open sid…" at bounding box center [652, 317] width 1304 height 635
click at [1173, 140] on div "DIVIGAS LLC Documents Overview Compliance People Member Documents Mailroom Jobs…" at bounding box center [730, 304] width 1147 height 367
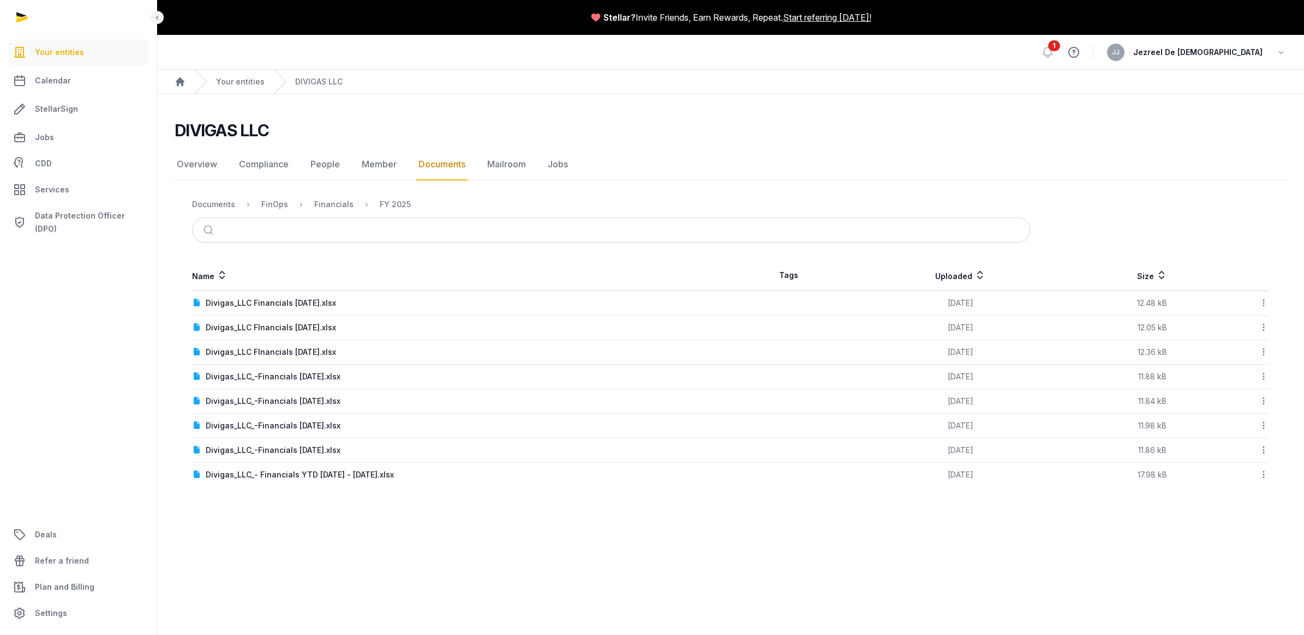
click at [1086, 61] on link "View help" at bounding box center [1074, 52] width 24 height 28
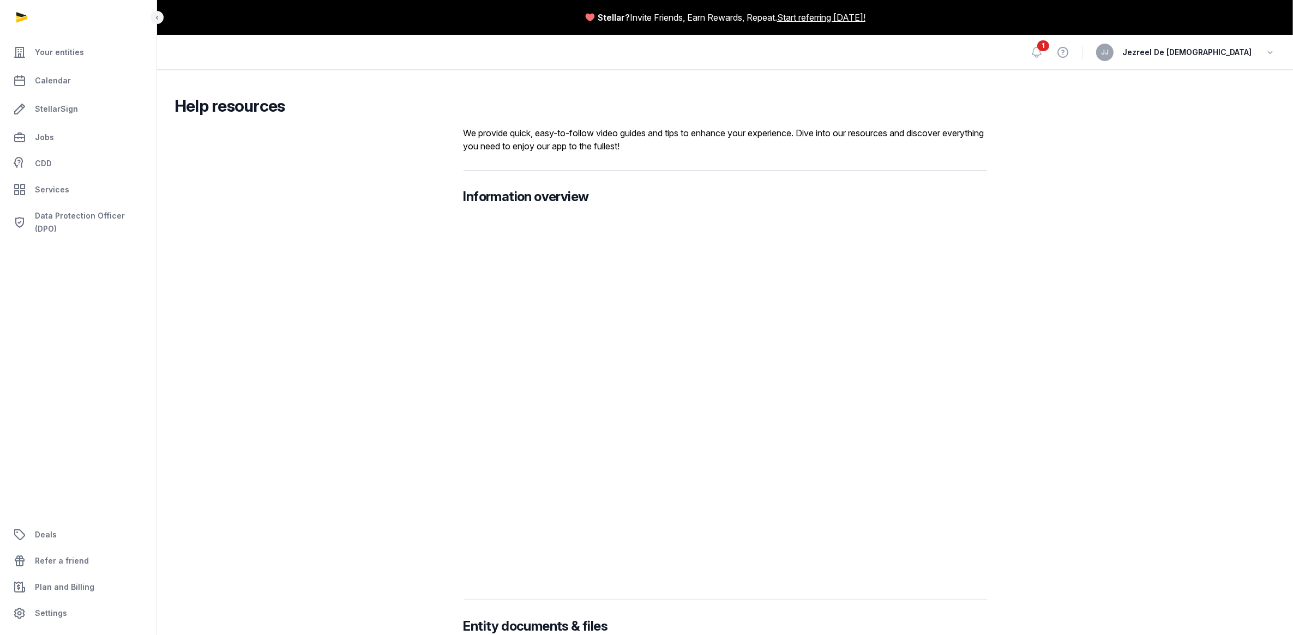
click at [1092, 52] on div "1 View help [PERSON_NAME] De [PERSON_NAME]" at bounding box center [725, 52] width 1101 height 34
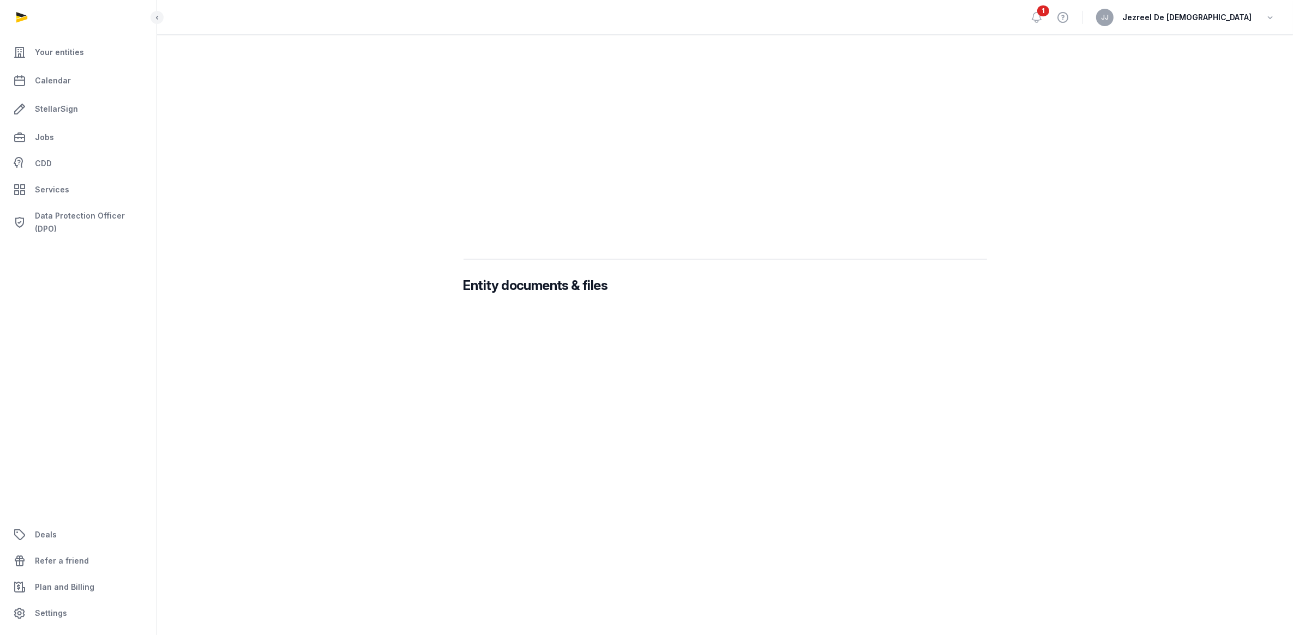
scroll to position [477, 0]
